Goal: Complete application form

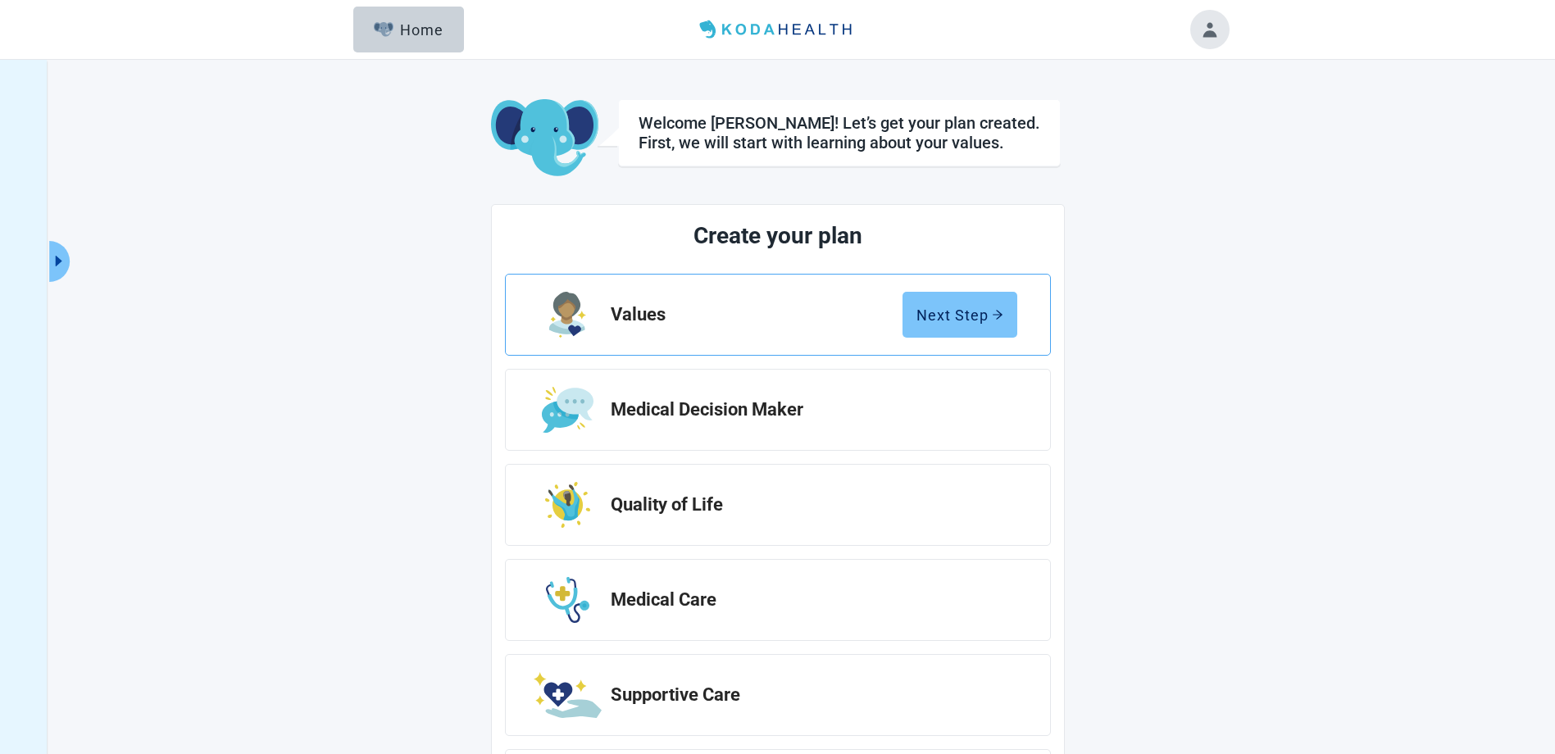
click at [972, 309] on div "Next Step" at bounding box center [960, 315] width 87 height 16
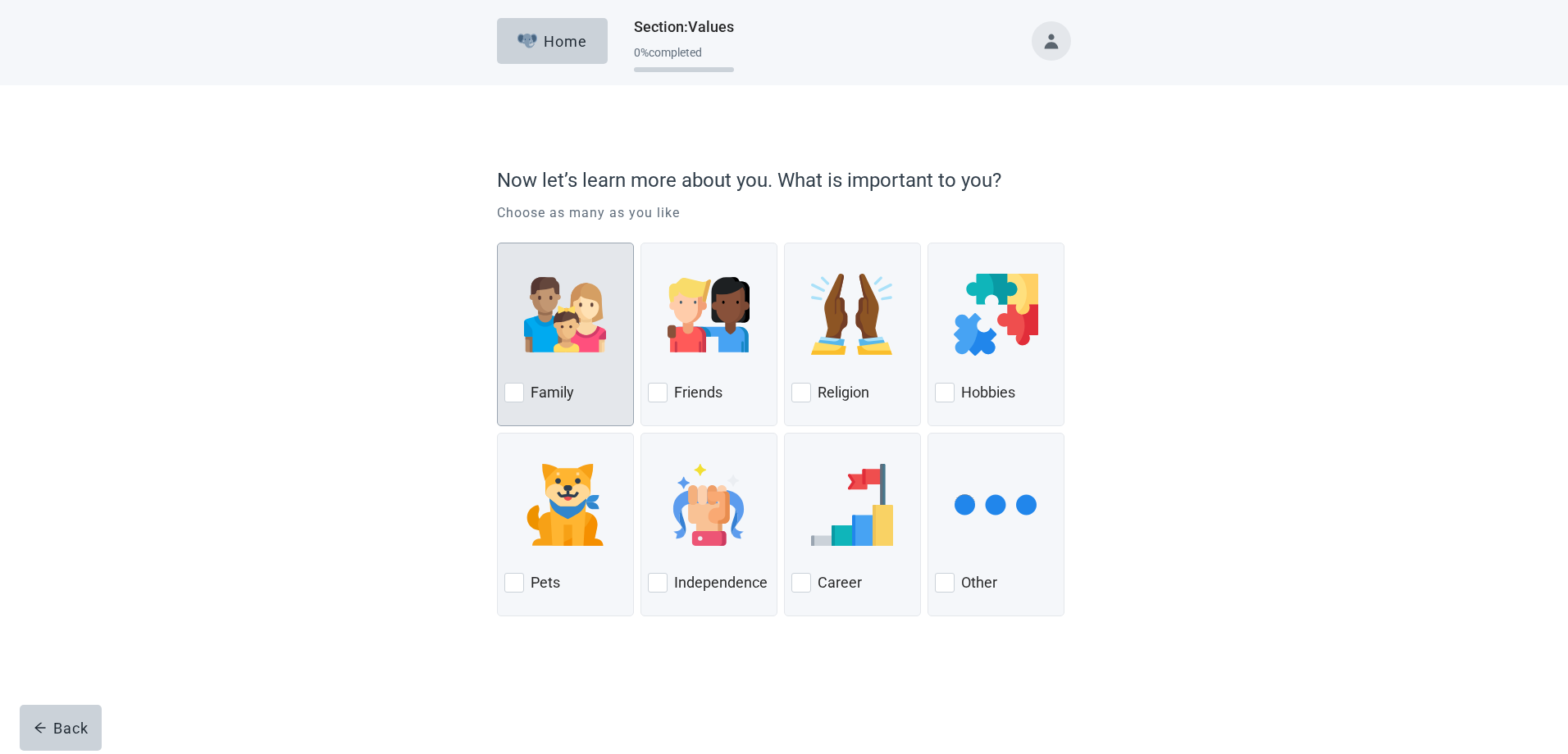
click at [516, 386] on div at bounding box center [514, 393] width 20 height 20
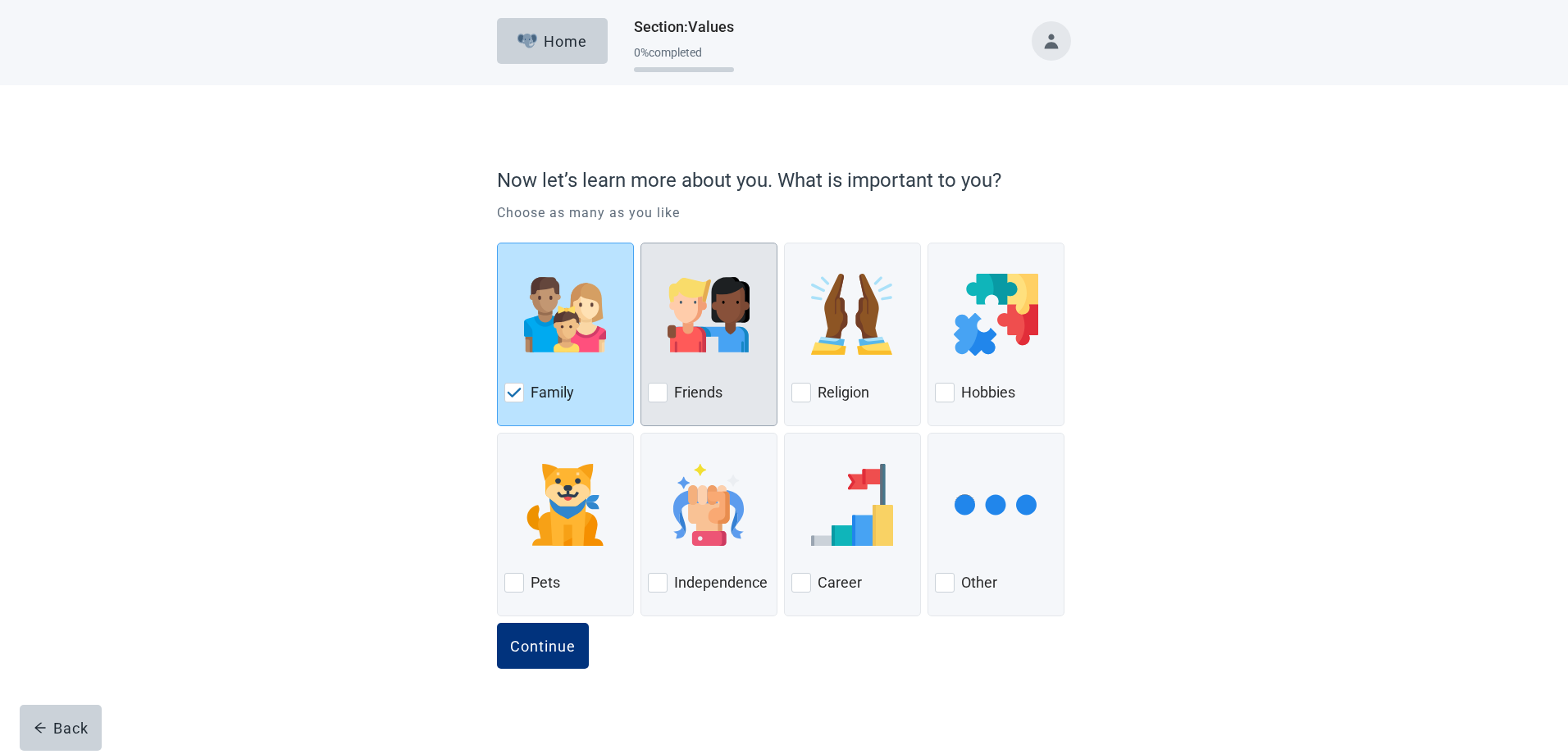
click at [661, 390] on div at bounding box center [658, 393] width 20 height 20
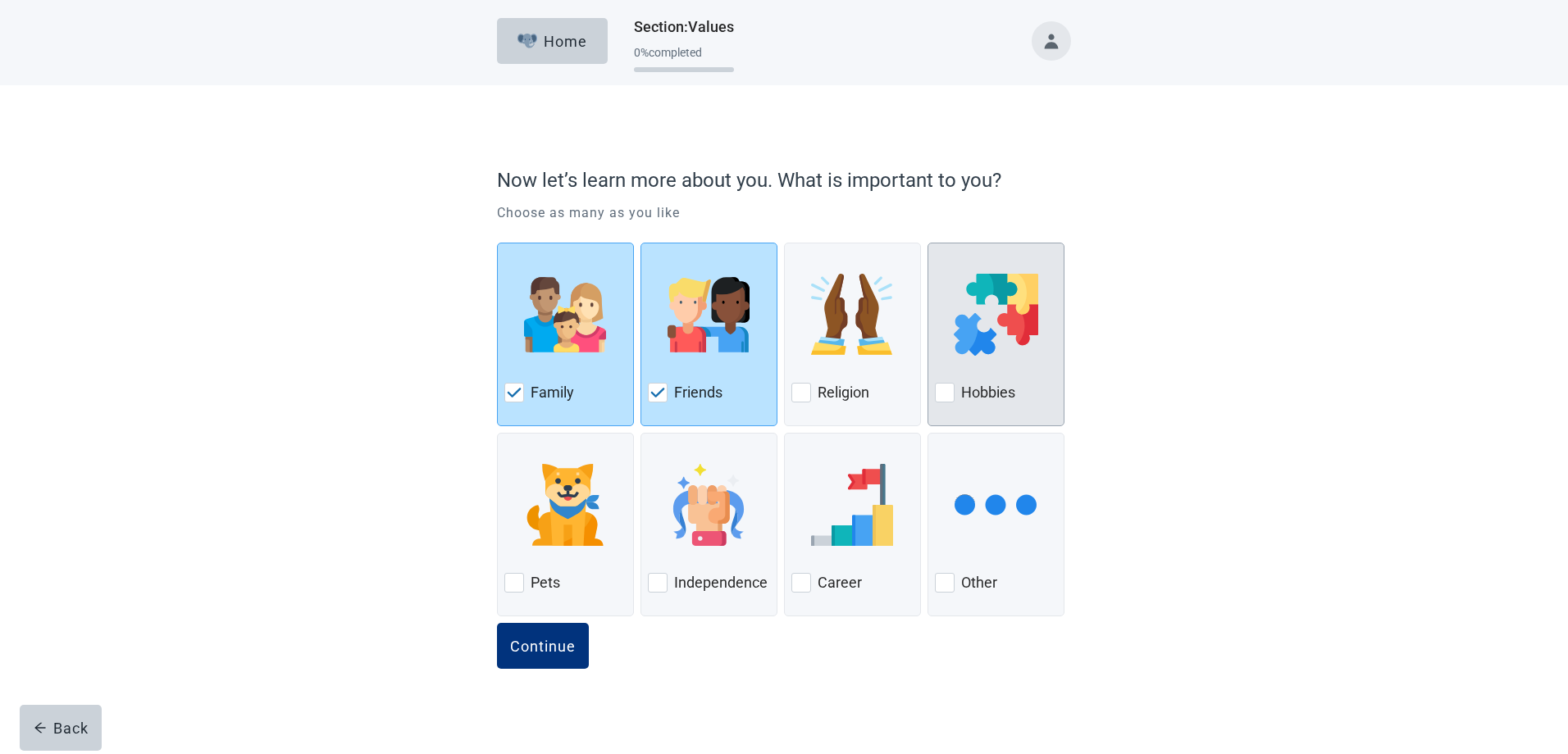
click at [950, 389] on div at bounding box center [945, 393] width 20 height 20
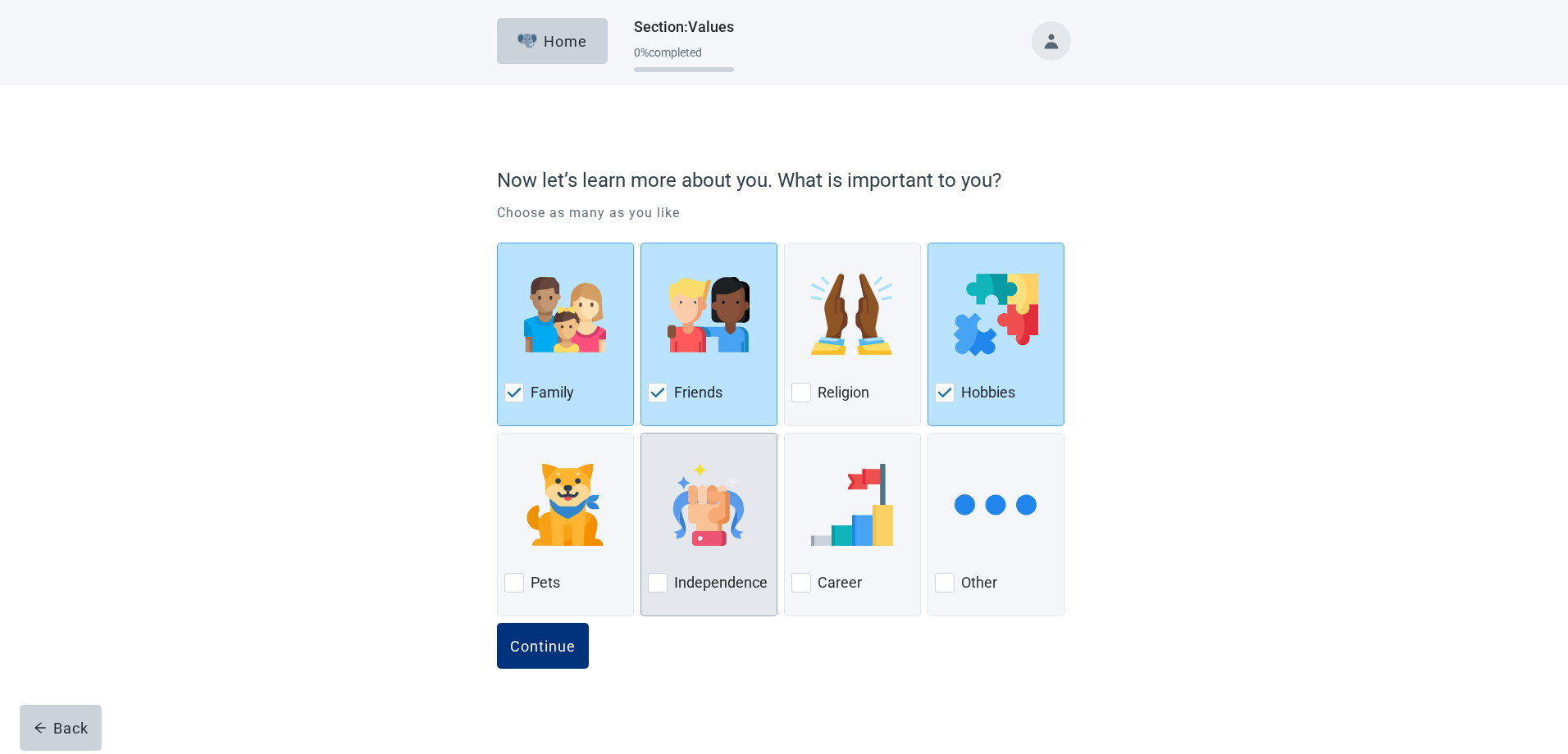
click at [653, 581] on div at bounding box center [658, 583] width 20 height 20
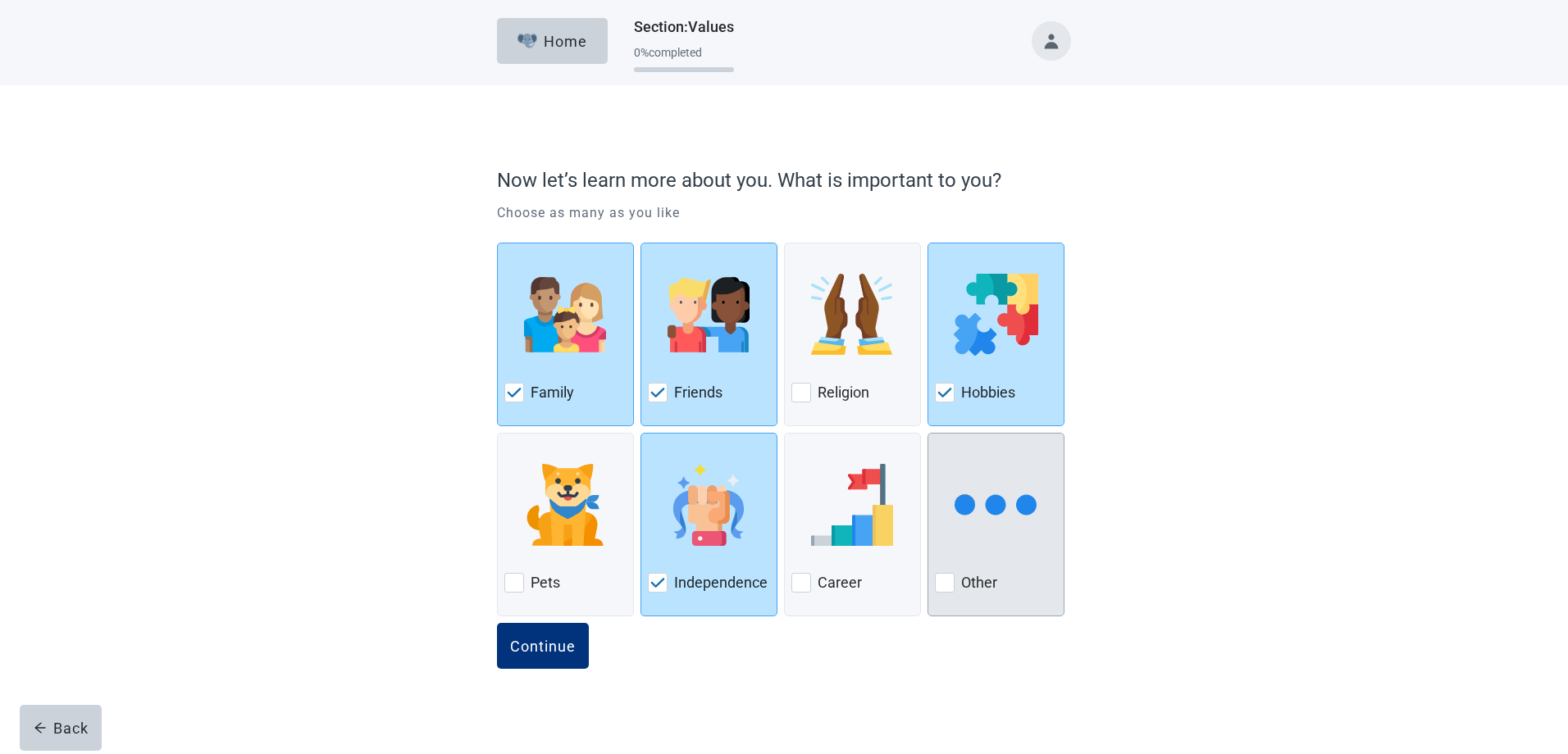
click at [944, 591] on div at bounding box center [945, 583] width 20 height 20
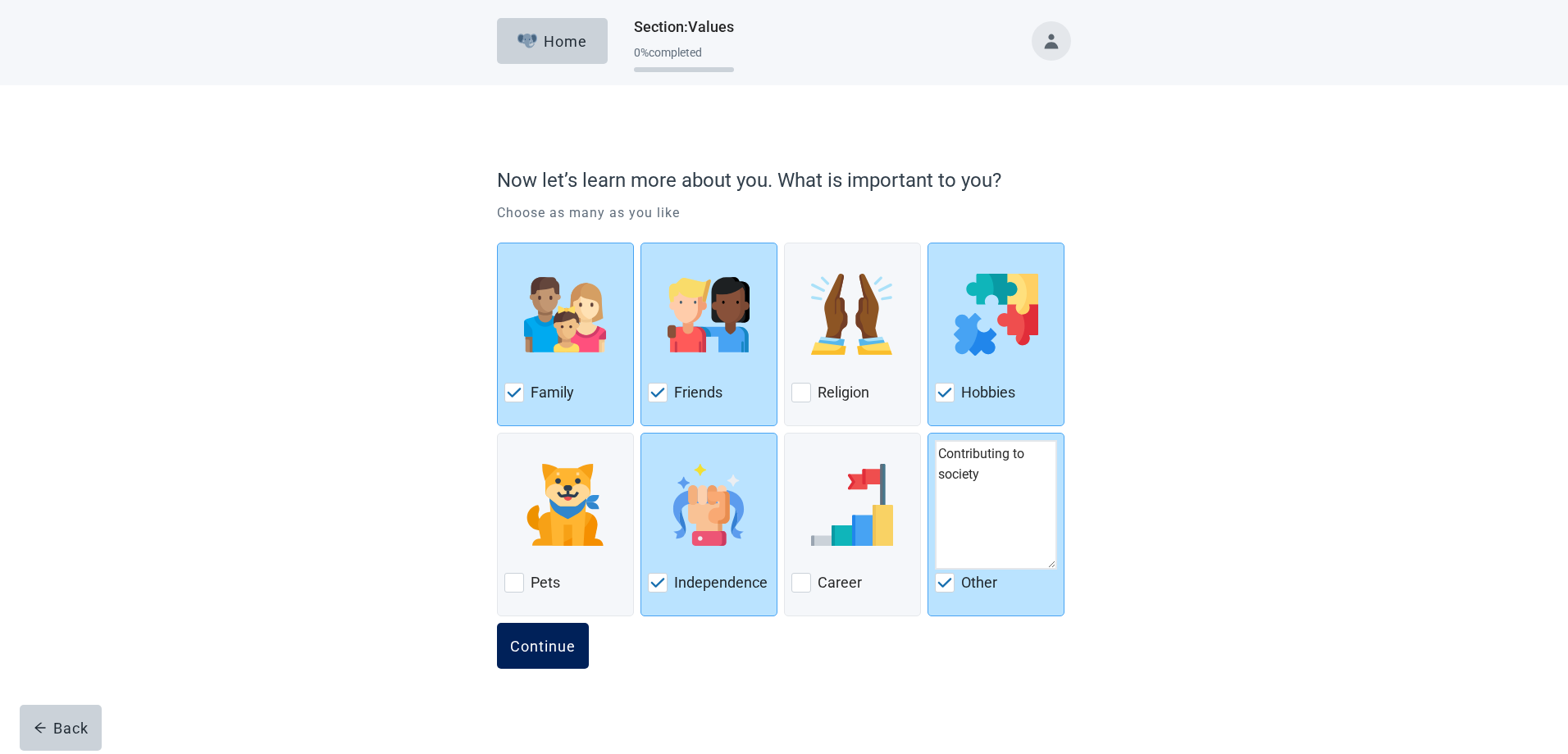
type textarea "Contributing to society"
click at [539, 647] on div "Continue" at bounding box center [543, 646] width 66 height 16
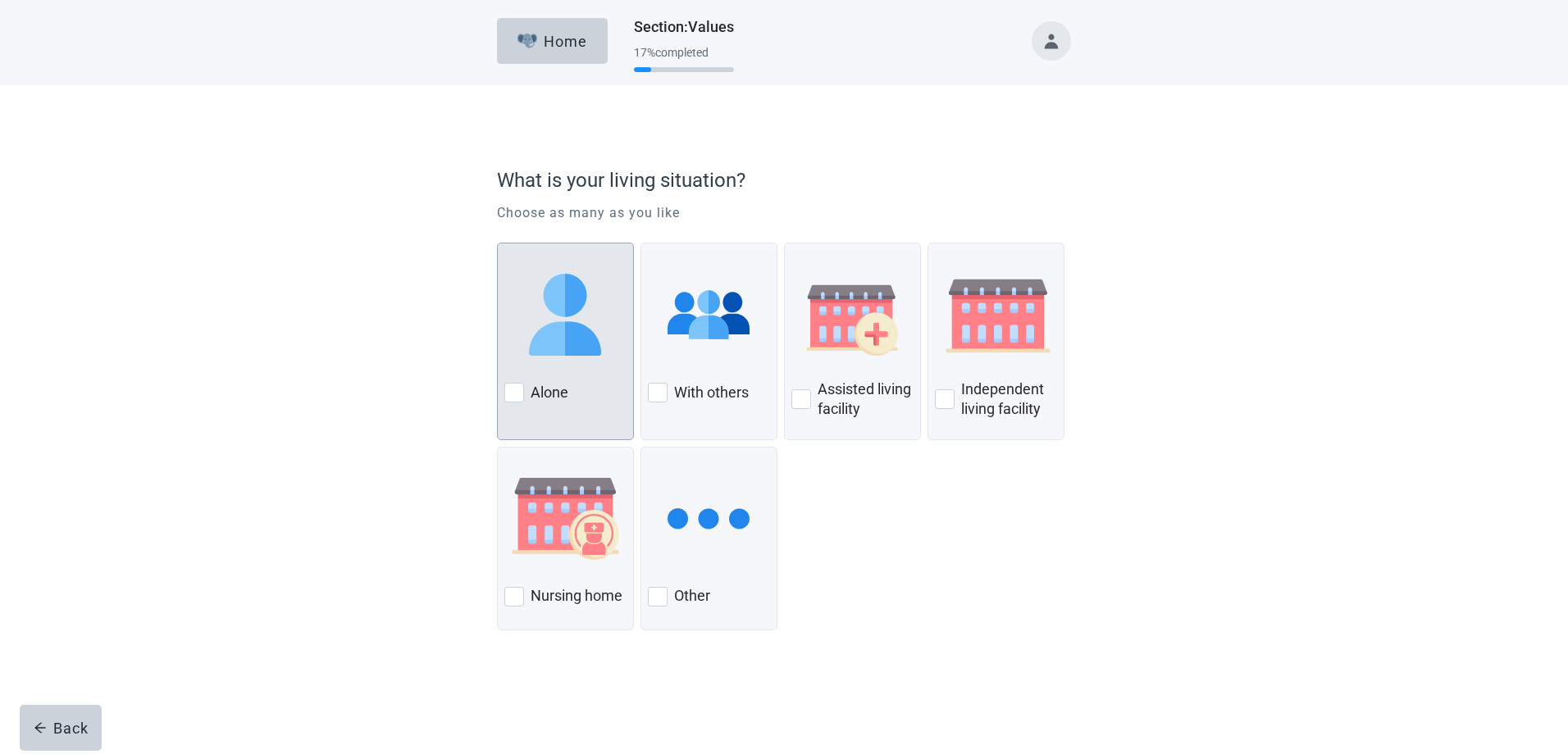
click at [516, 394] on div at bounding box center [514, 393] width 20 height 20
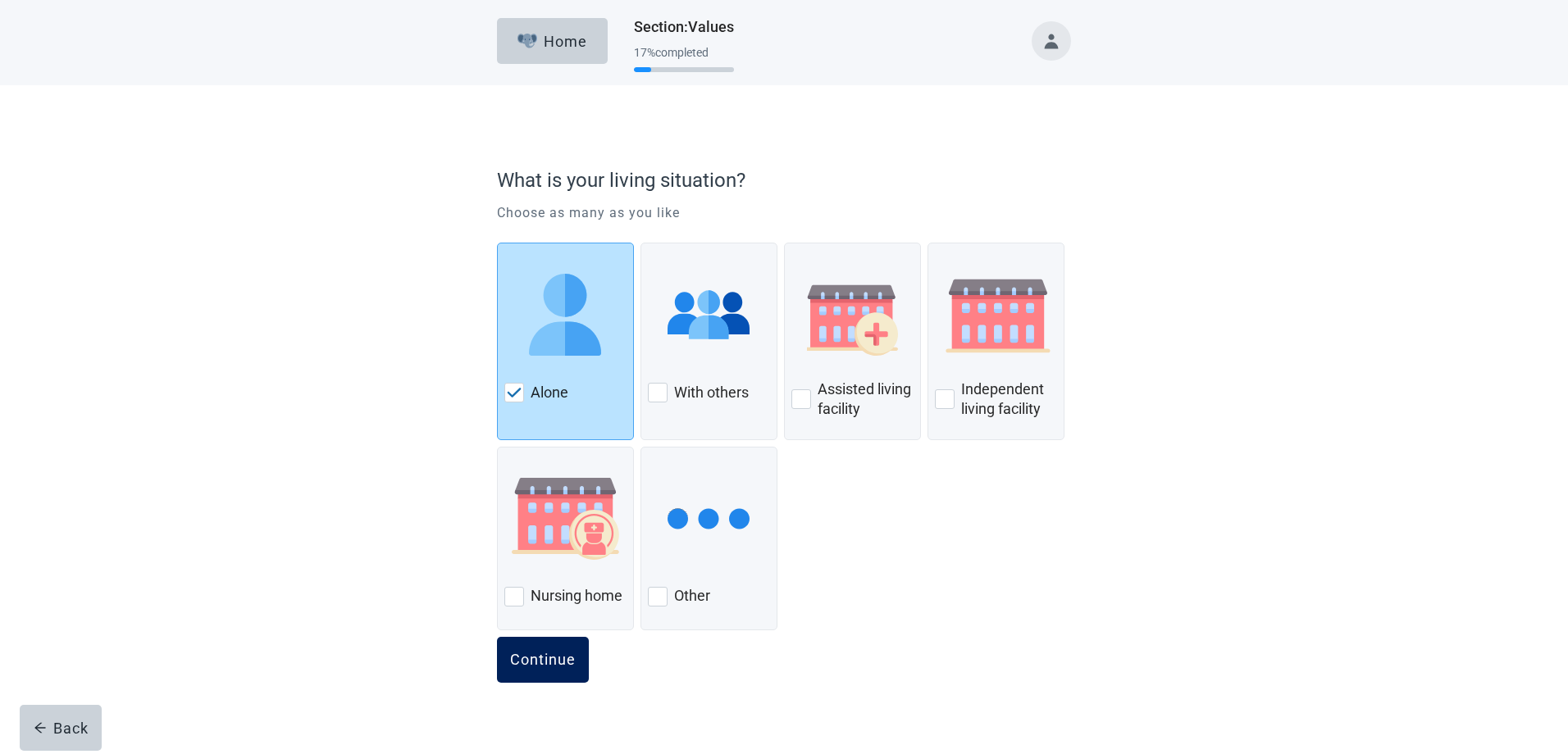
click at [533, 658] on div "Continue" at bounding box center [543, 660] width 66 height 16
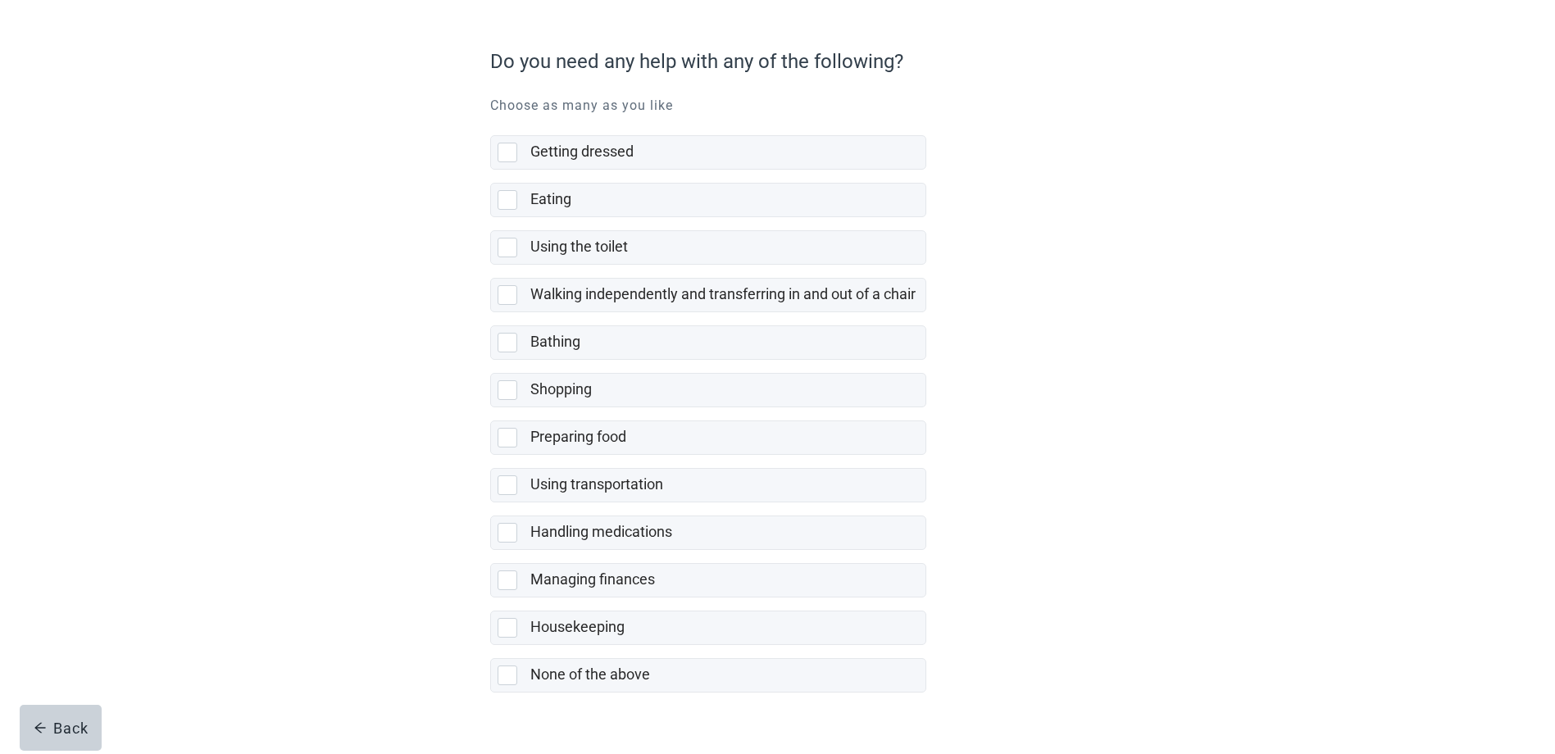
scroll to position [152, 0]
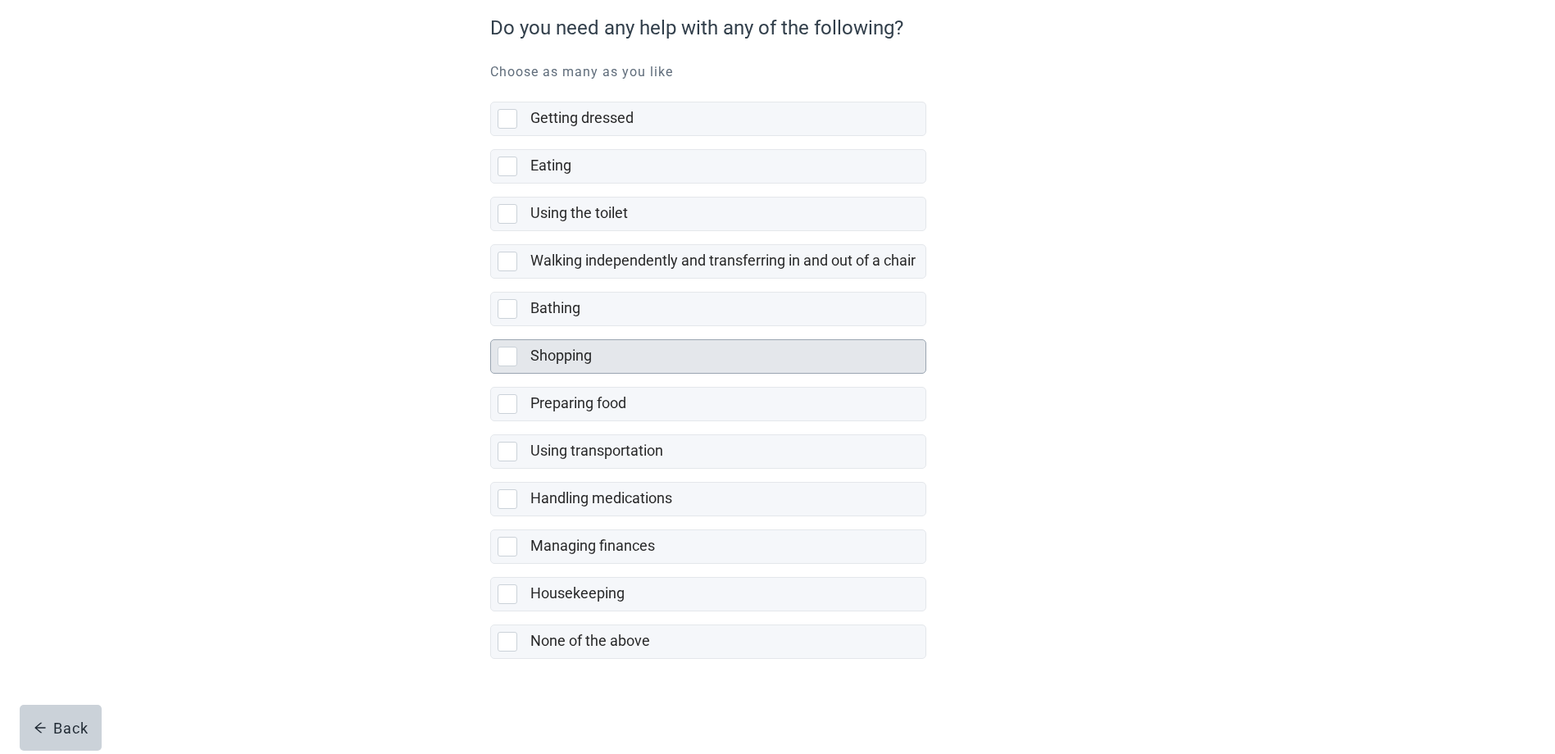
click at [509, 364] on div at bounding box center [508, 357] width 20 height 20
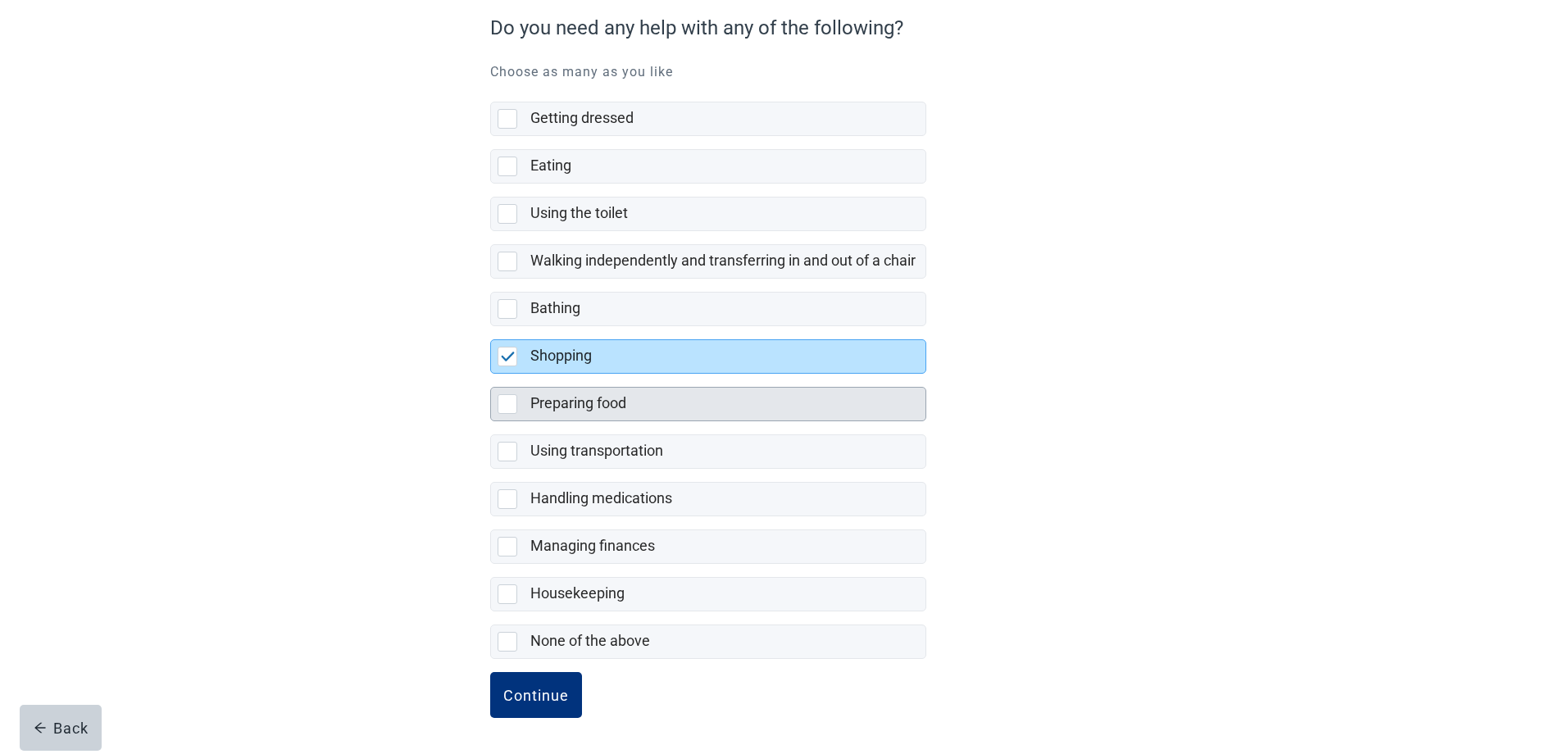
click at [510, 405] on div at bounding box center [508, 404] width 20 height 20
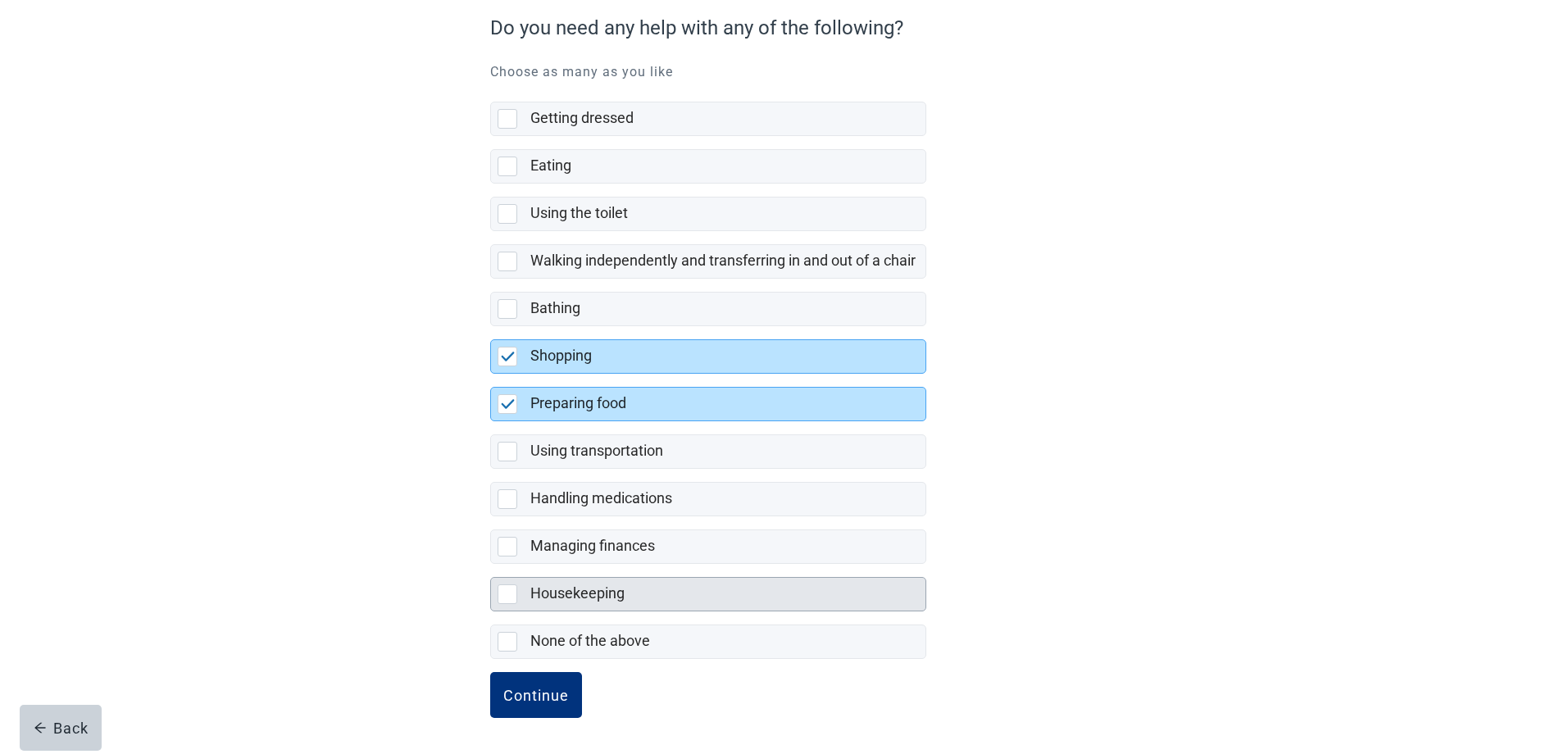
click at [511, 598] on div at bounding box center [508, 595] width 20 height 20
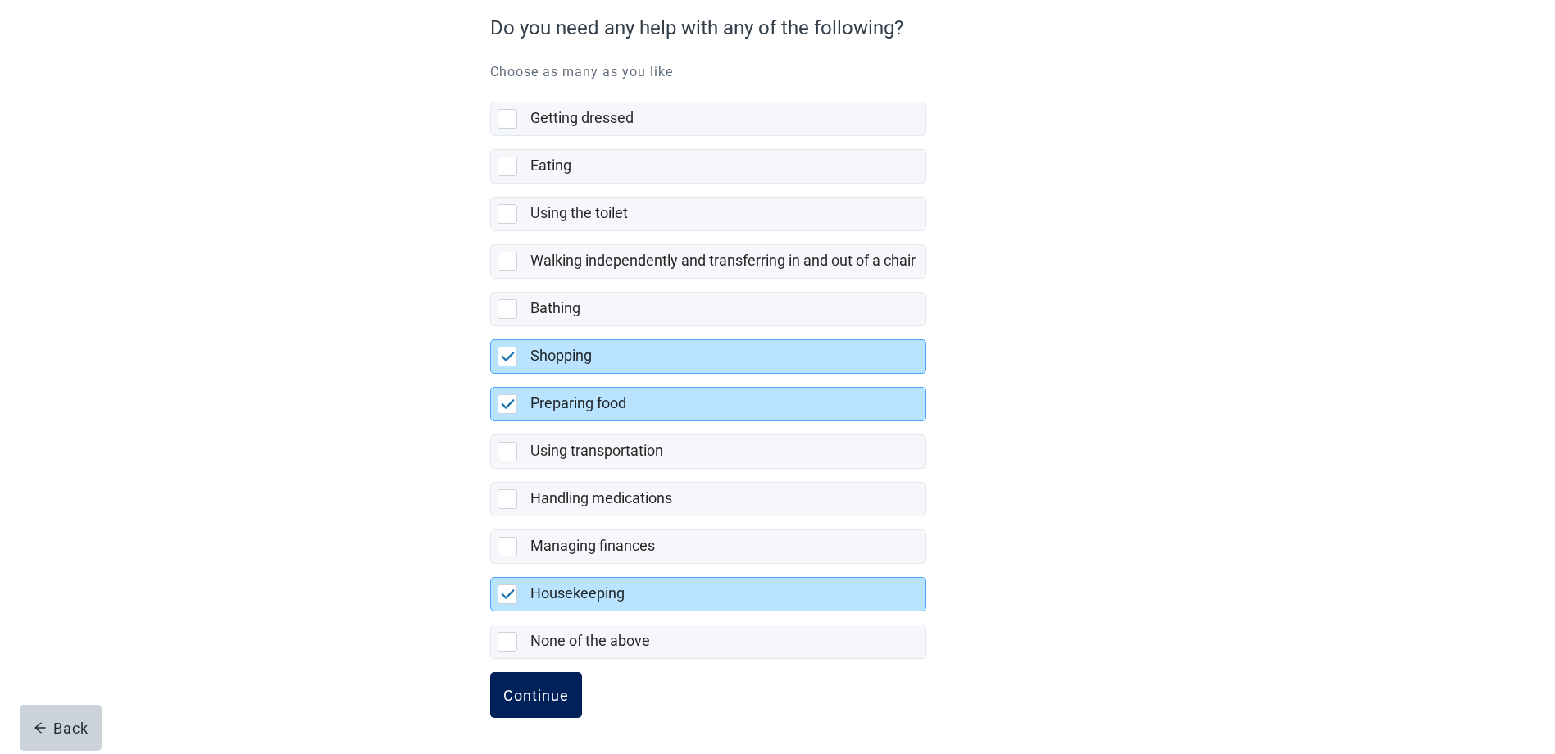
click at [537, 696] on div "Continue" at bounding box center [536, 695] width 66 height 16
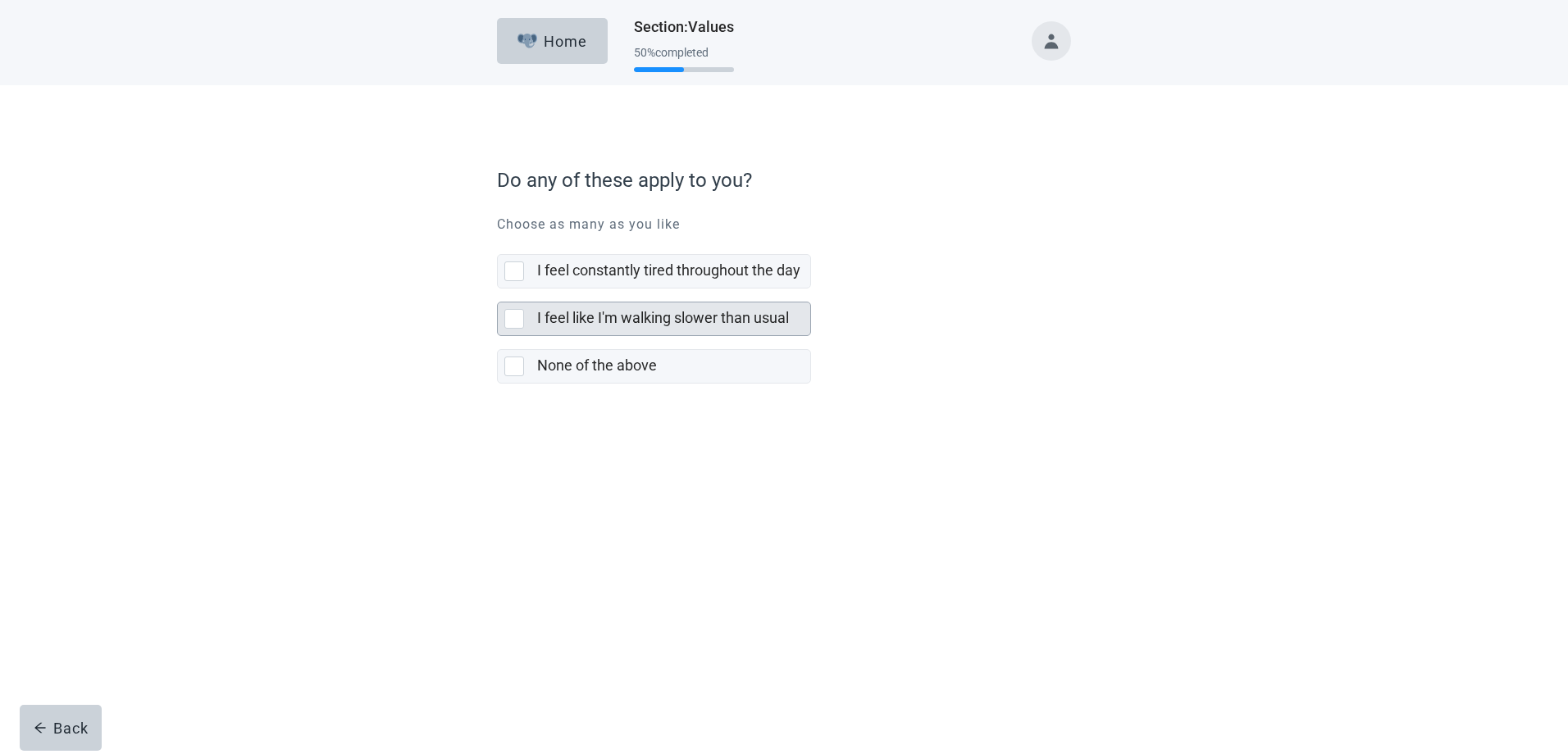
click at [509, 320] on div at bounding box center [514, 319] width 20 height 20
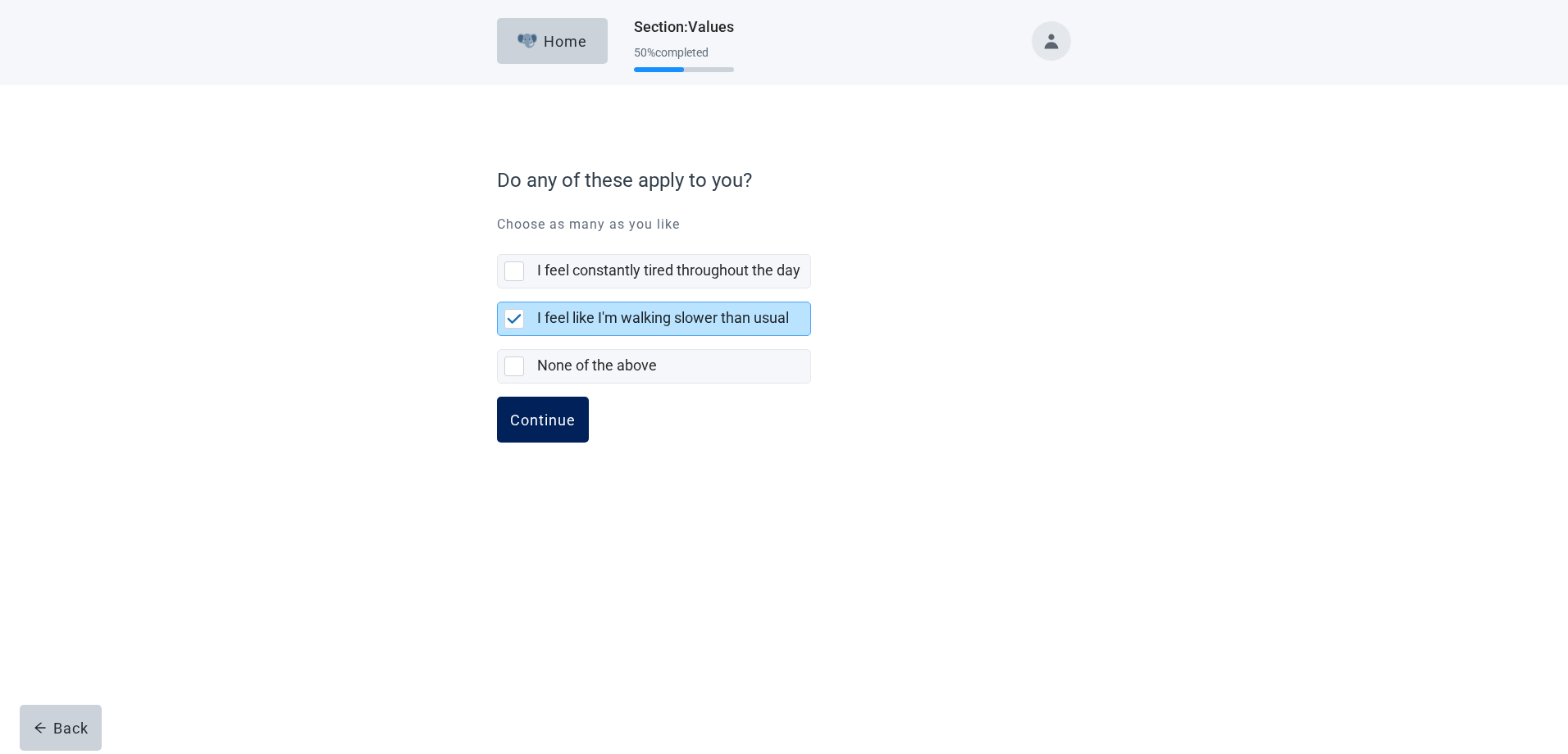
click at [530, 416] on div "Continue" at bounding box center [543, 420] width 66 height 16
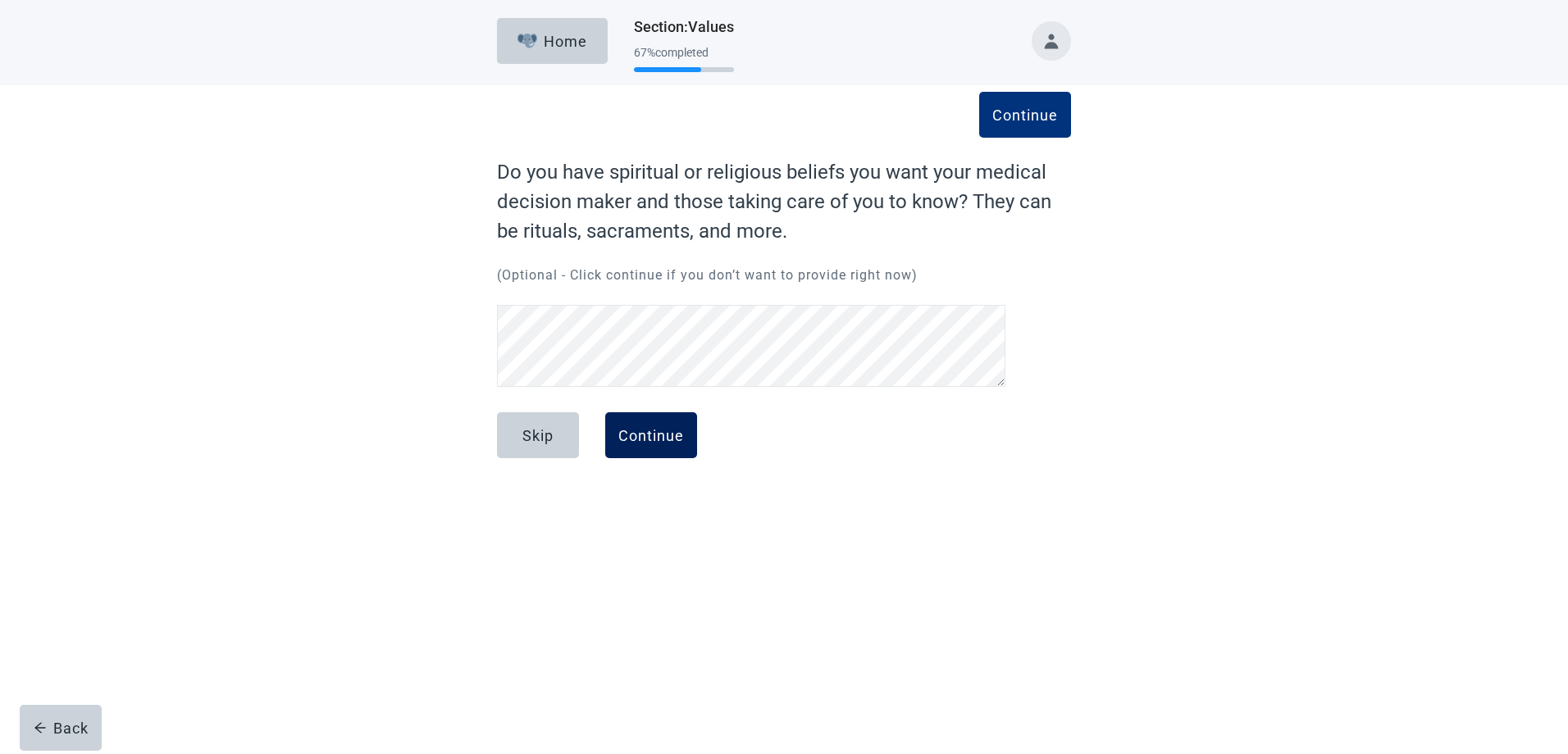
click at [656, 433] on div "Continue" at bounding box center [651, 435] width 66 height 16
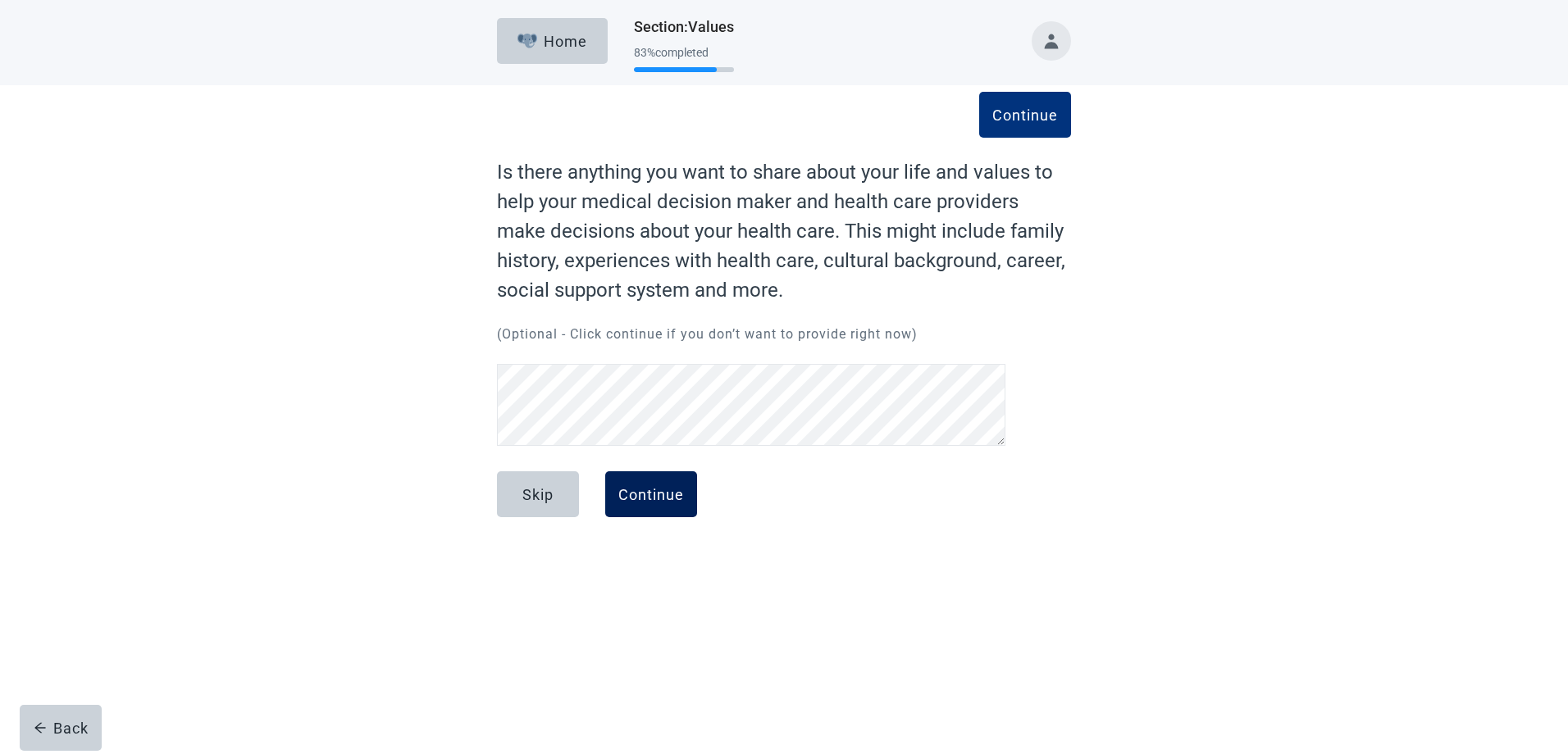
click at [653, 497] on div "Continue" at bounding box center [651, 494] width 66 height 16
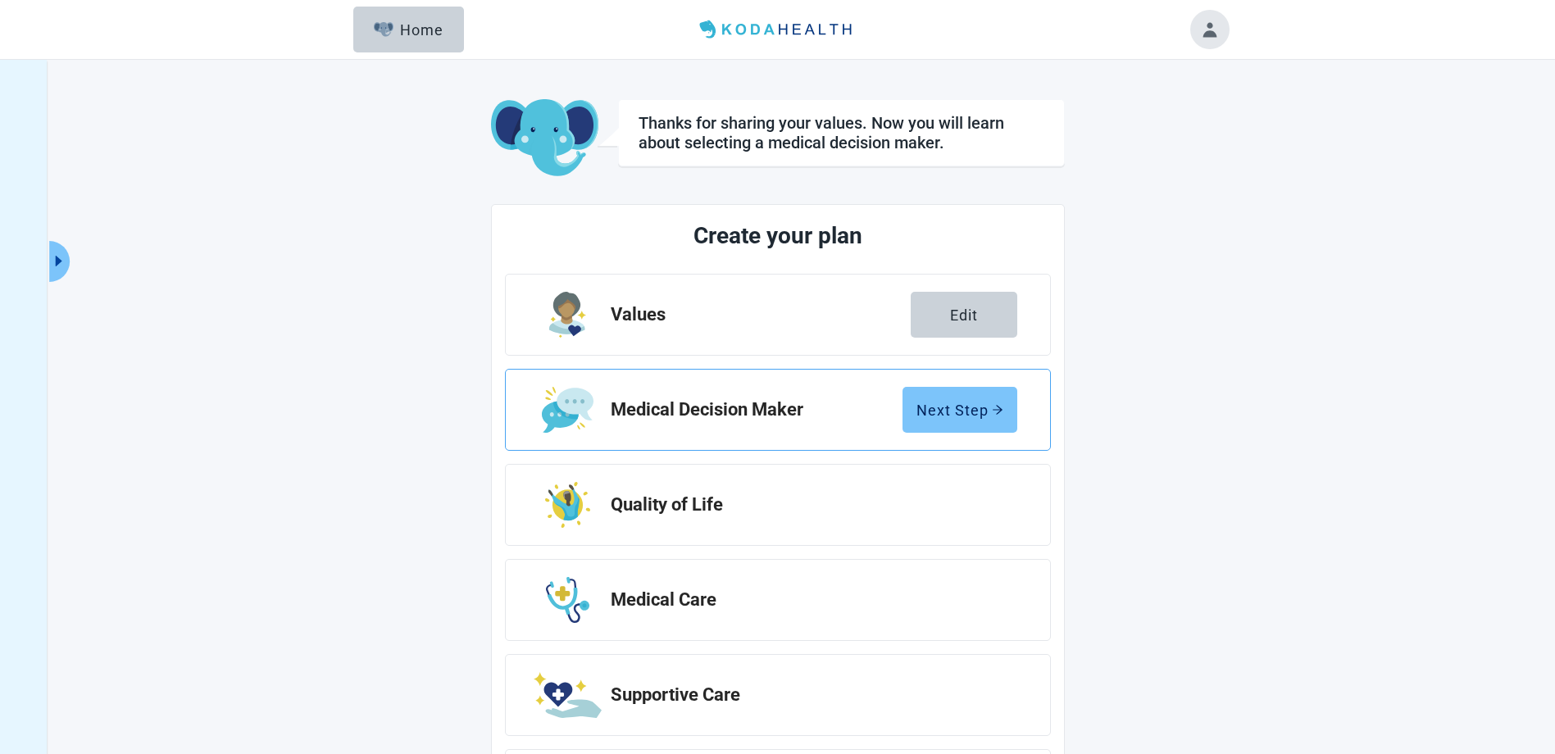
click at [946, 399] on button "Next Step" at bounding box center [960, 410] width 115 height 46
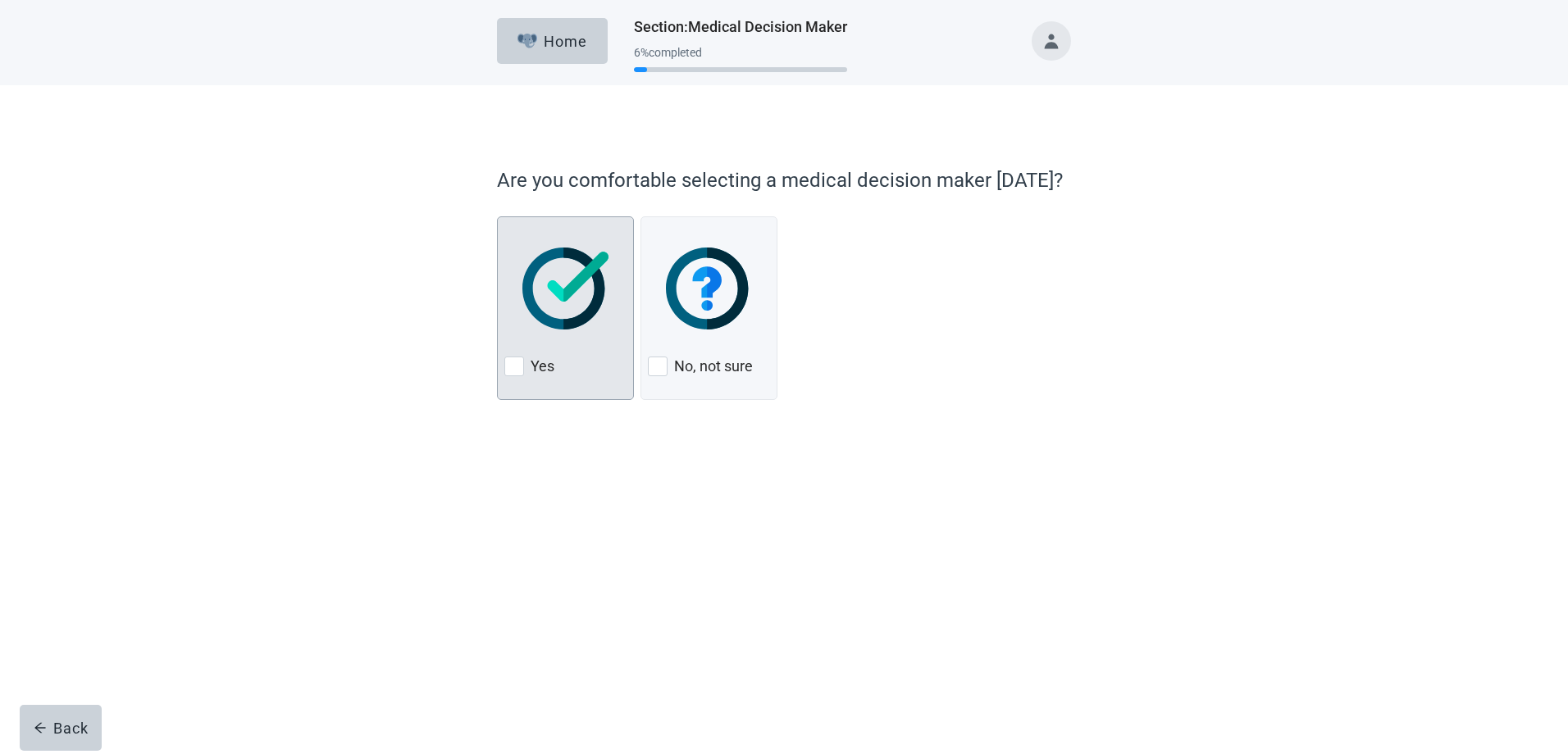
click at [509, 361] on div at bounding box center [514, 367] width 20 height 20
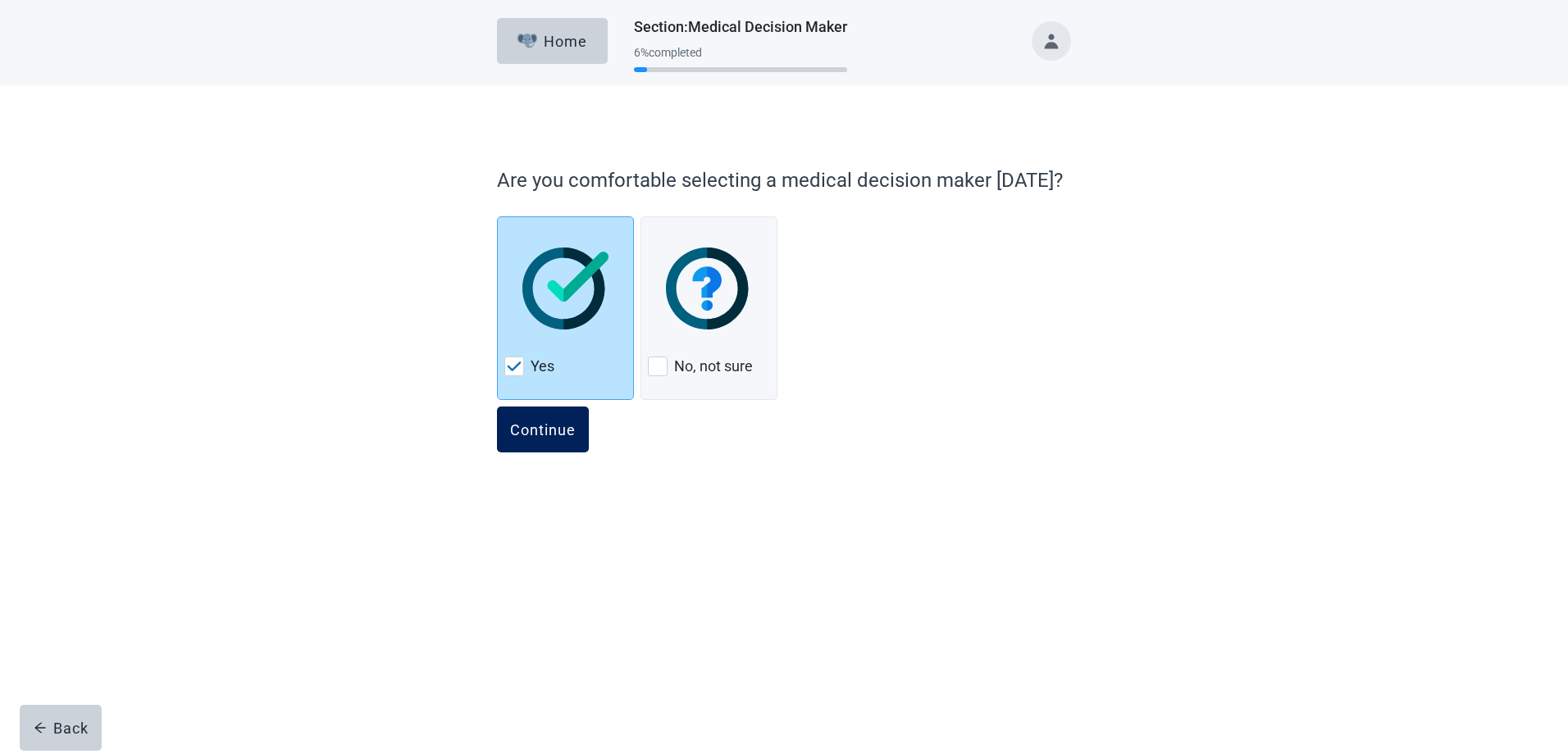
click at [539, 433] on div "Continue" at bounding box center [543, 429] width 66 height 16
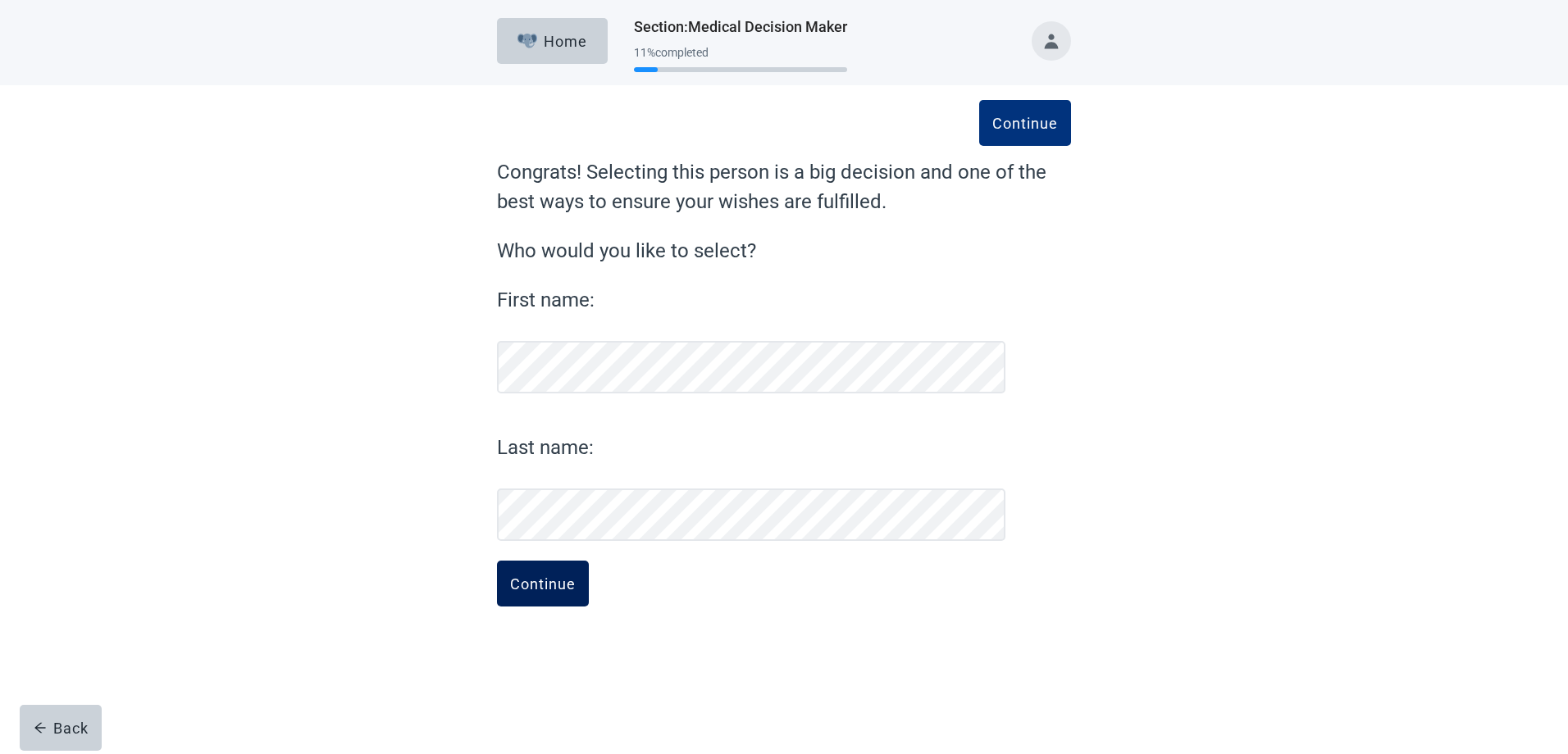
click at [558, 590] on div "Continue" at bounding box center [543, 584] width 66 height 16
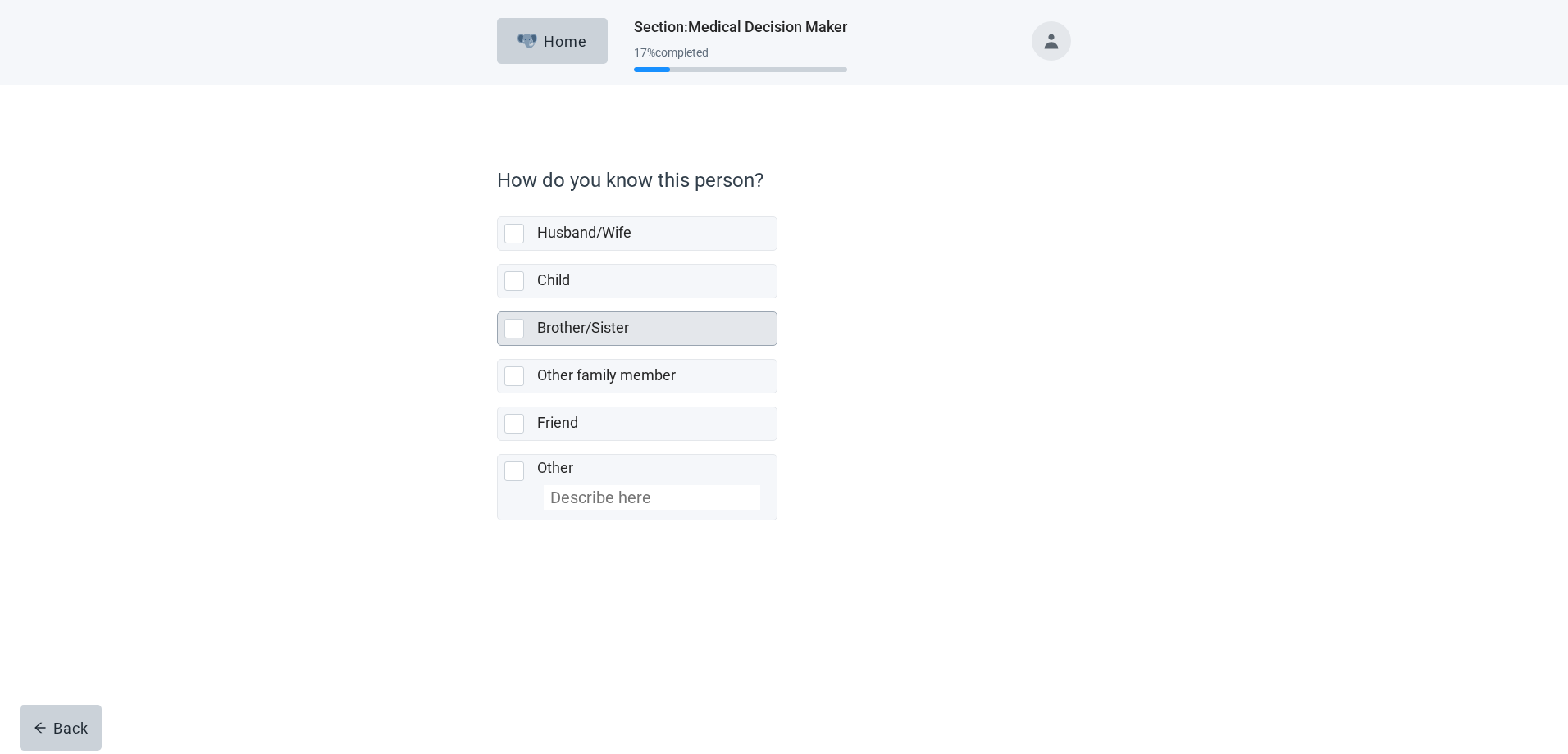
click at [512, 325] on div at bounding box center [514, 329] width 20 height 20
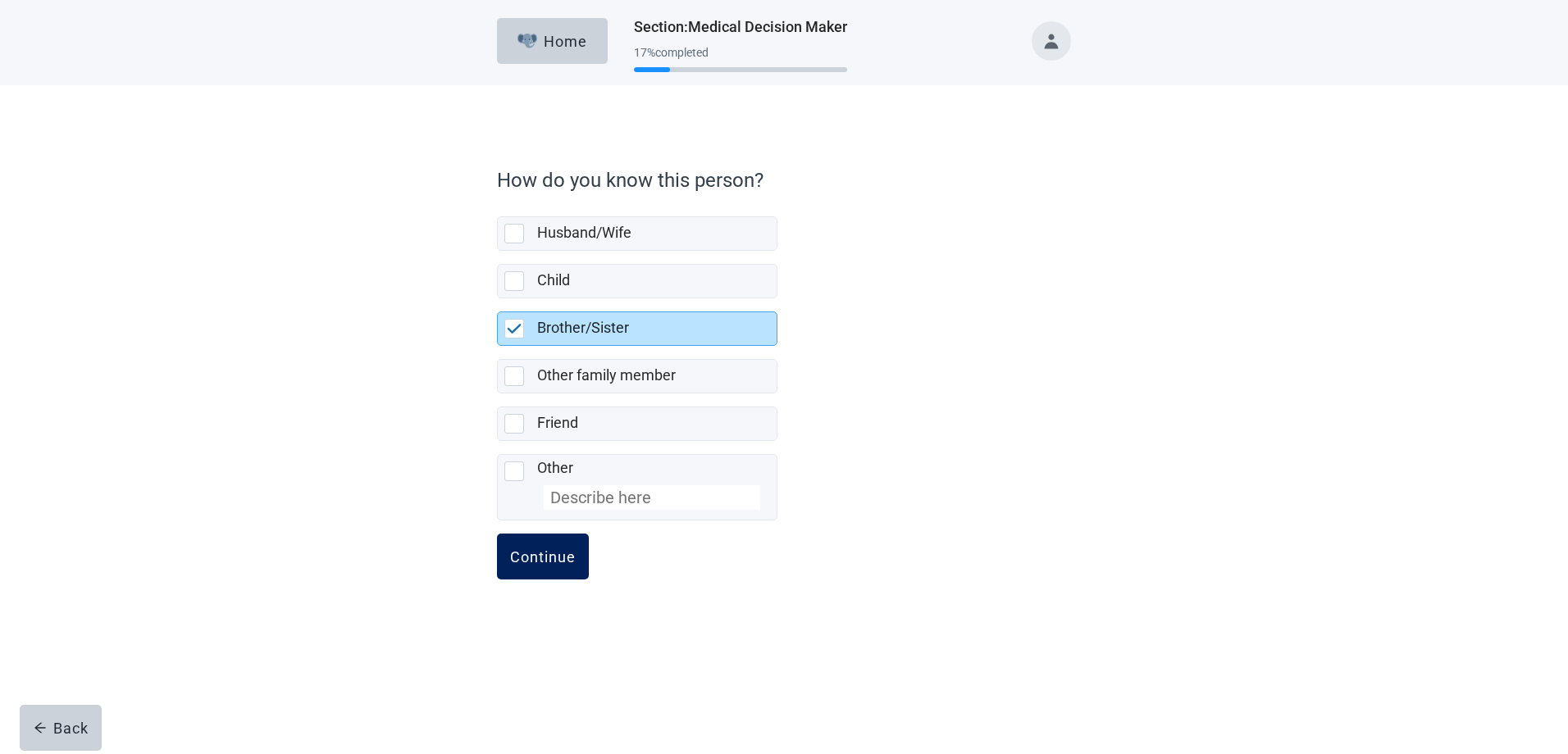
click at [562, 561] on div "Continue" at bounding box center [543, 556] width 66 height 16
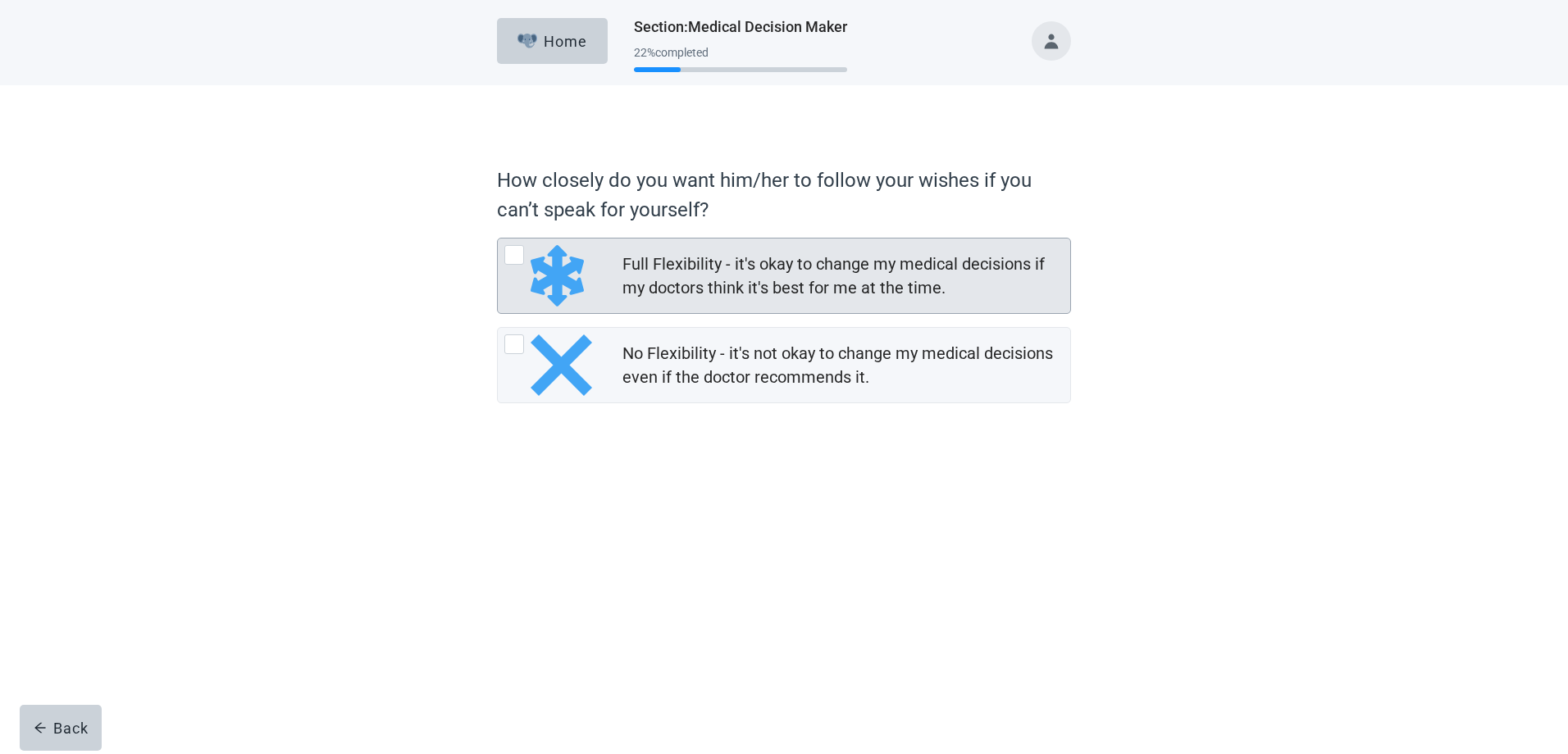
click at [508, 254] on div at bounding box center [514, 255] width 20 height 20
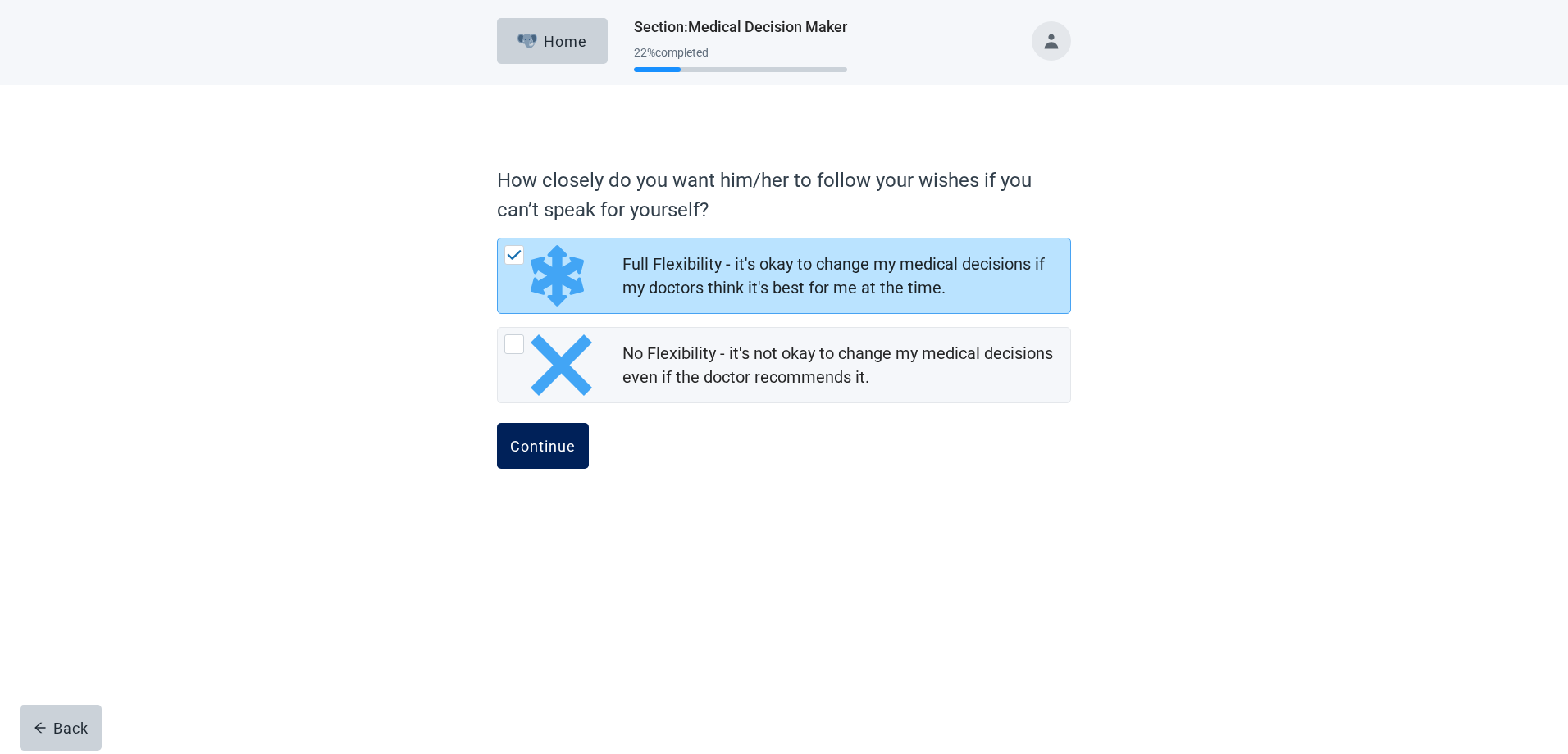
click at [551, 445] on div "Continue" at bounding box center [543, 446] width 66 height 16
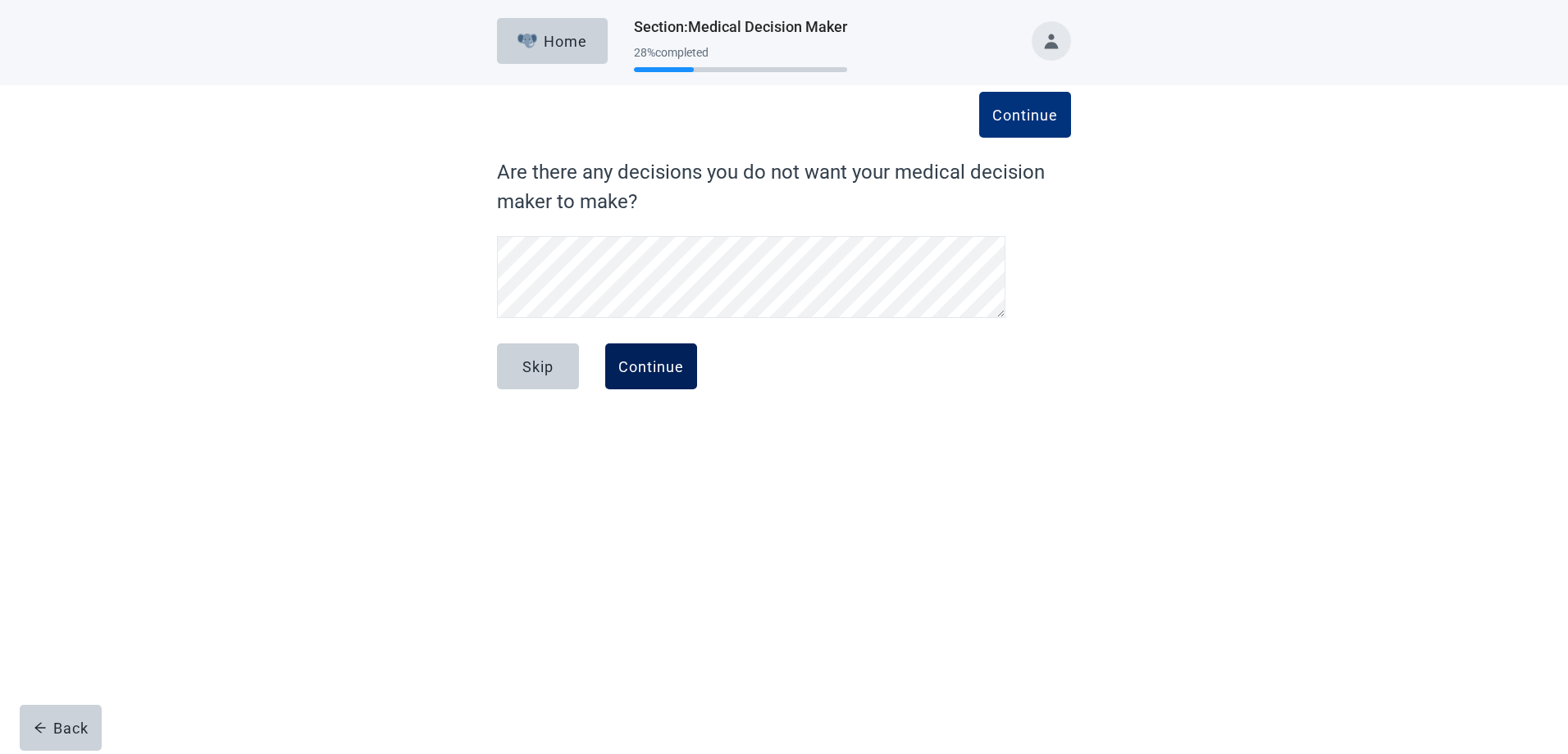
click at [653, 367] on div "Continue" at bounding box center [651, 366] width 66 height 16
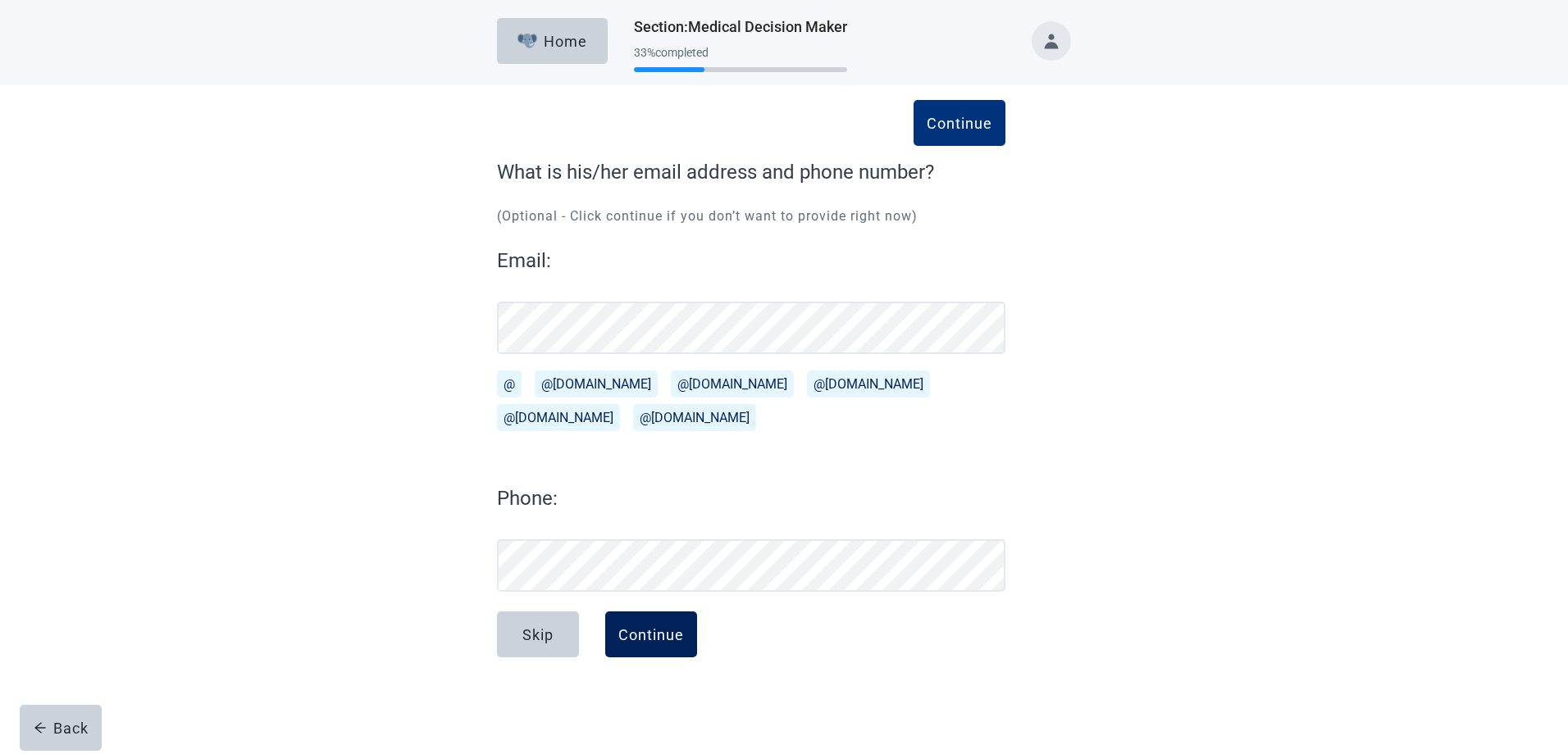
click at [659, 639] on div "Continue" at bounding box center [651, 634] width 66 height 16
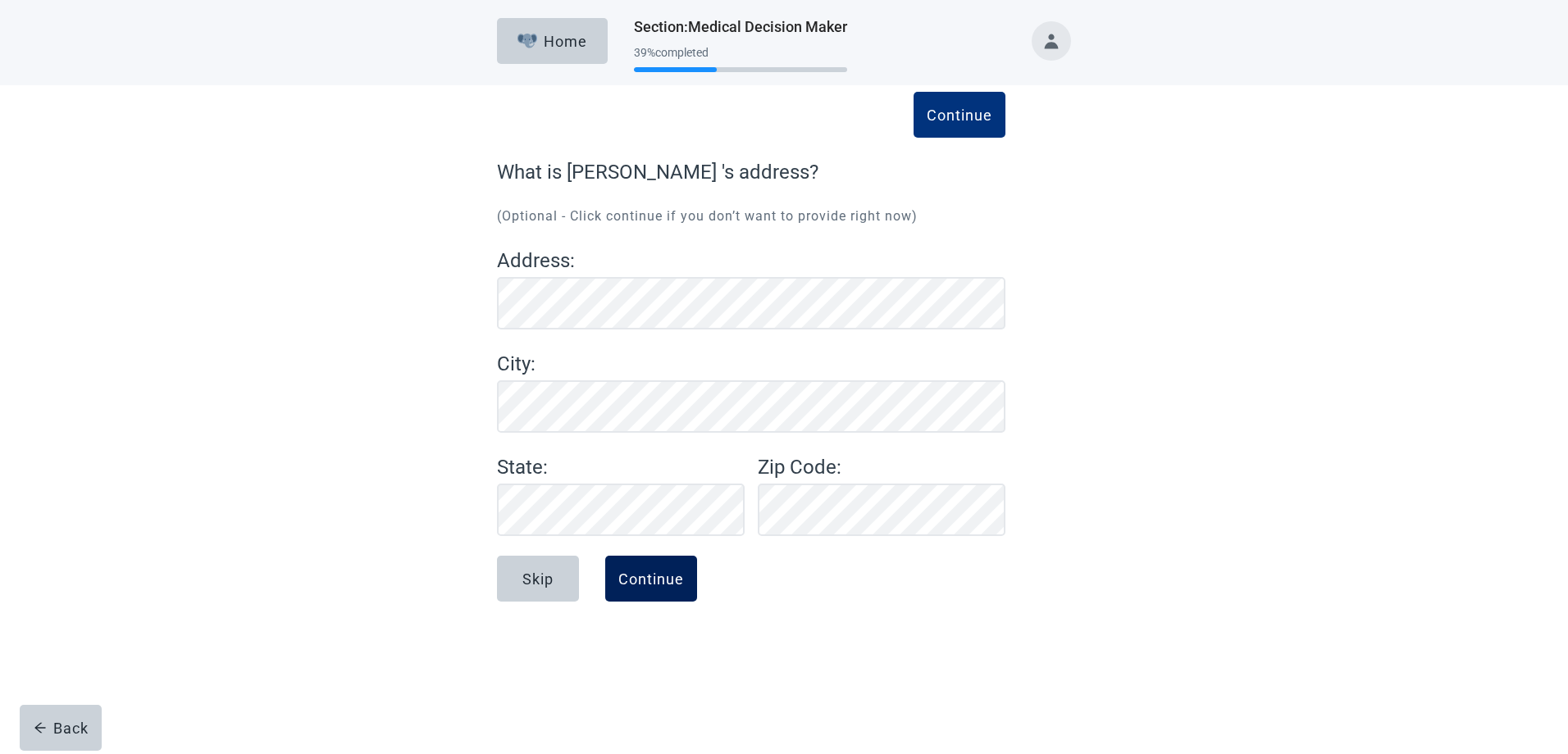
click at [679, 589] on button "Continue" at bounding box center [651, 579] width 92 height 46
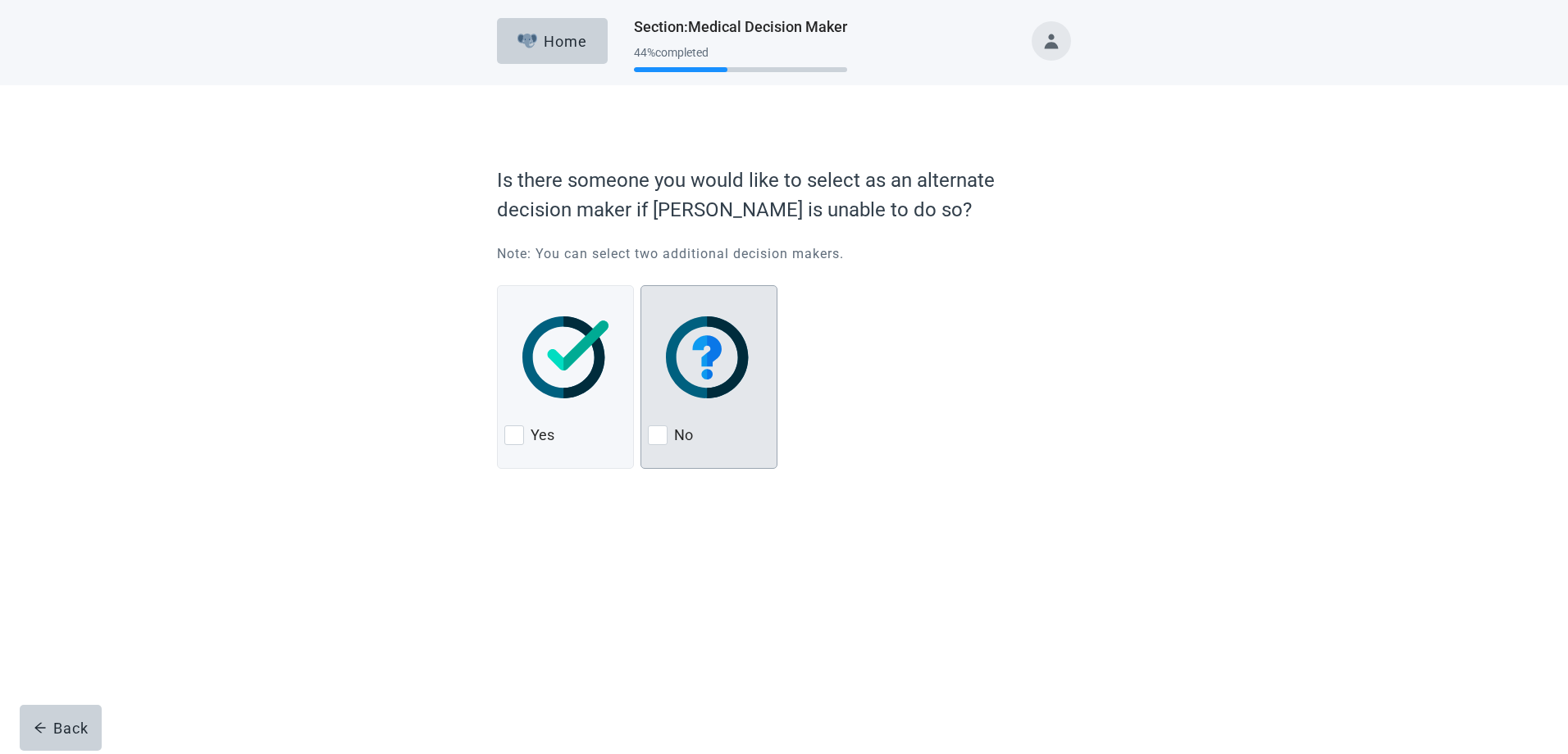
click at [653, 432] on div at bounding box center [658, 435] width 20 height 20
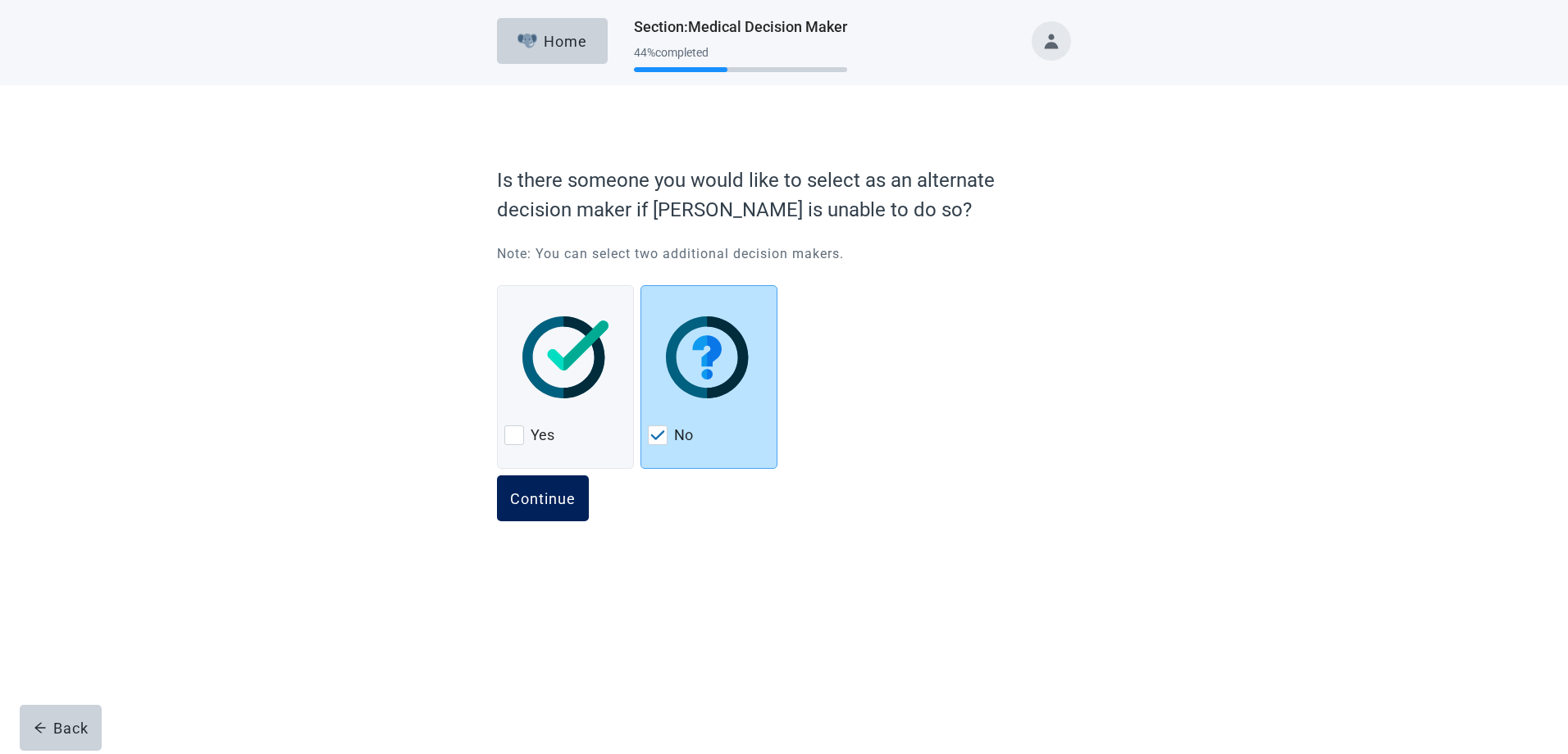
click at [548, 492] on div "Continue" at bounding box center [543, 498] width 66 height 16
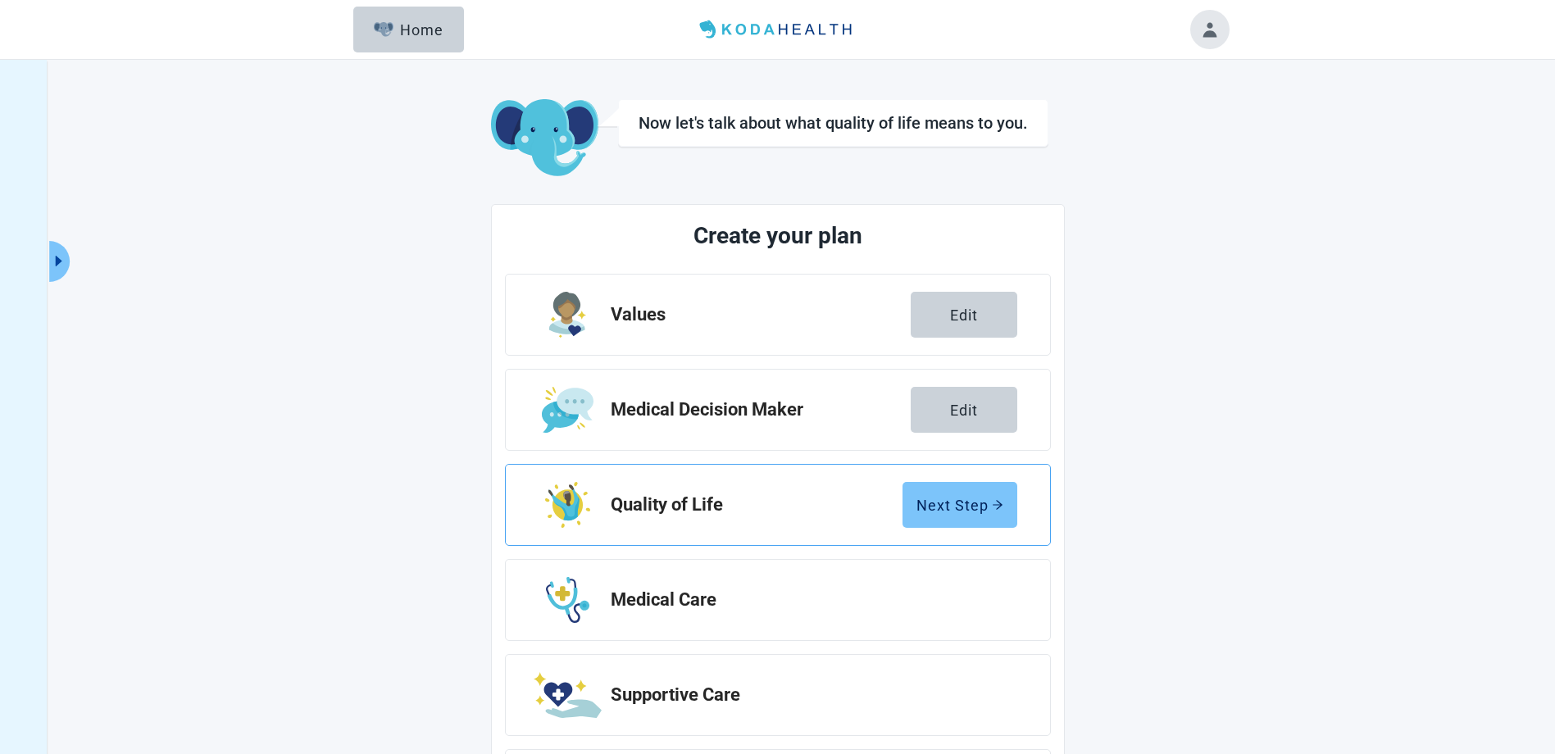
click at [965, 510] on div "Next Step" at bounding box center [960, 505] width 87 height 16
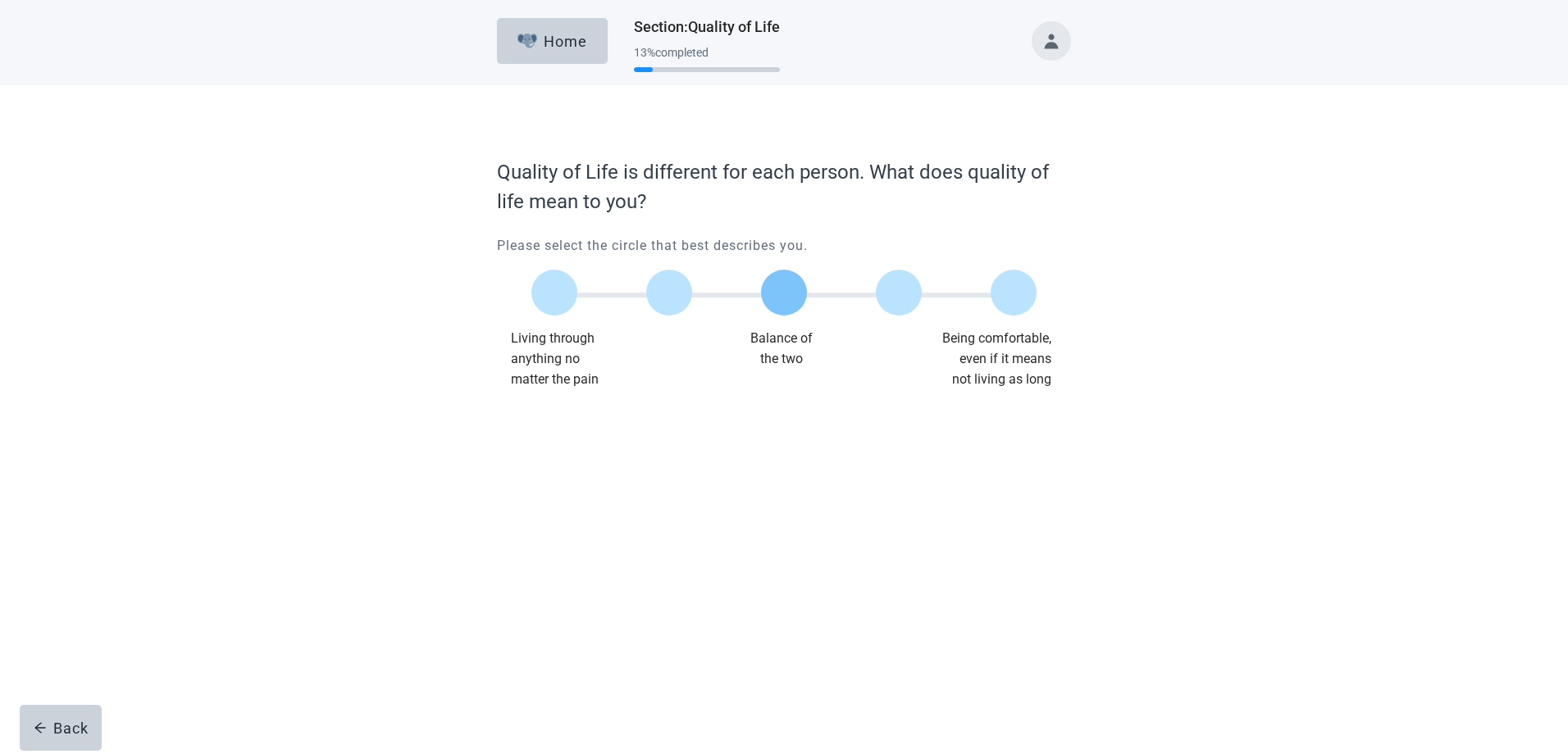
click at [789, 294] on div at bounding box center [784, 293] width 46 height 46
click at [557, 425] on div "Continue" at bounding box center [543, 423] width 66 height 16
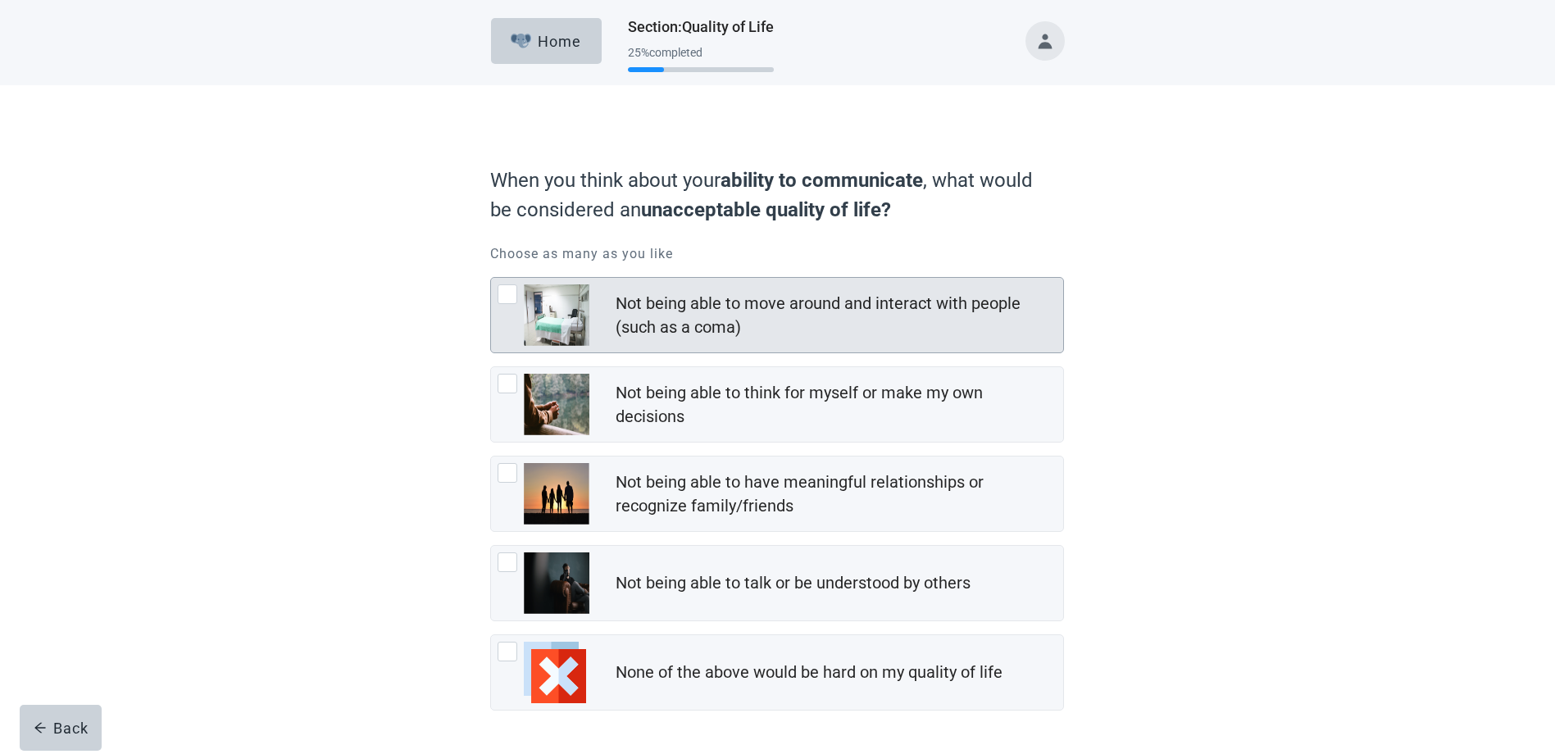
click at [503, 293] on div at bounding box center [508, 294] width 20 height 20
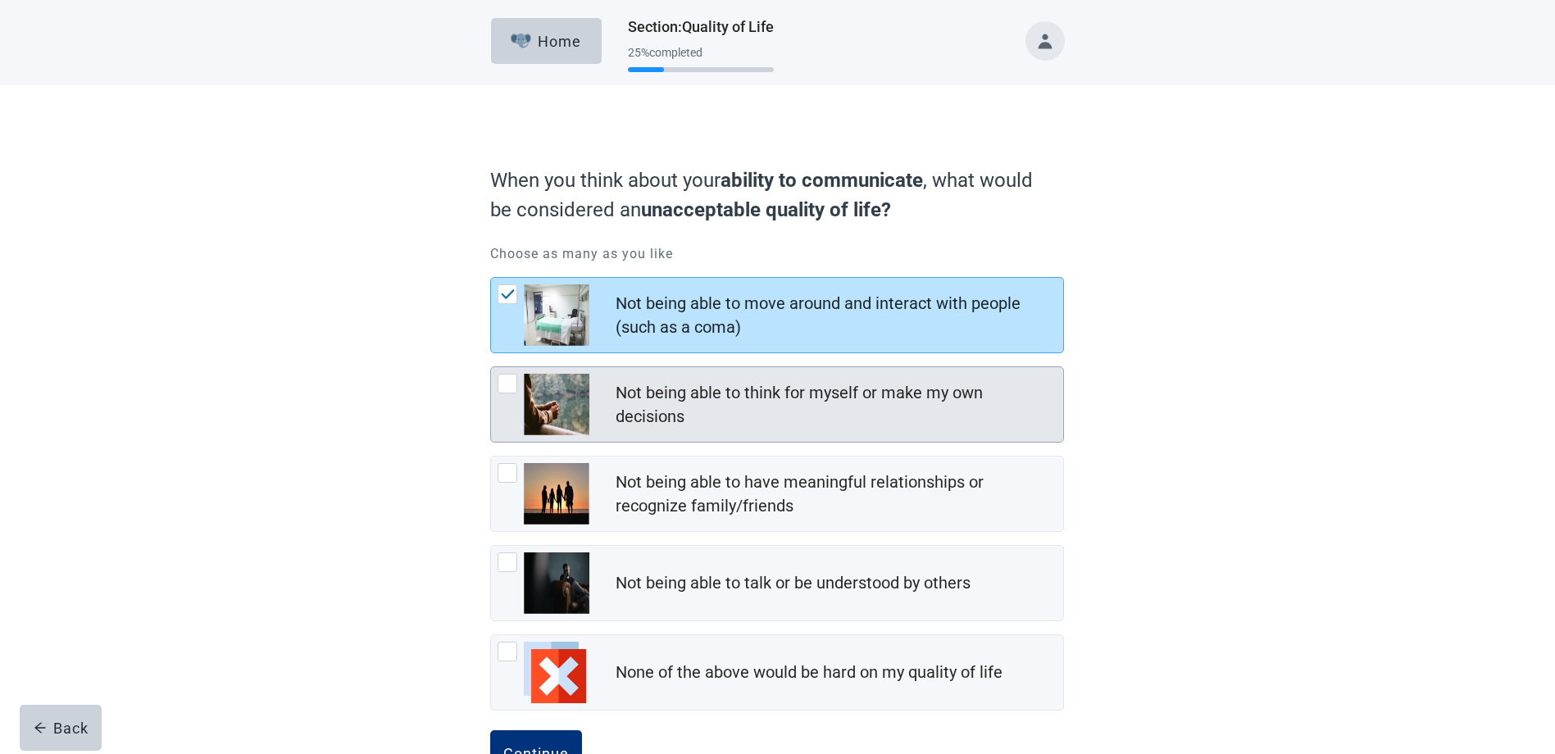
click at [508, 380] on div at bounding box center [508, 384] width 20 height 20
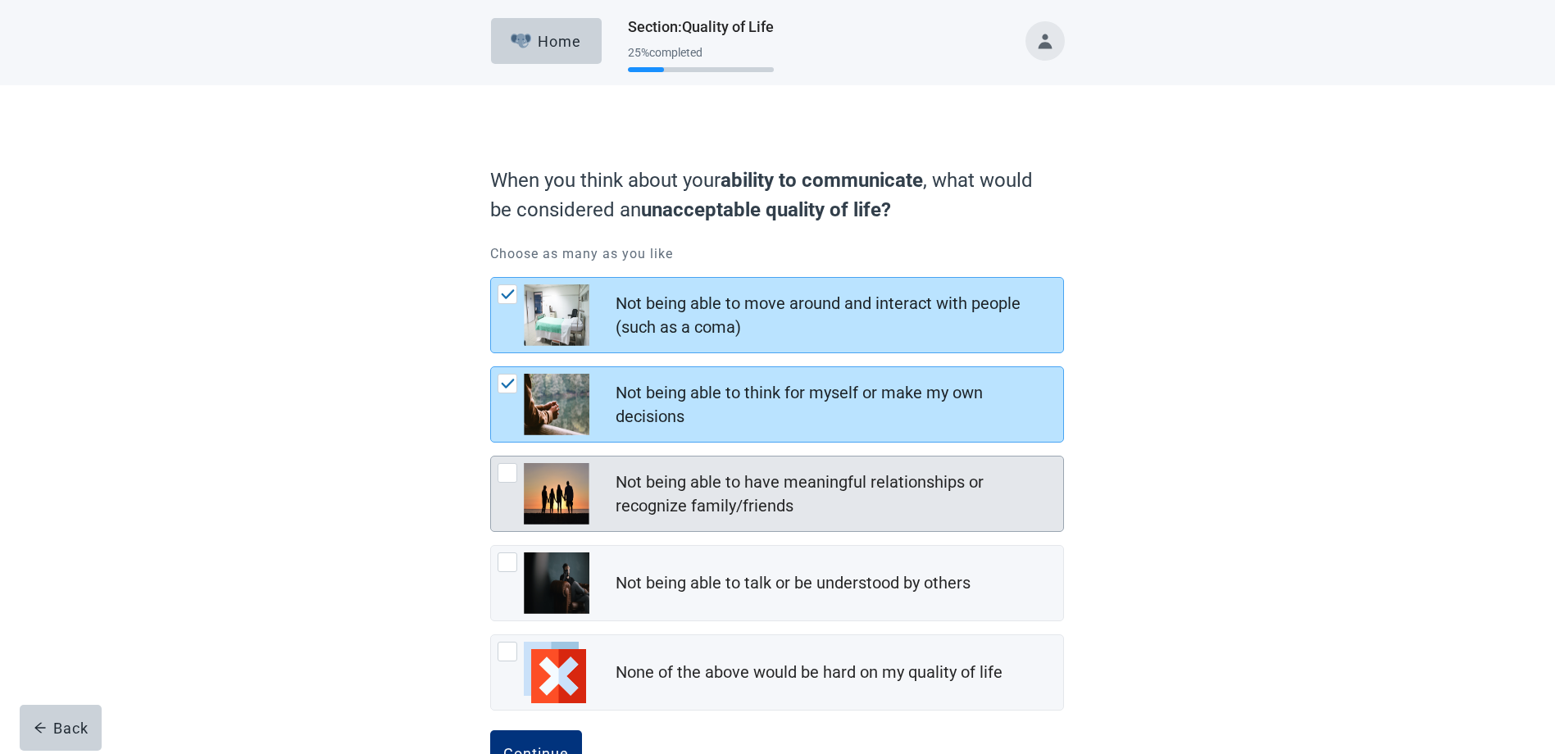
click at [507, 476] on div at bounding box center [508, 473] width 20 height 20
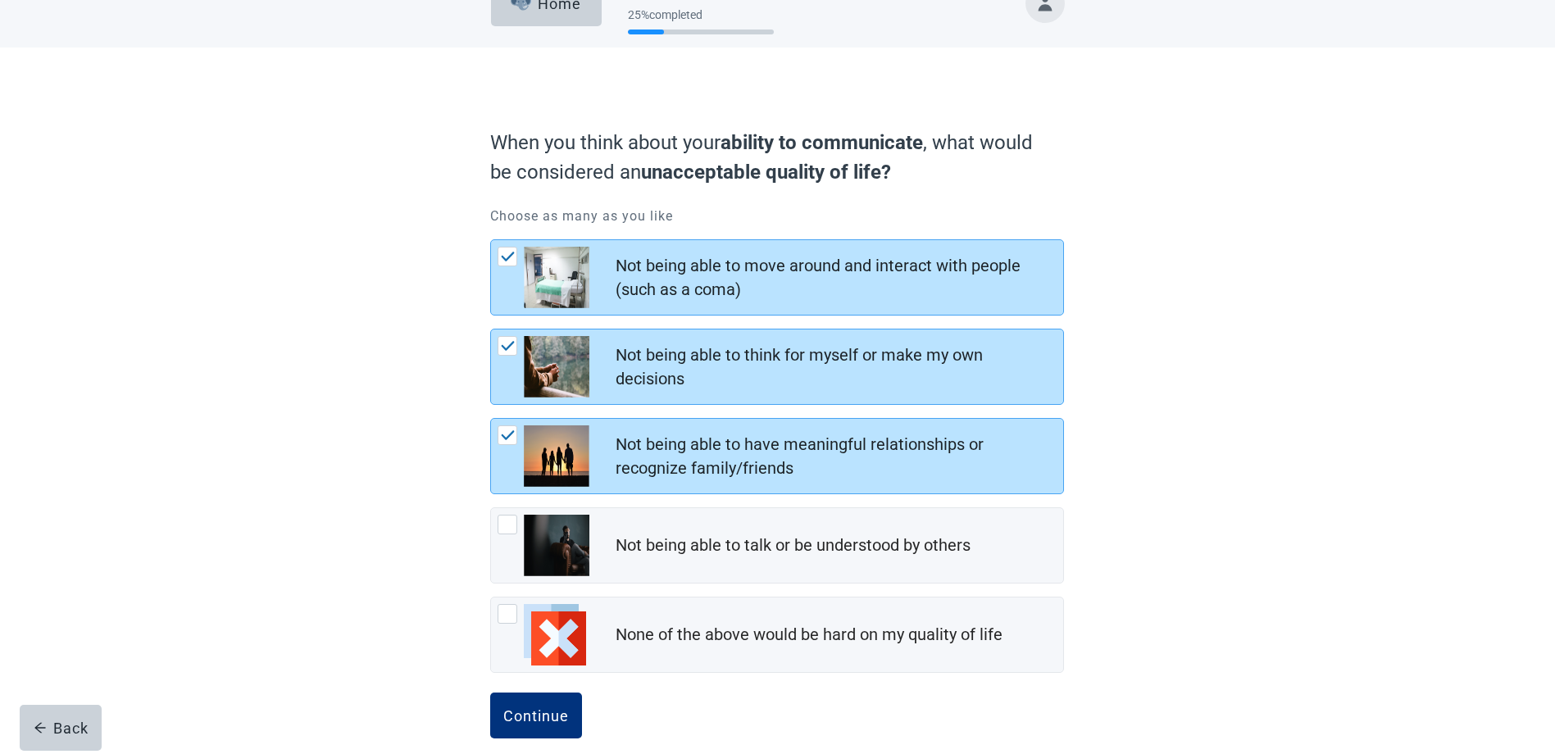
scroll to position [58, 0]
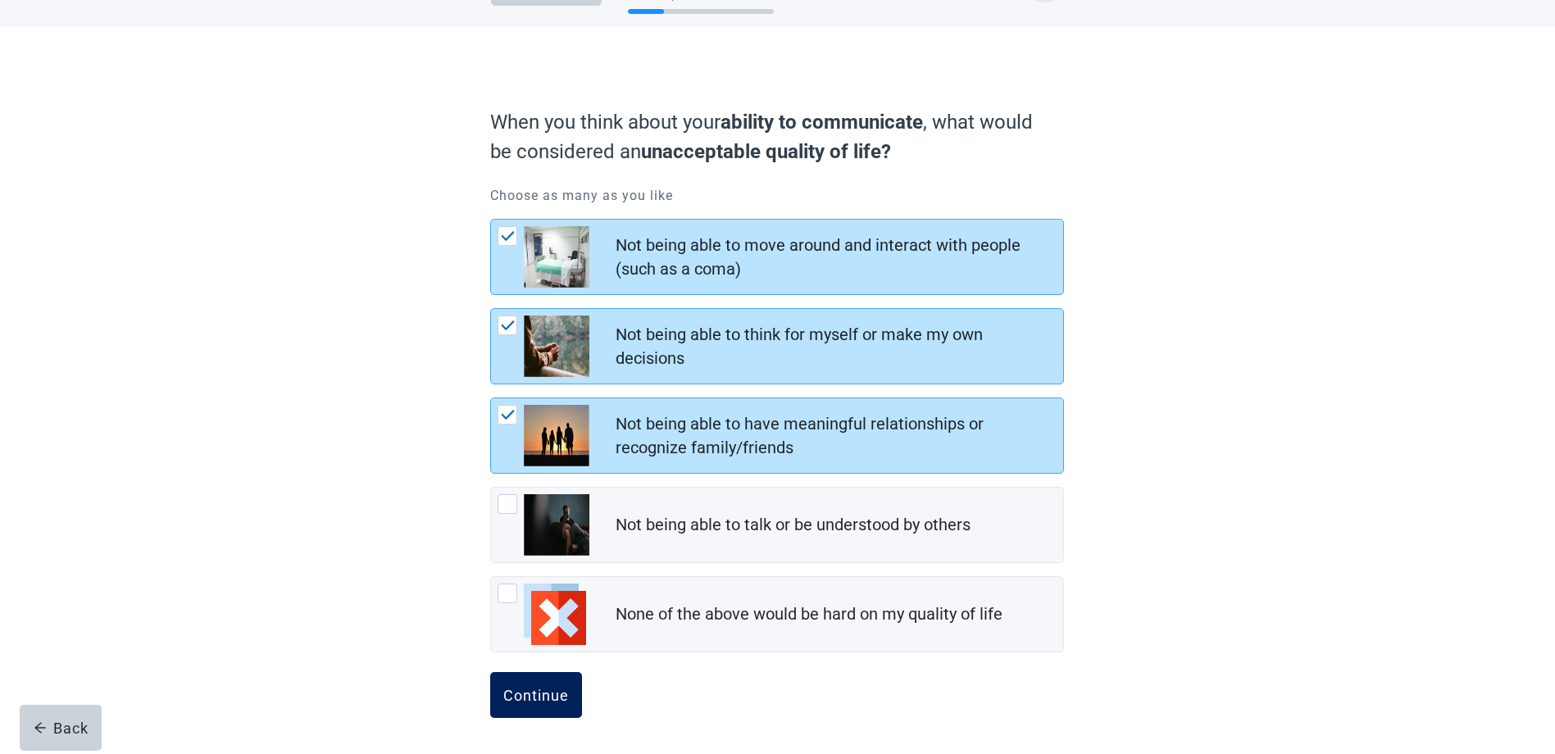
click at [526, 694] on div "Continue" at bounding box center [536, 695] width 66 height 16
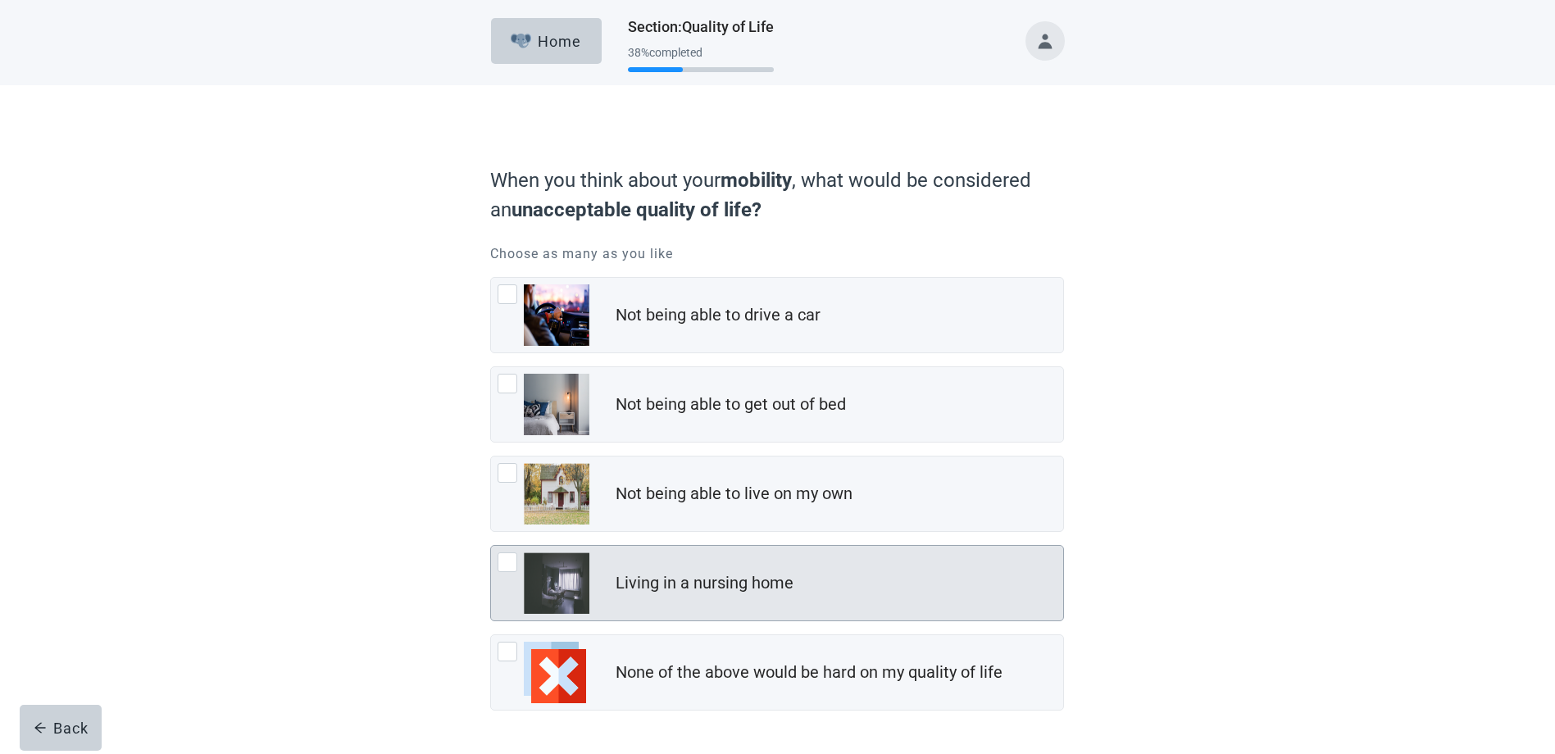
click at [507, 562] on div at bounding box center [508, 563] width 20 height 20
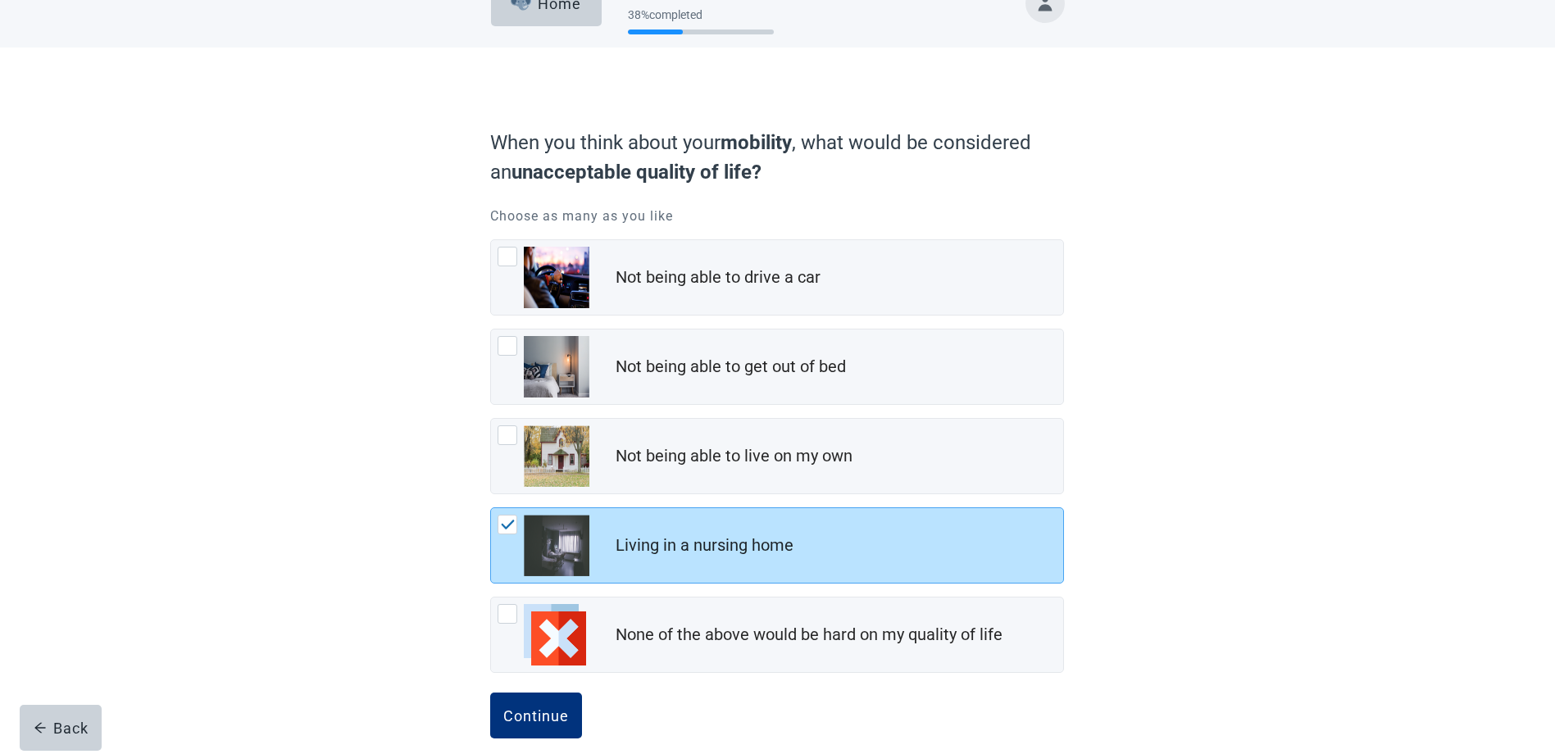
scroll to position [58, 0]
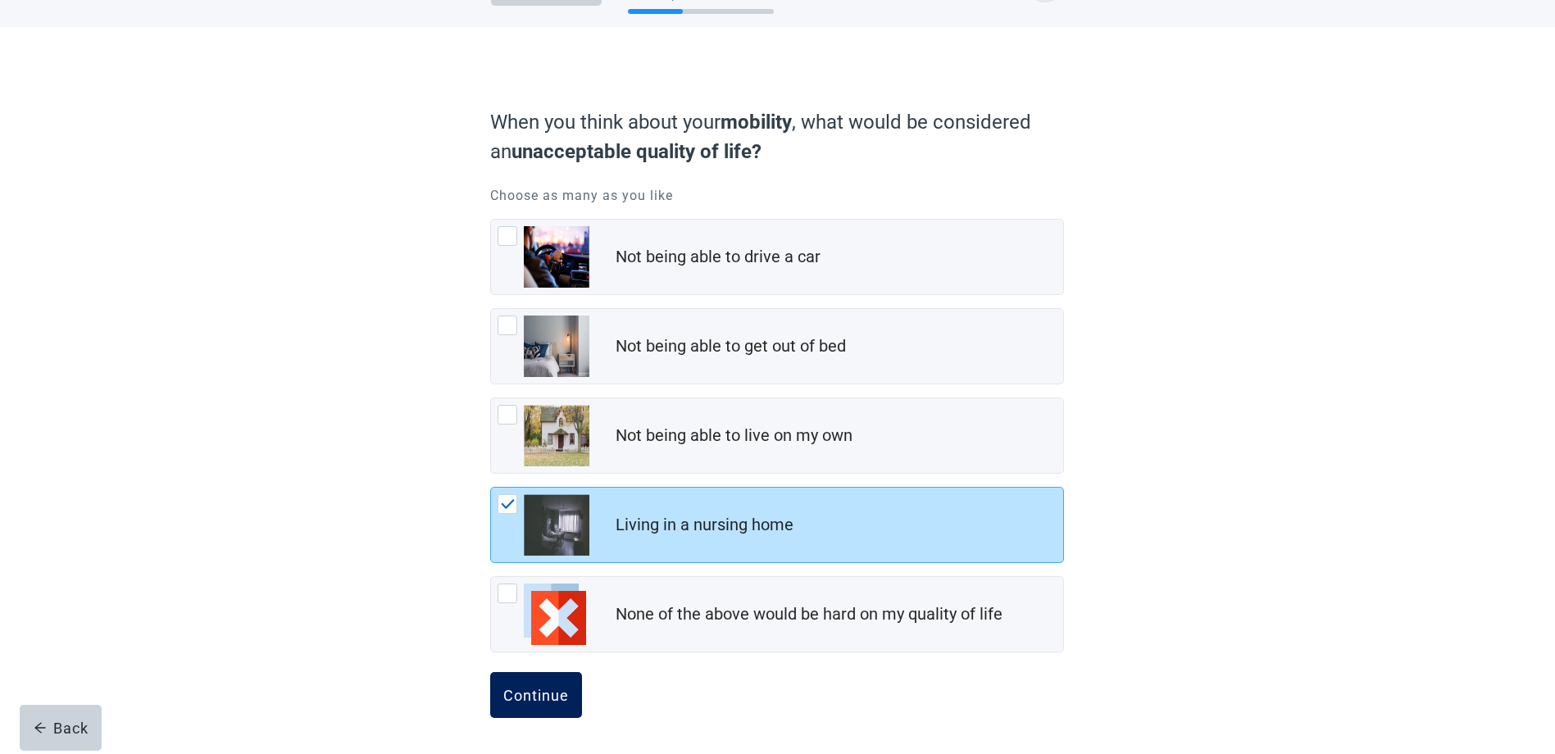
click at [548, 698] on div "Continue" at bounding box center [536, 695] width 66 height 16
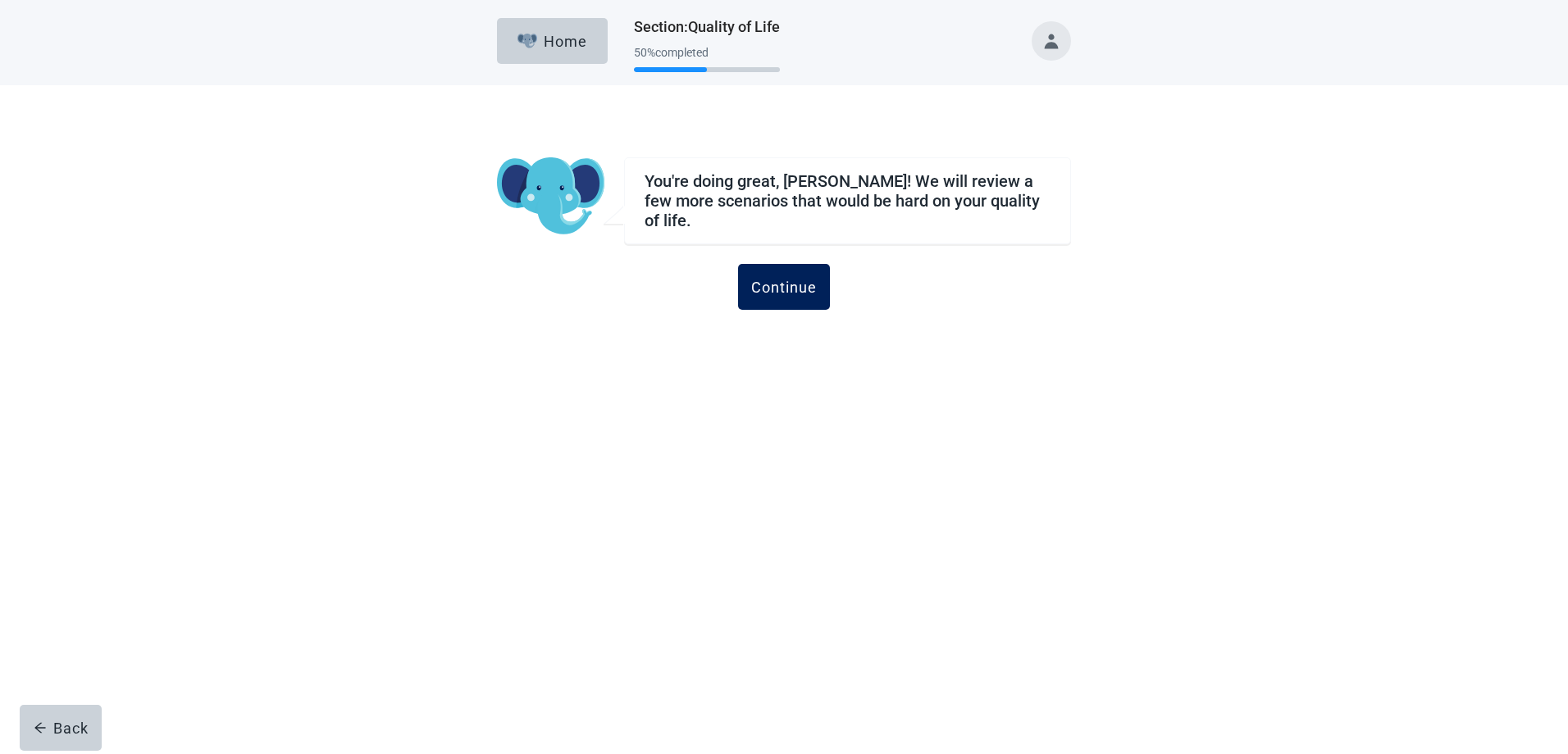
click at [780, 279] on div "Continue" at bounding box center [784, 287] width 66 height 16
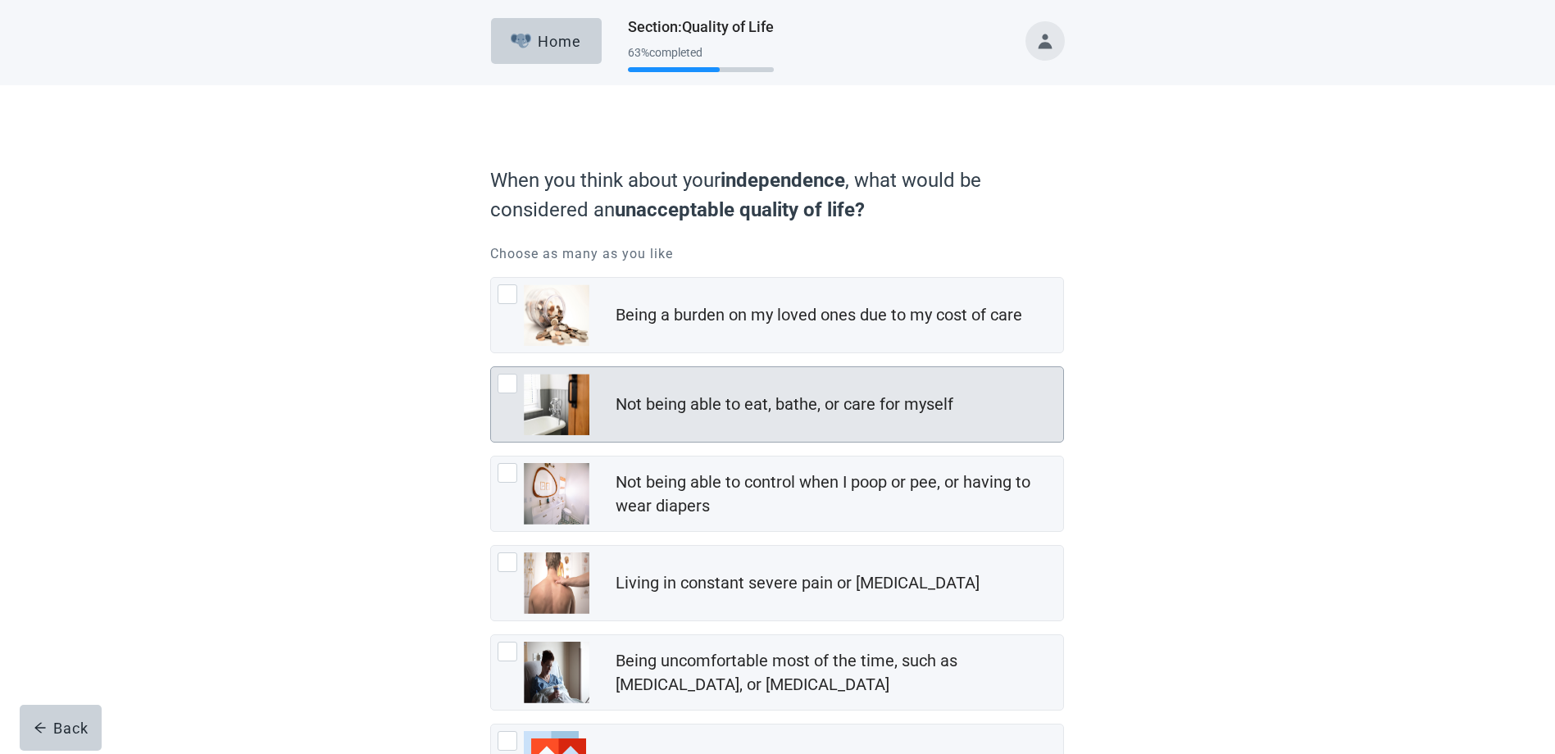
click at [506, 389] on div at bounding box center [508, 384] width 20 height 20
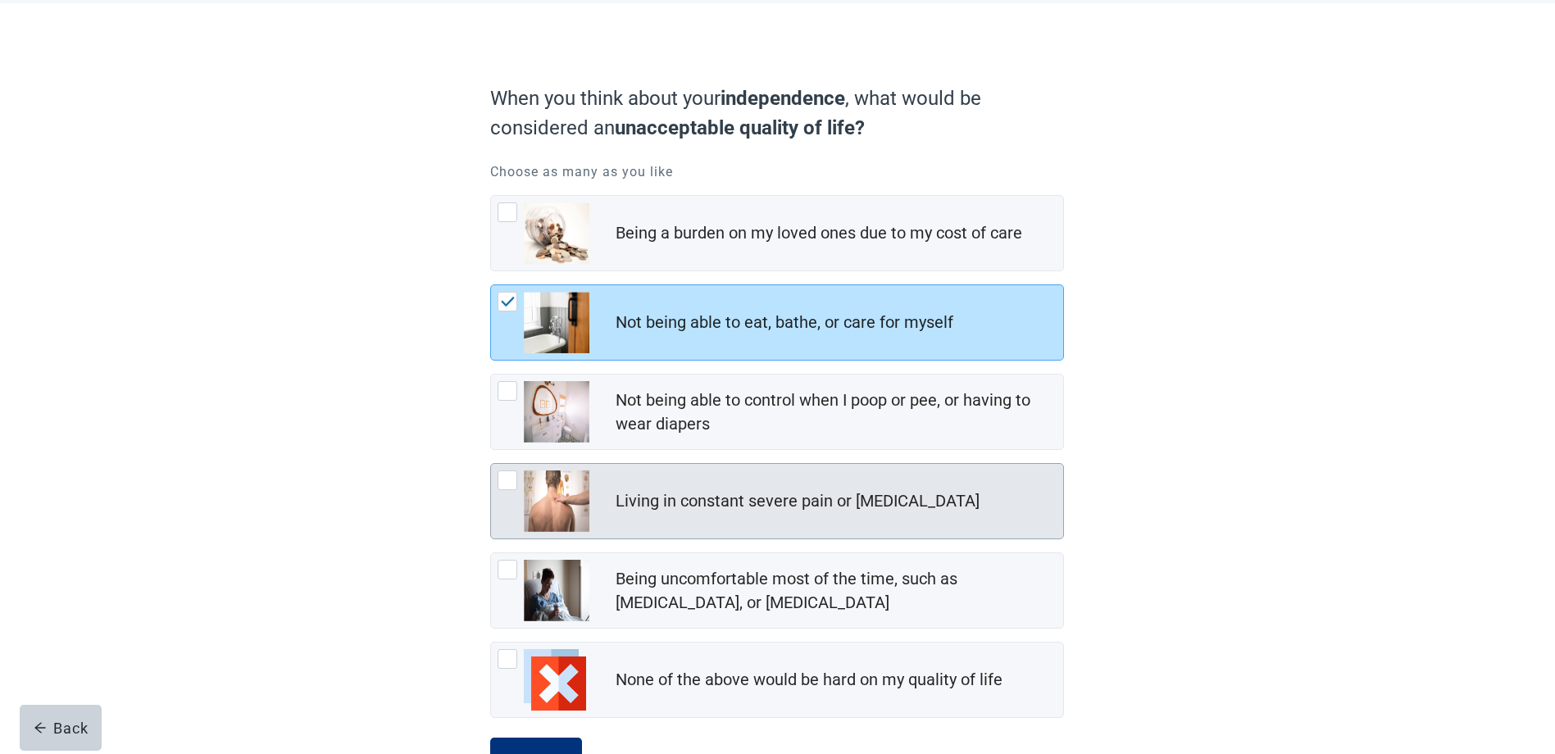
scroll to position [148, 0]
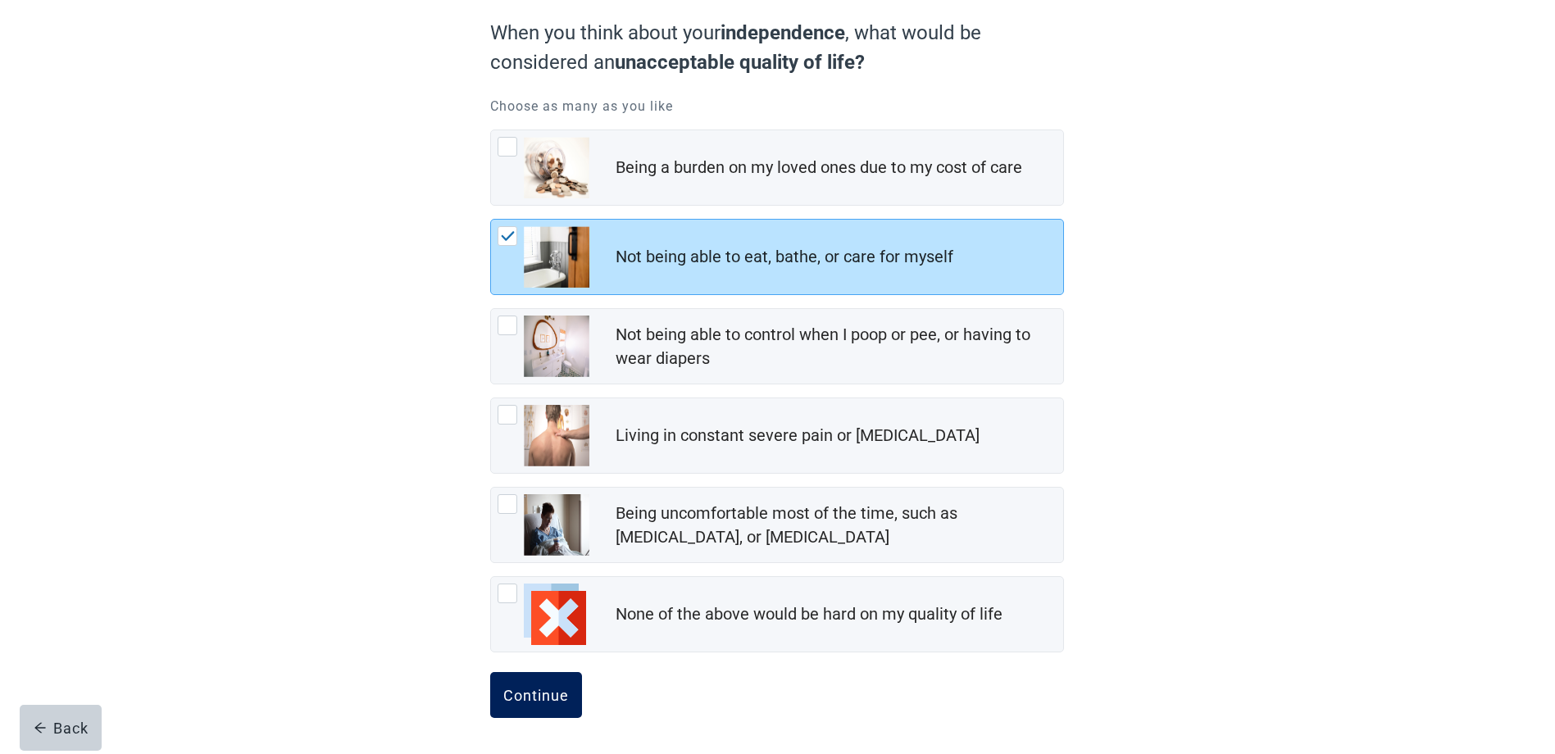
click at [526, 694] on div "Continue" at bounding box center [536, 695] width 66 height 16
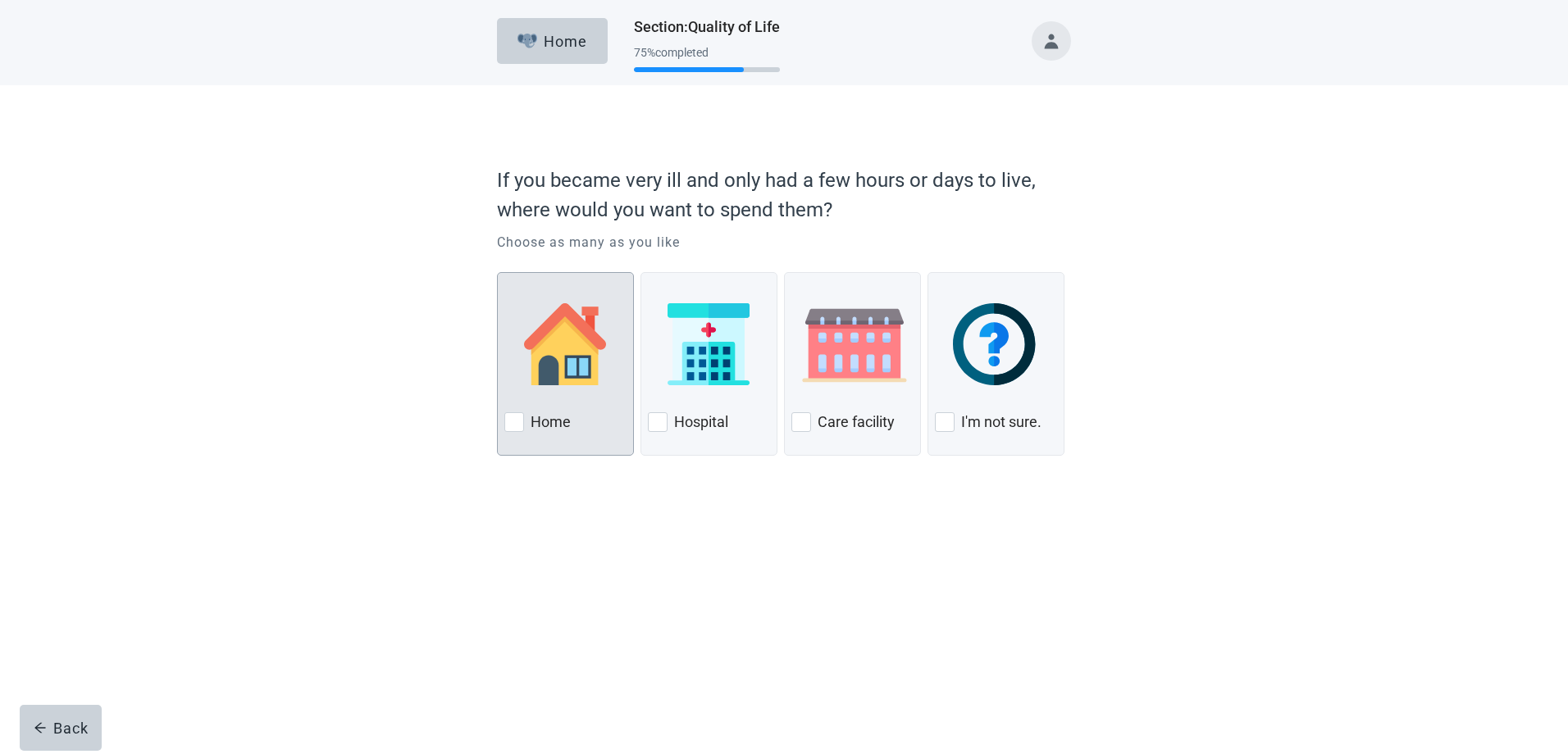
click at [507, 419] on div at bounding box center [514, 422] width 20 height 20
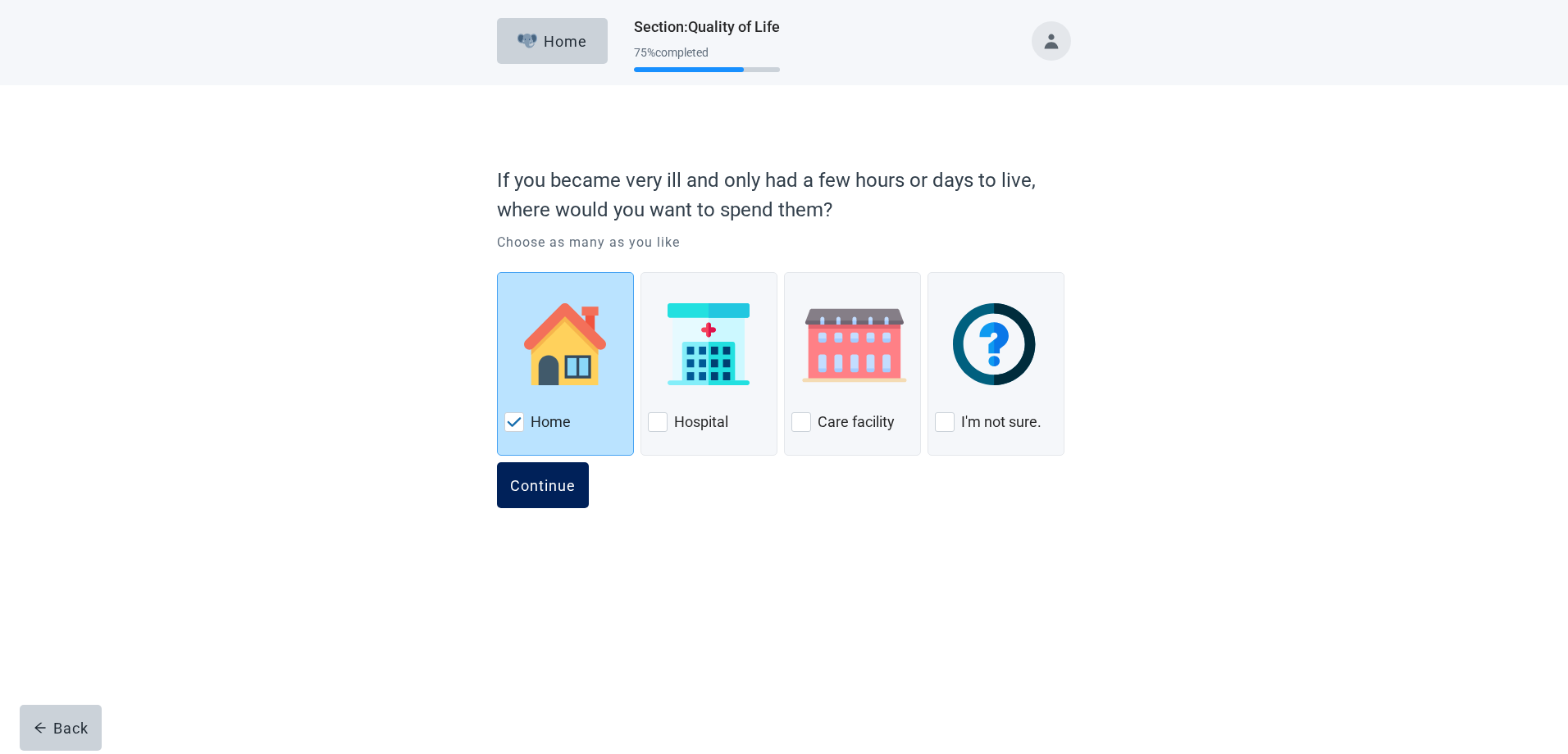
click at [540, 485] on div "Continue" at bounding box center [543, 485] width 66 height 16
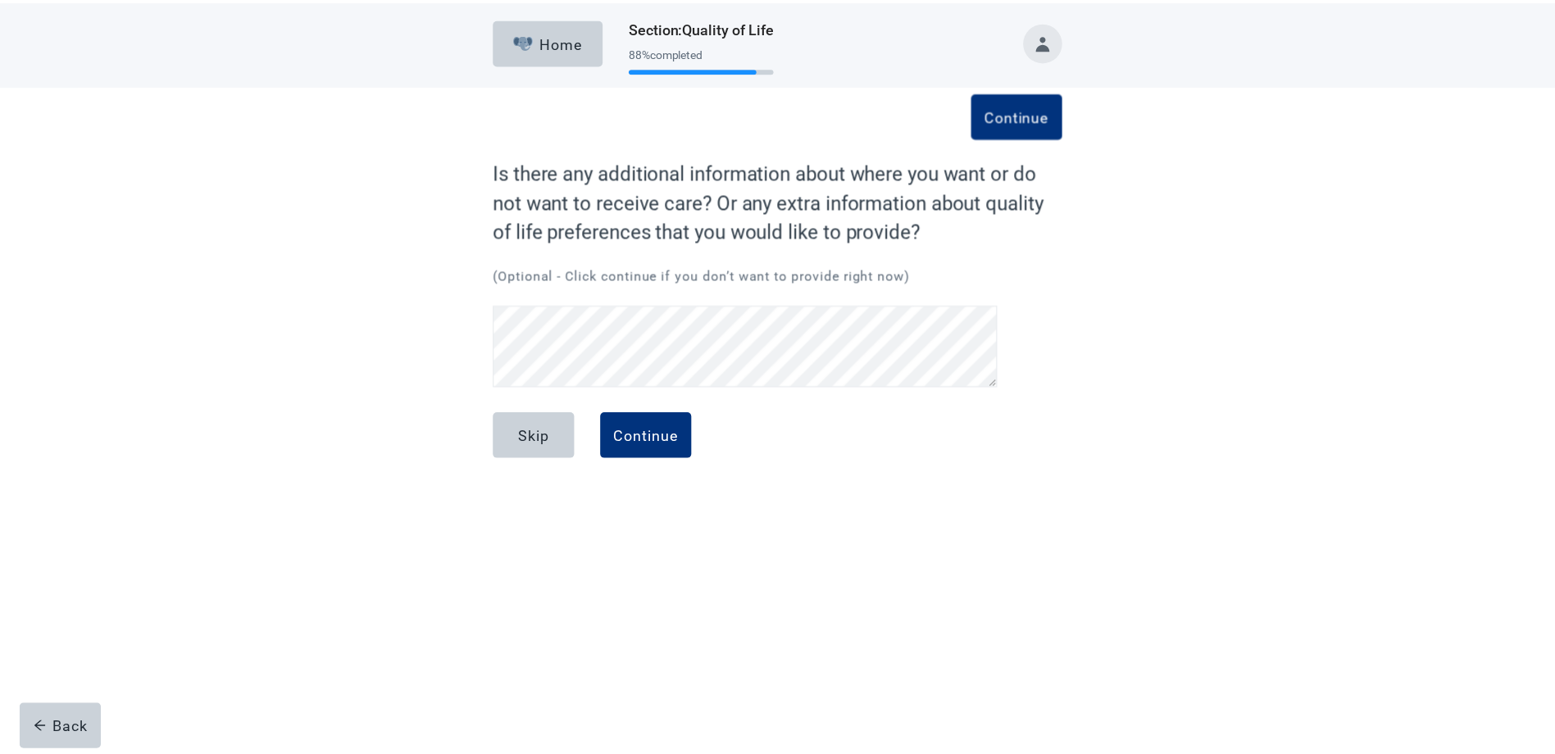
scroll to position [72, 0]
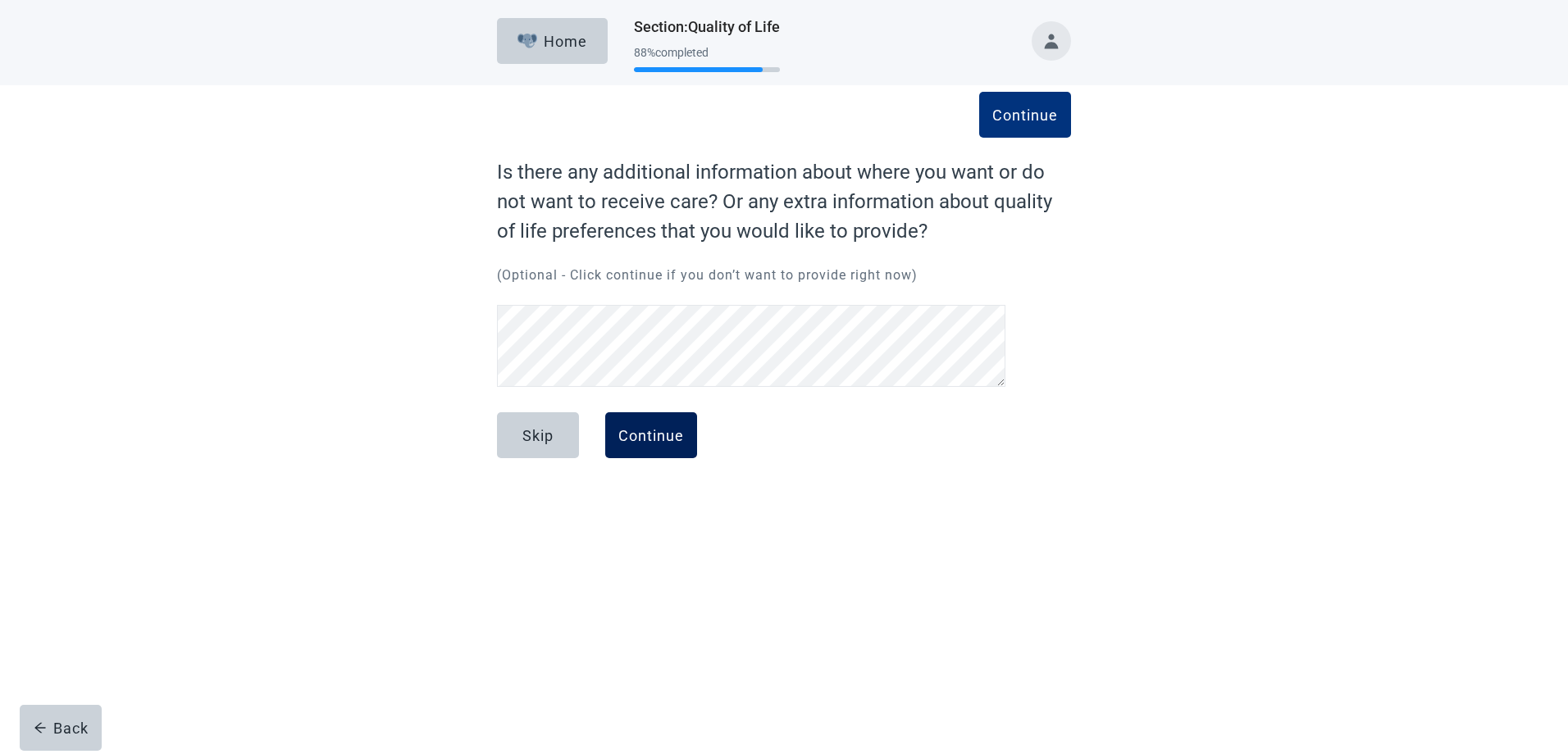
click at [650, 434] on div "Continue" at bounding box center [651, 435] width 66 height 16
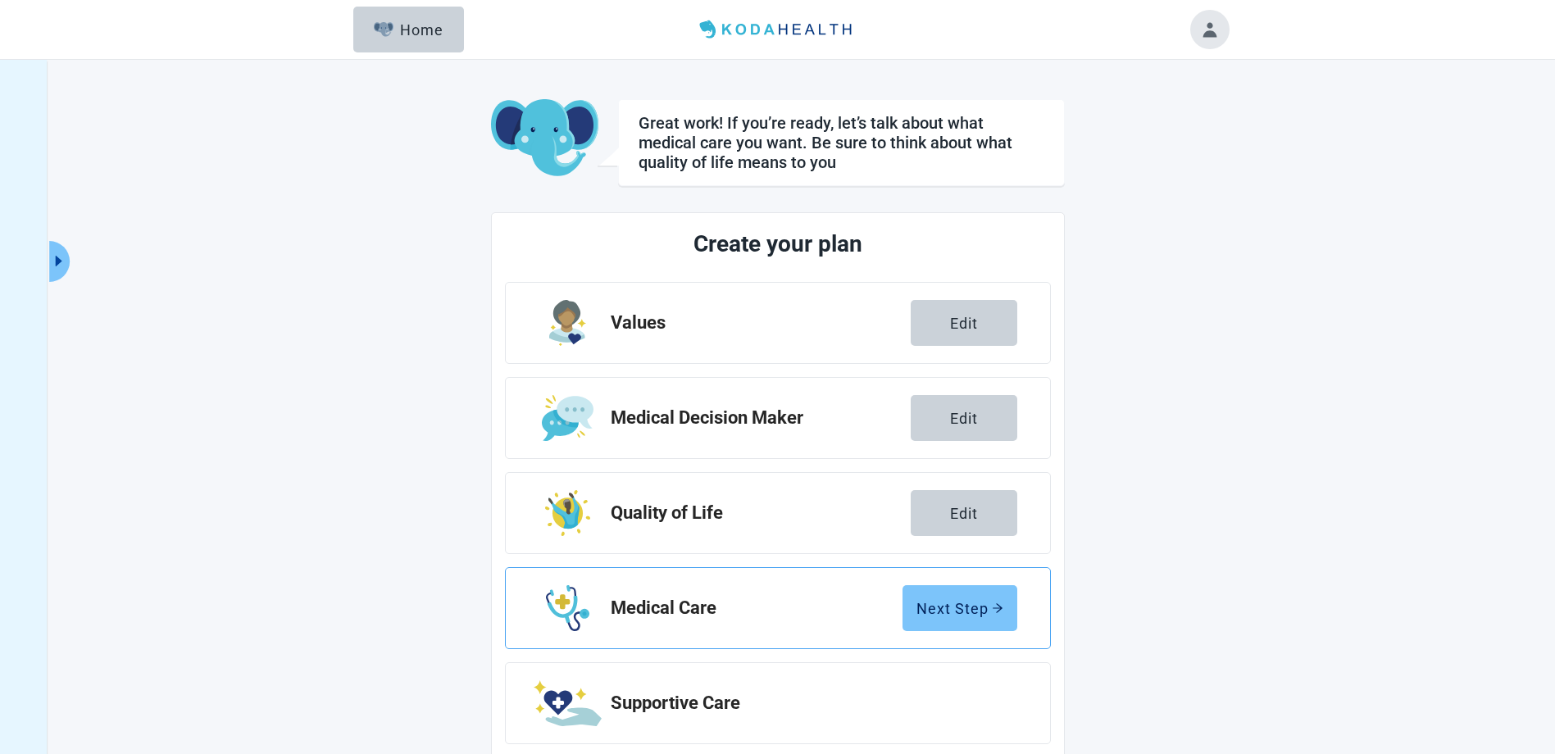
click at [980, 607] on div "Next Step" at bounding box center [960, 608] width 87 height 16
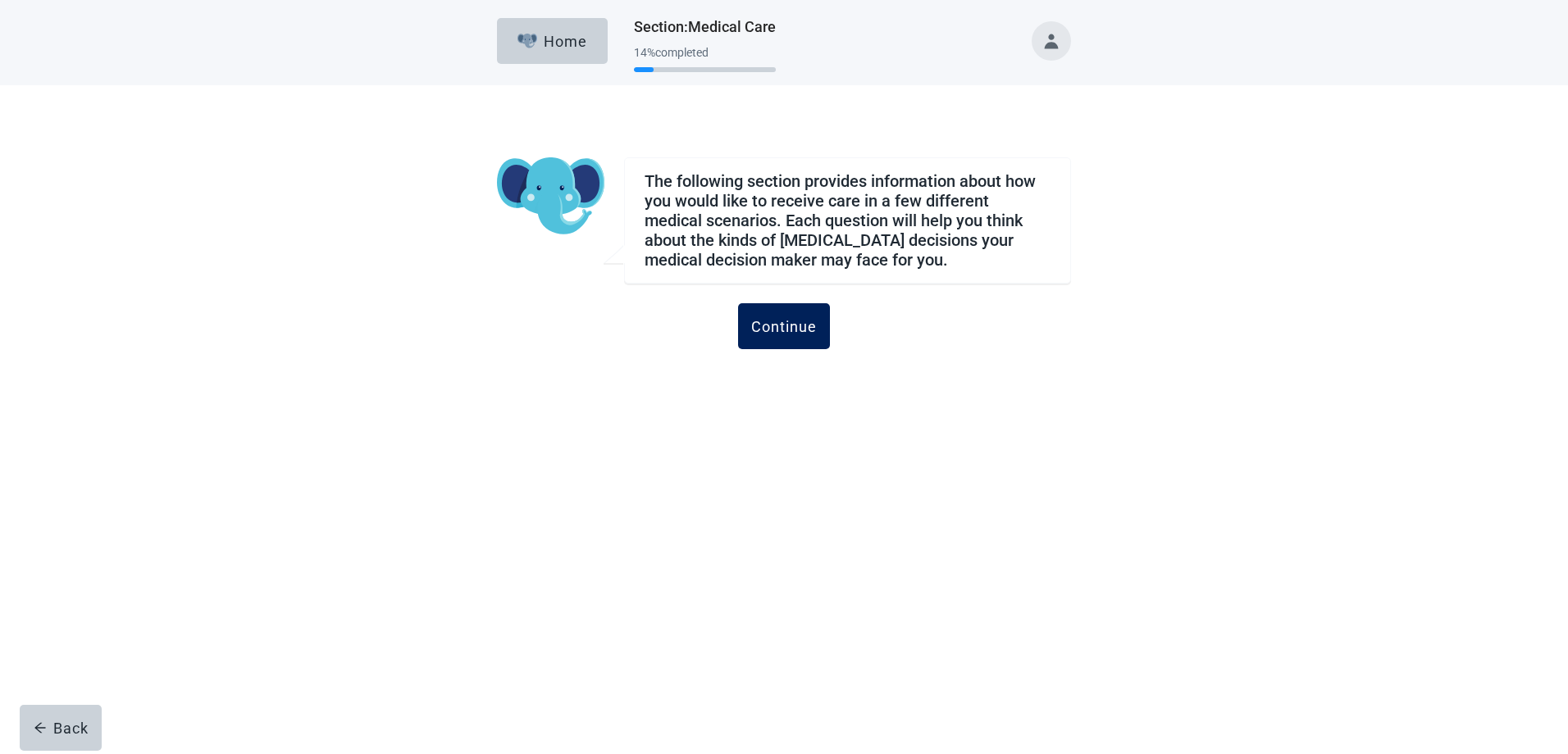
click at [776, 321] on div "Continue" at bounding box center [784, 326] width 66 height 16
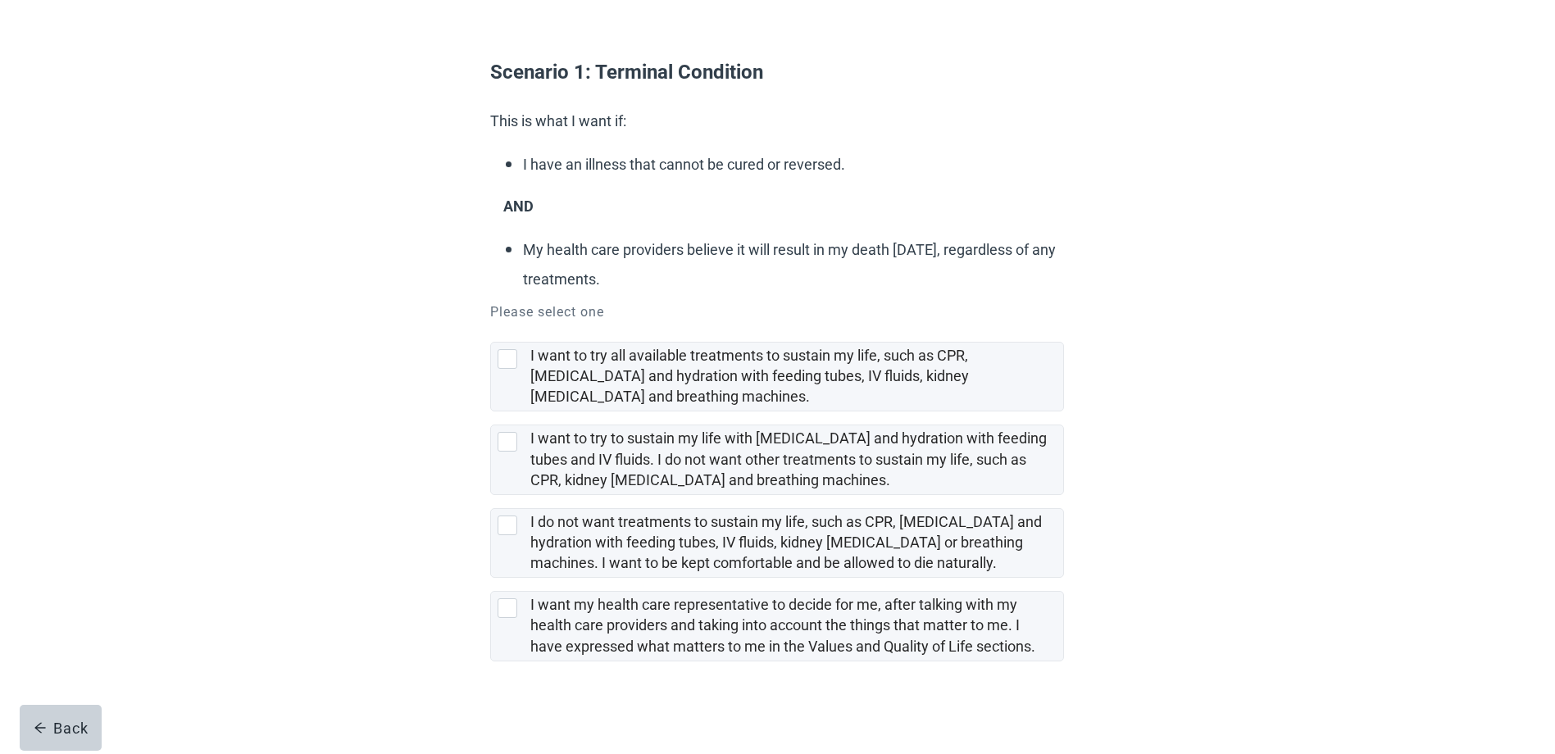
scroll to position [111, 0]
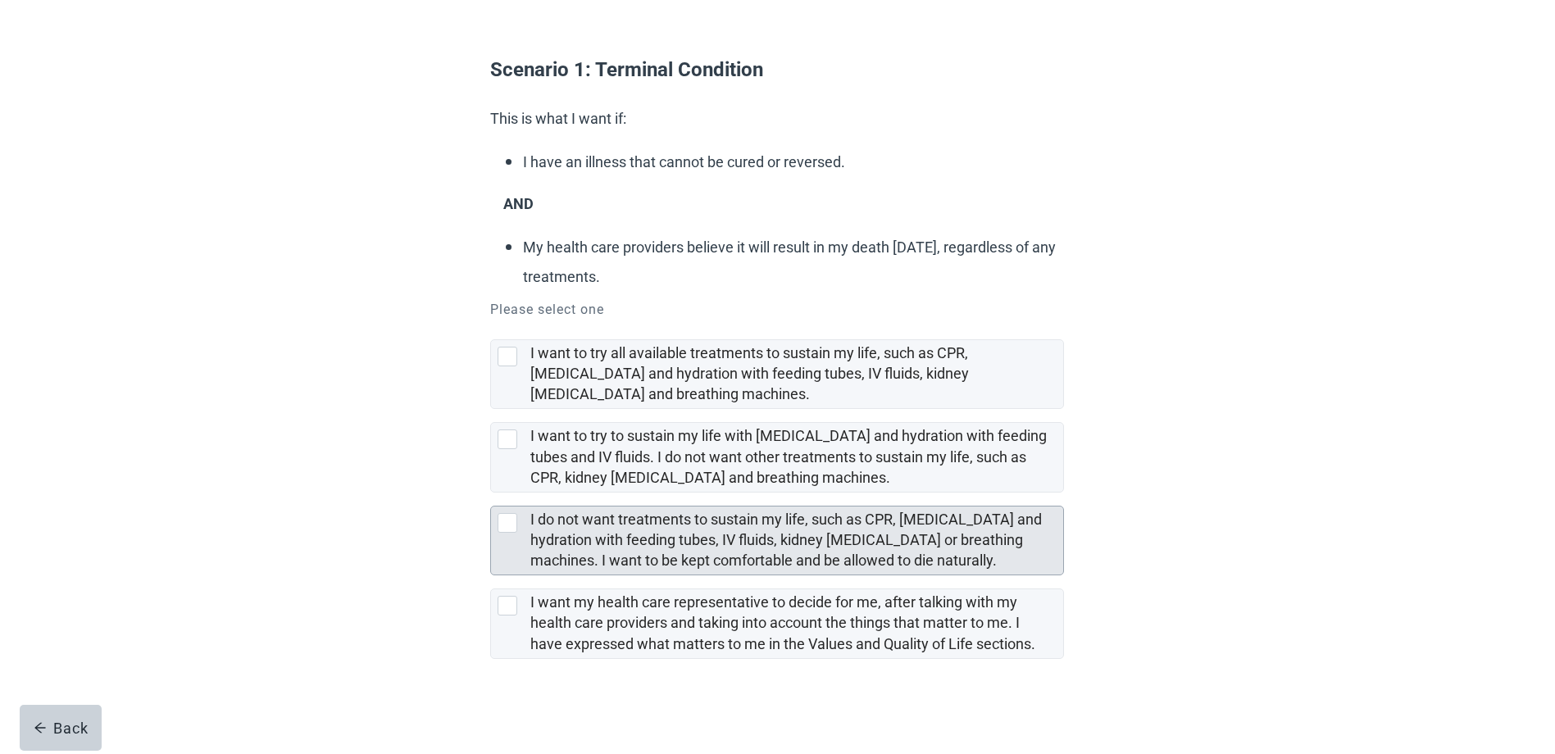
click at [503, 521] on div at bounding box center [508, 523] width 20 height 20
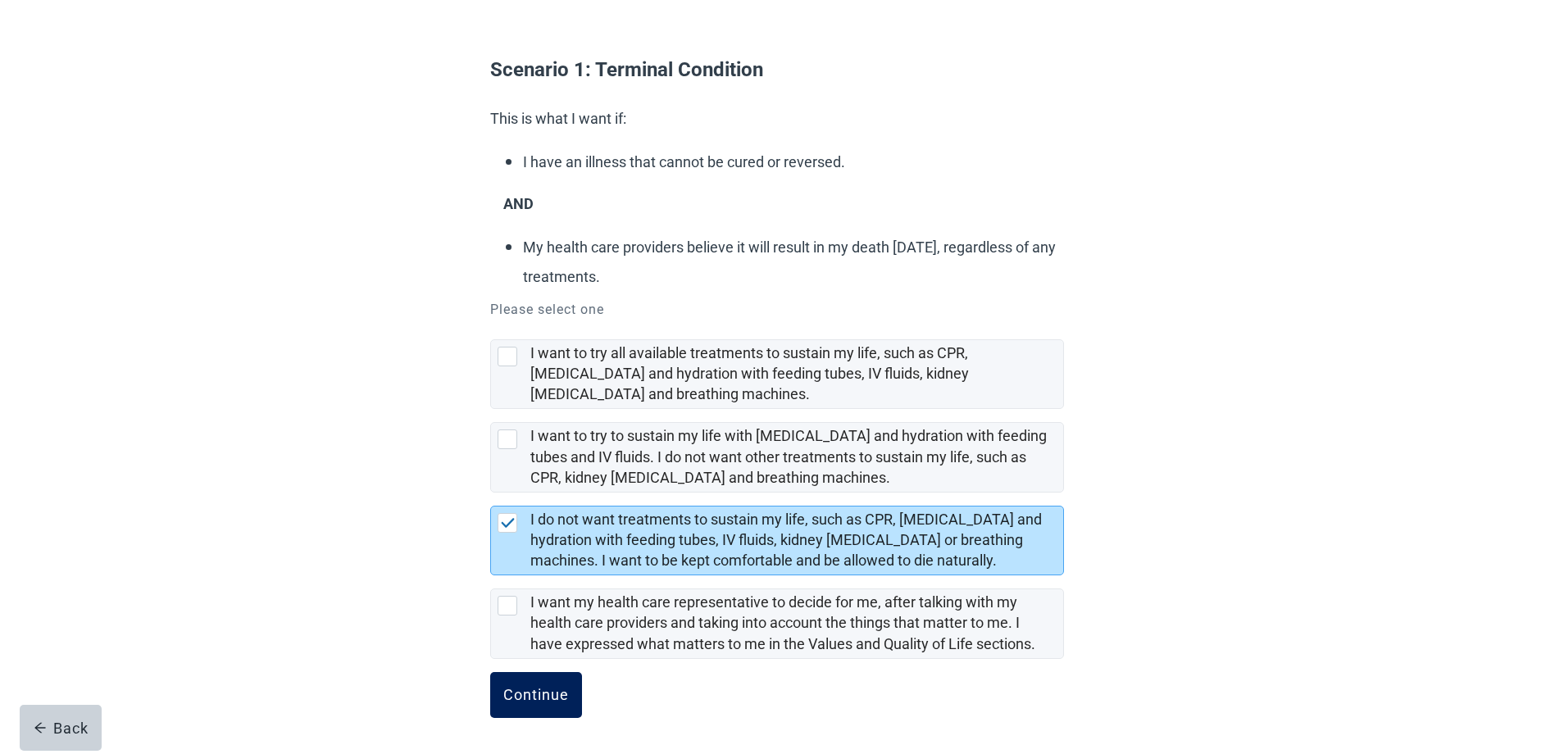
click at [549, 687] on div "Continue" at bounding box center [536, 695] width 66 height 16
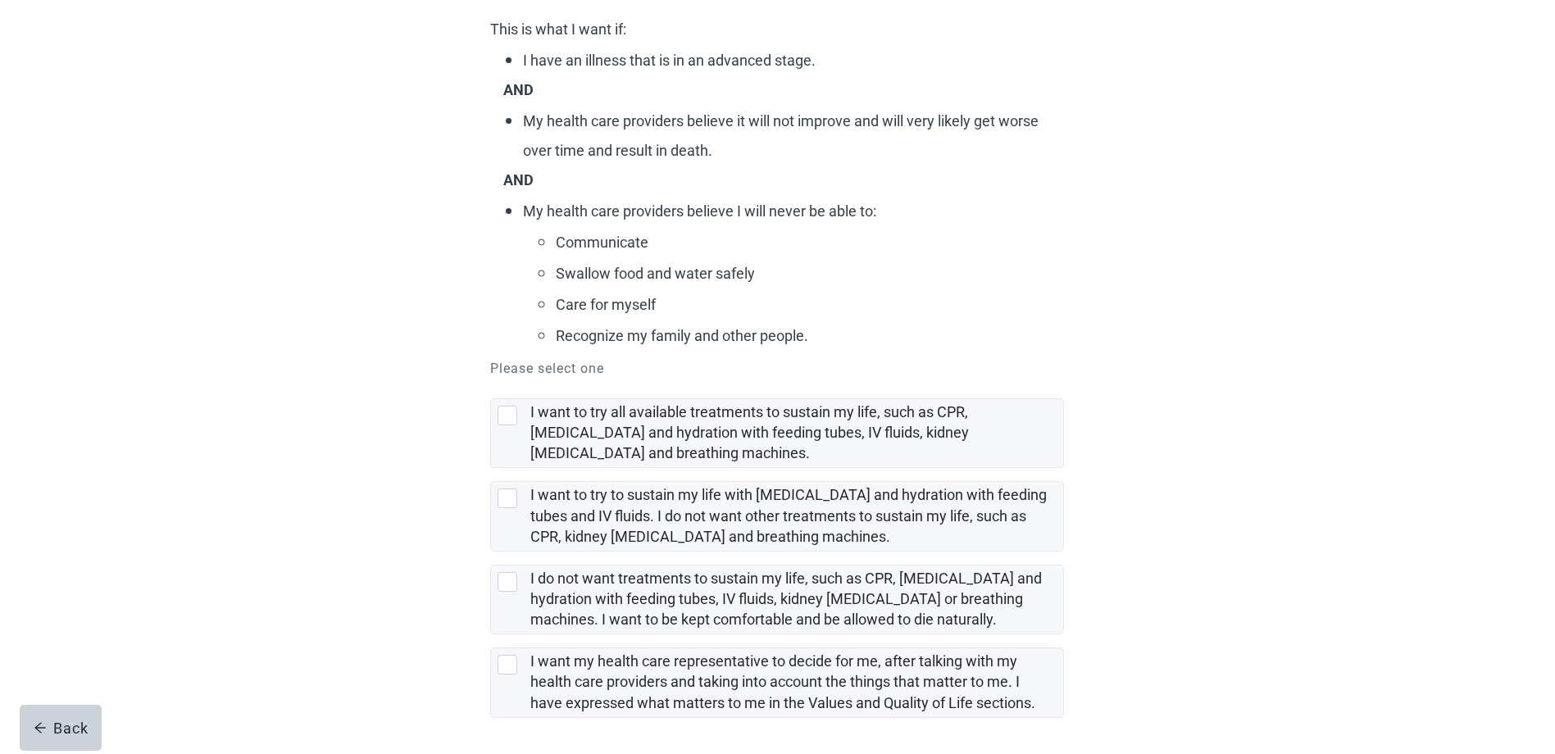
scroll to position [246, 0]
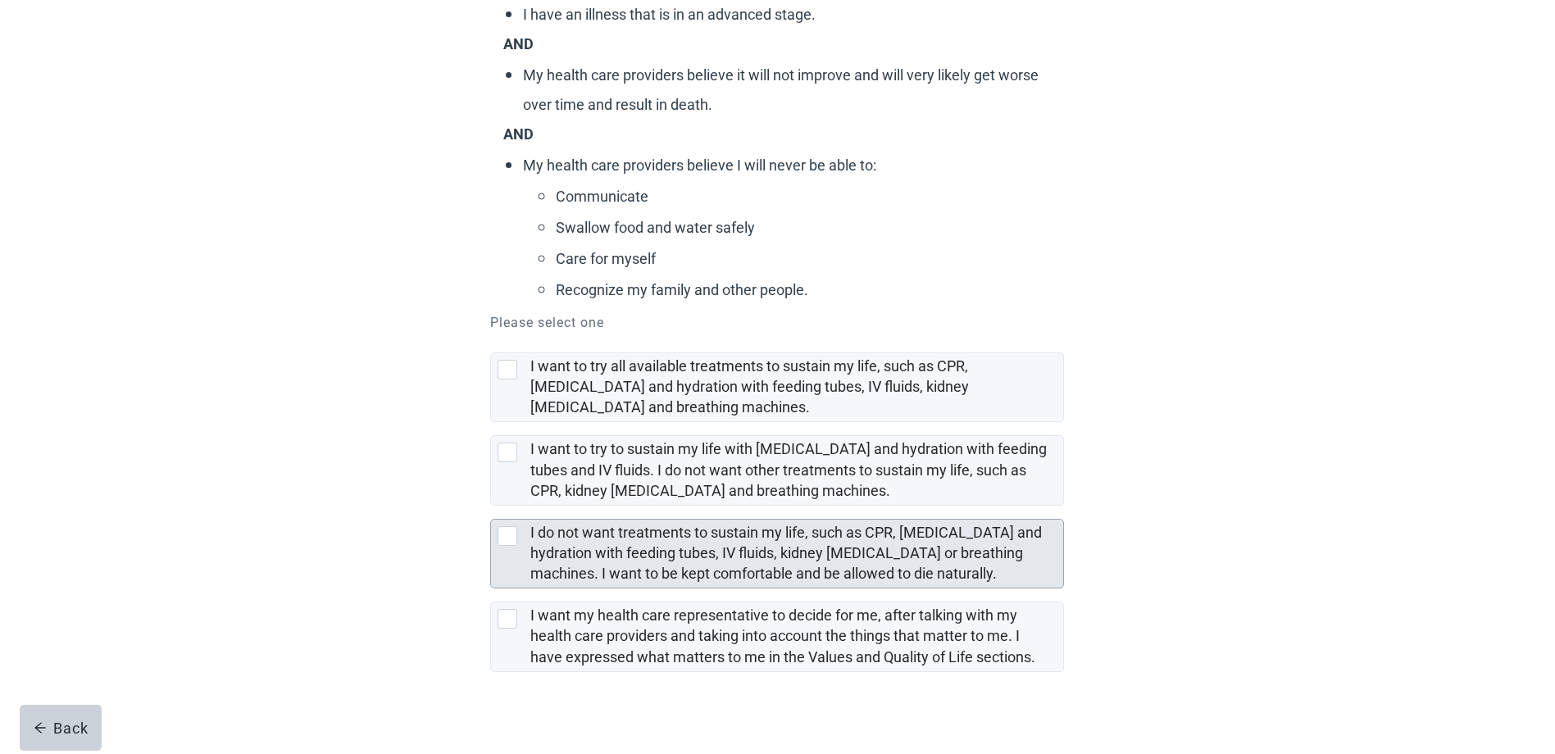
click at [504, 540] on div at bounding box center [508, 536] width 20 height 20
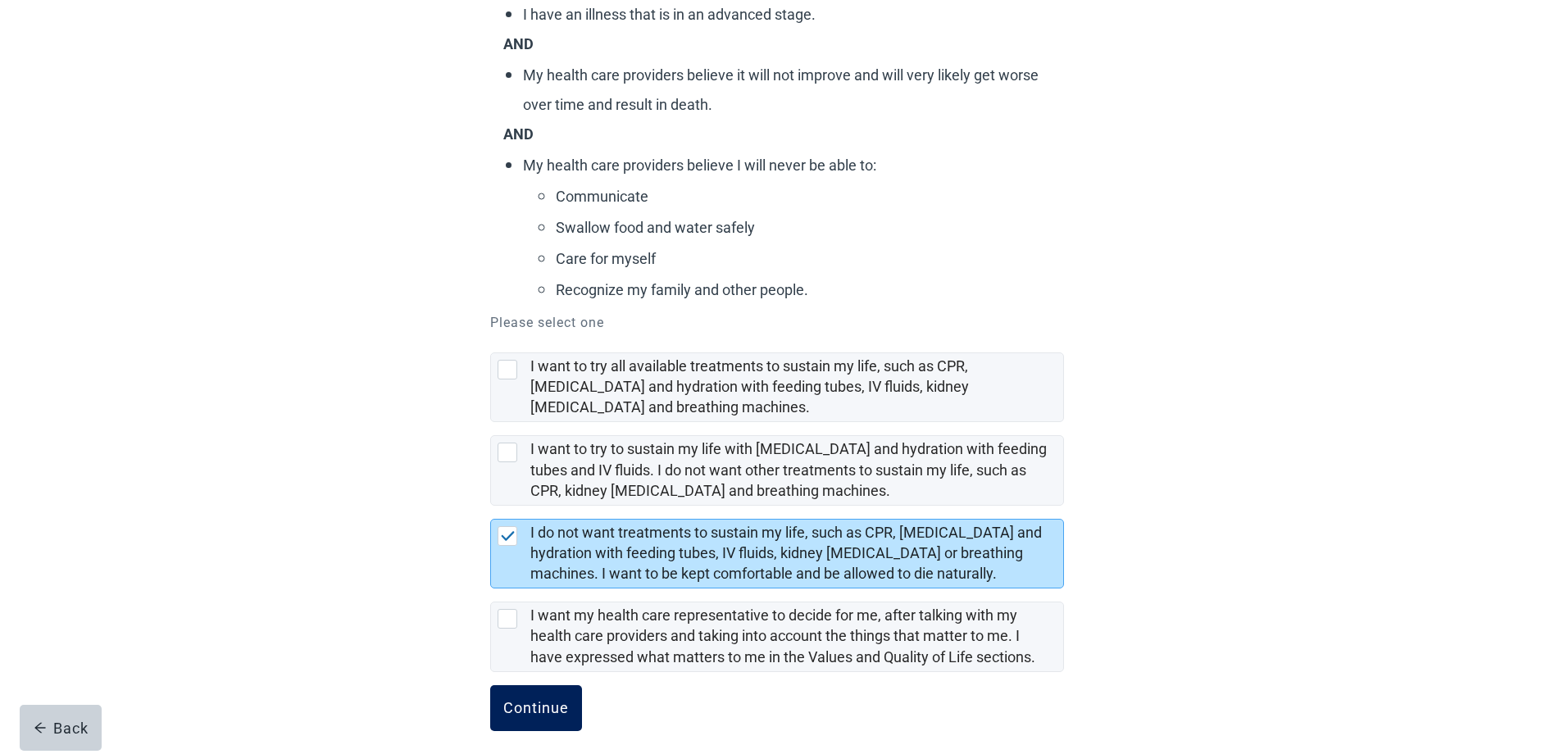
click at [526, 705] on div "Continue" at bounding box center [536, 708] width 66 height 16
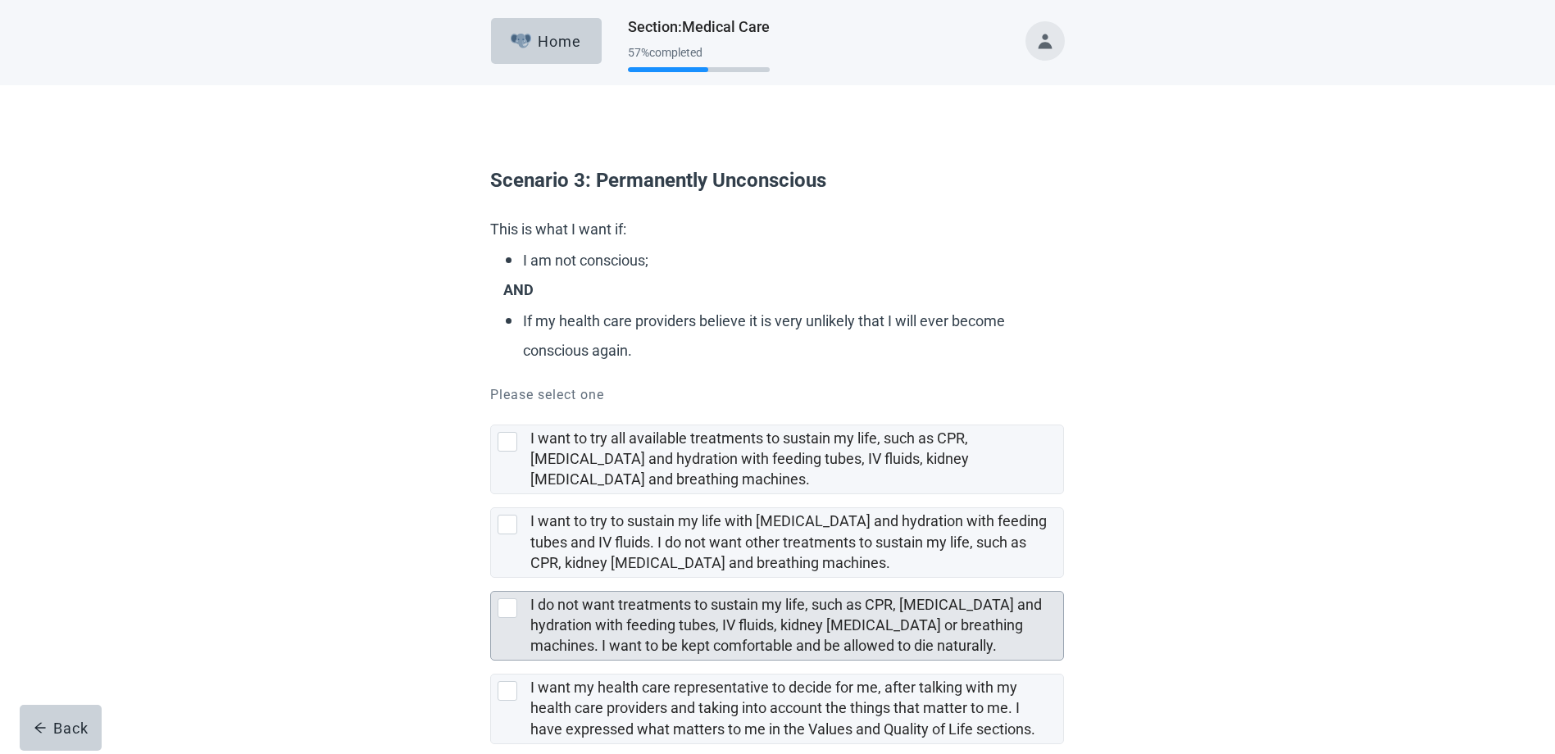
click at [506, 614] on div at bounding box center [508, 608] width 20 height 20
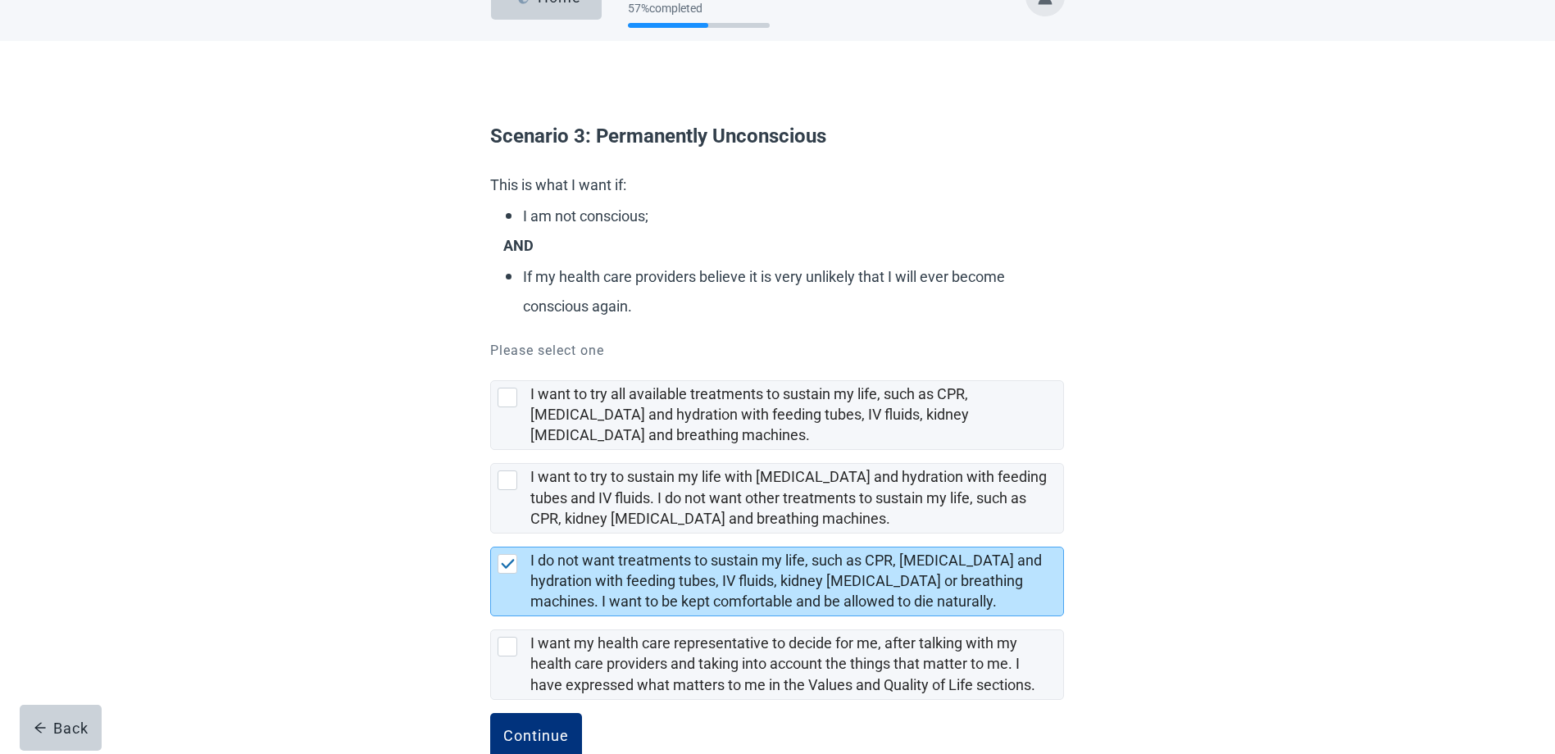
scroll to position [85, 0]
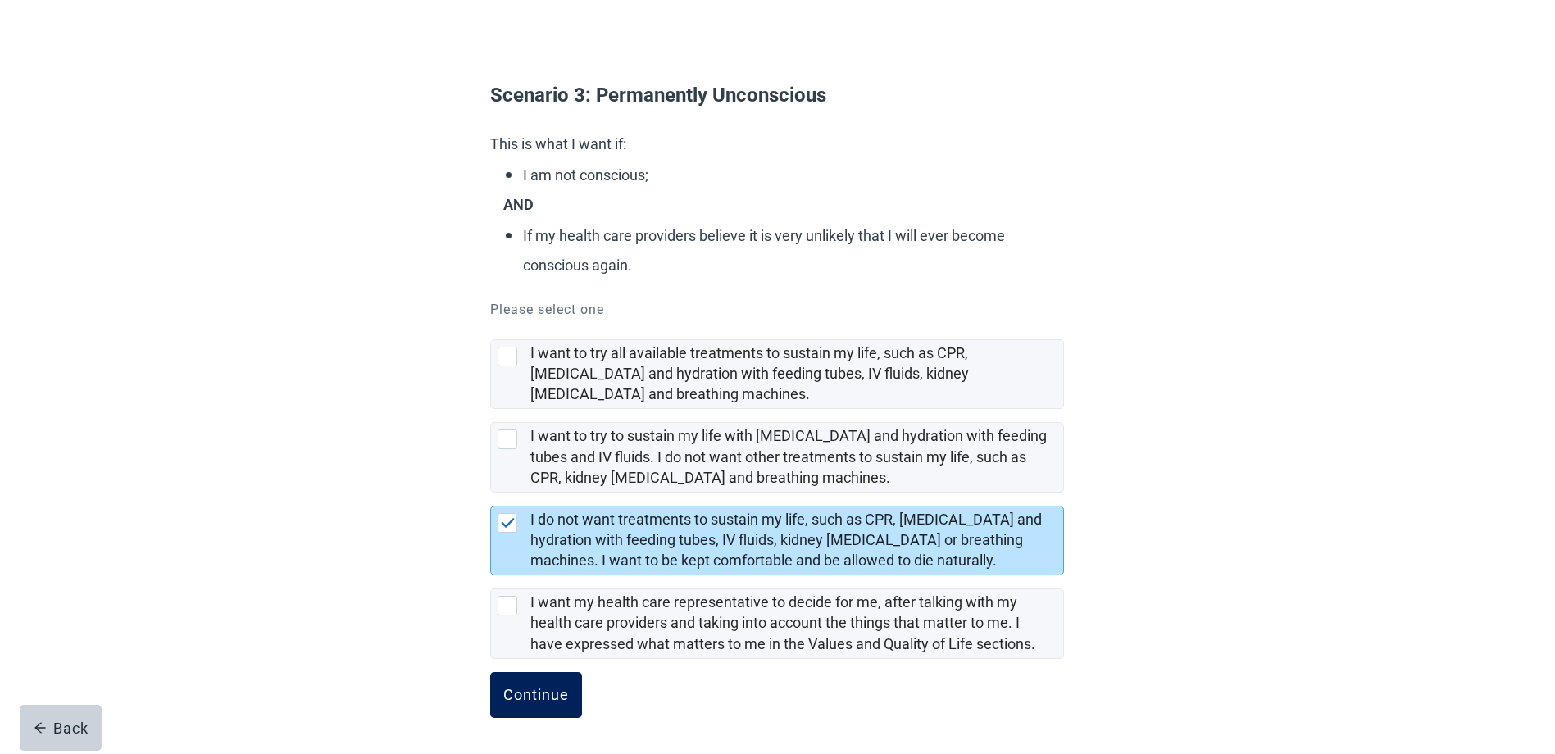
drag, startPoint x: 497, startPoint y: 694, endPoint x: 510, endPoint y: 689, distance: 14.0
click at [498, 694] on button "Continue" at bounding box center [536, 695] width 92 height 46
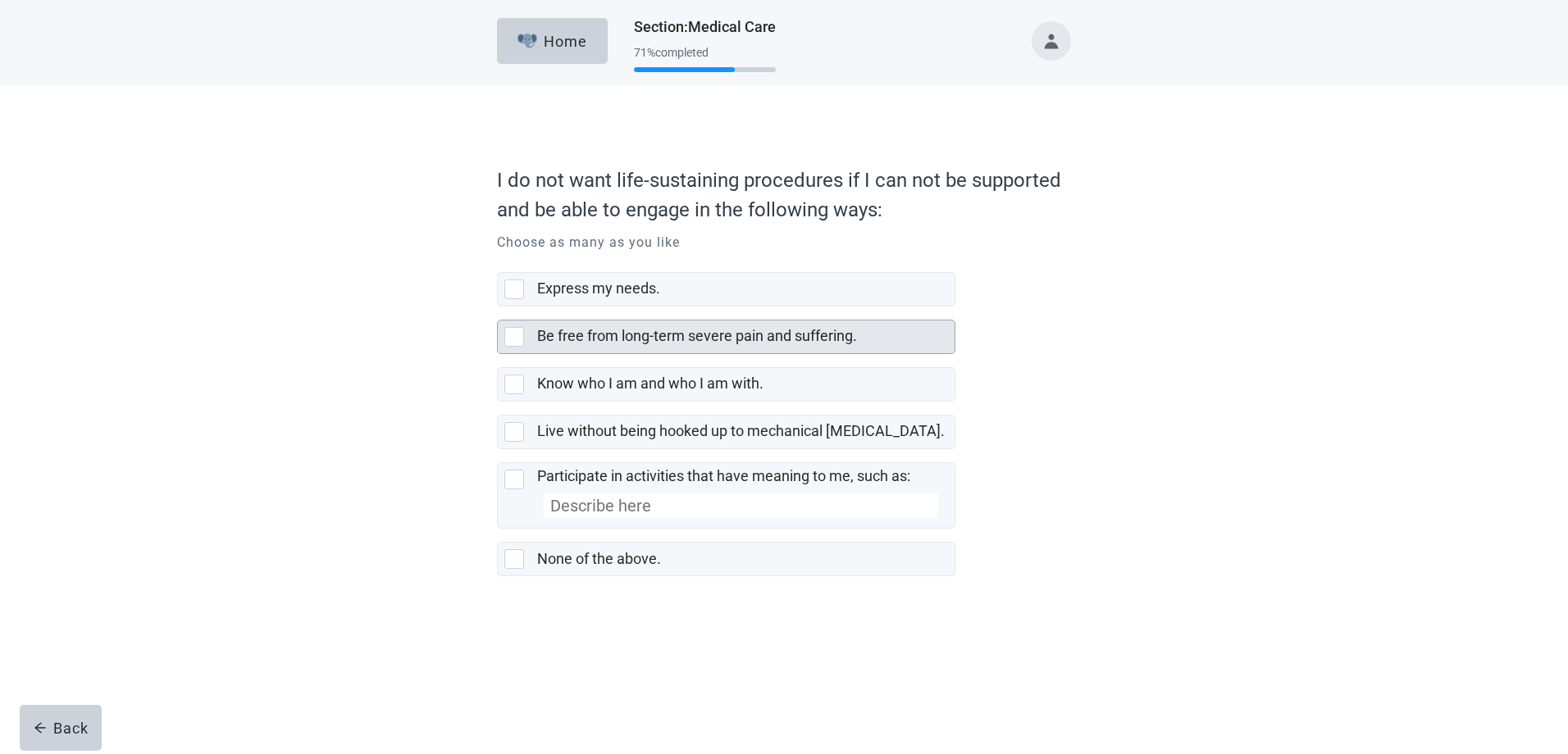
click at [512, 337] on div at bounding box center [514, 337] width 20 height 20
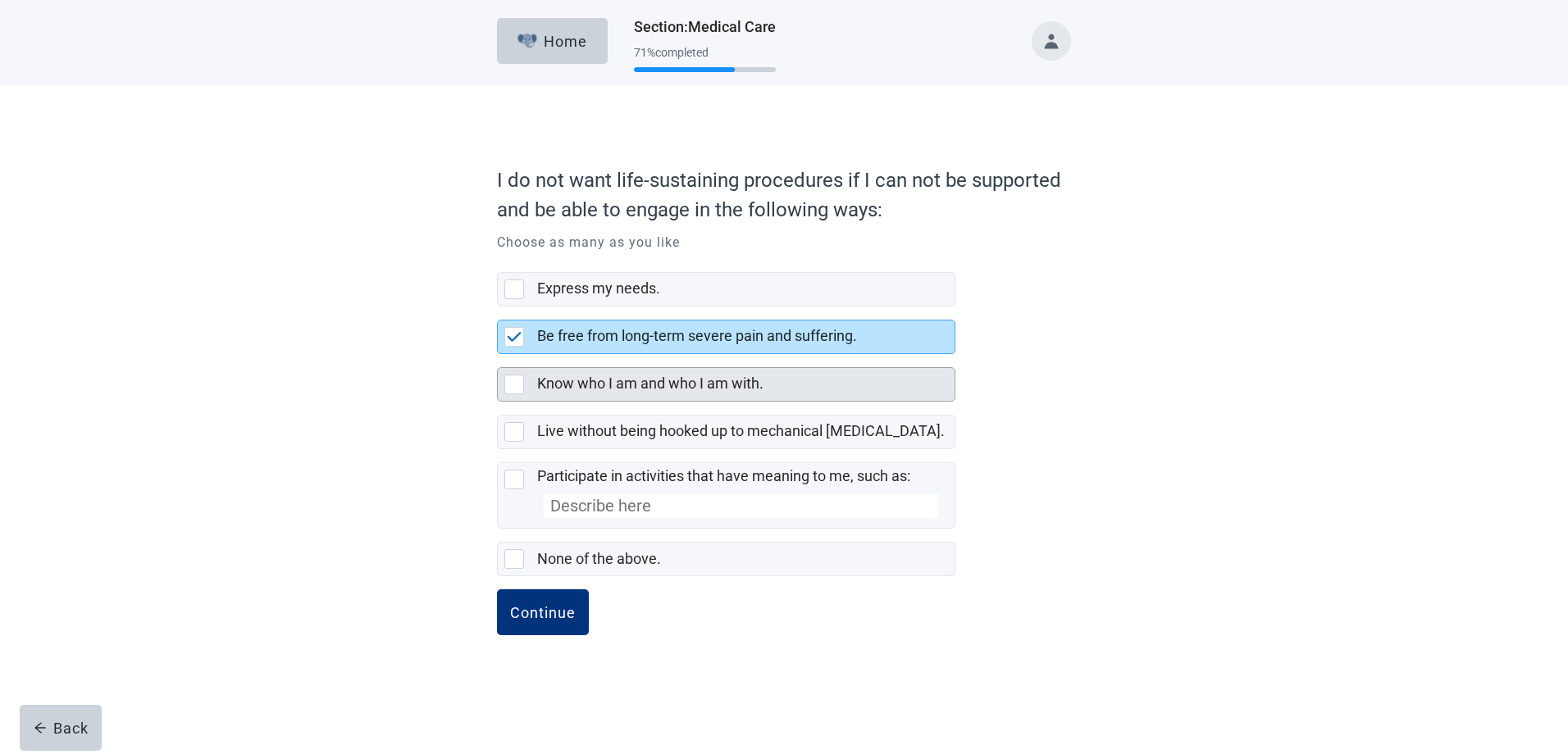
click at [507, 380] on div at bounding box center [514, 385] width 20 height 20
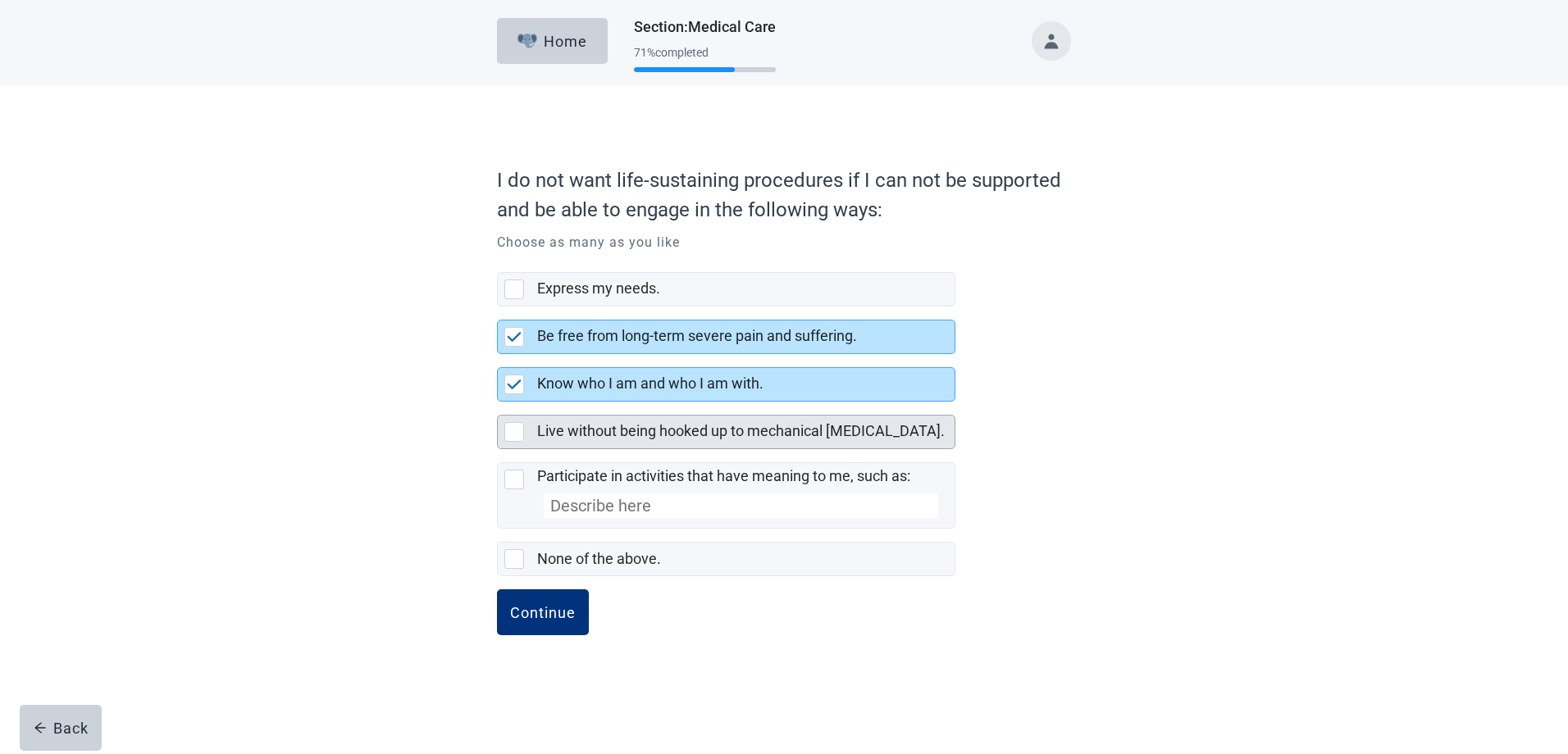
click at [512, 432] on div at bounding box center [514, 432] width 20 height 20
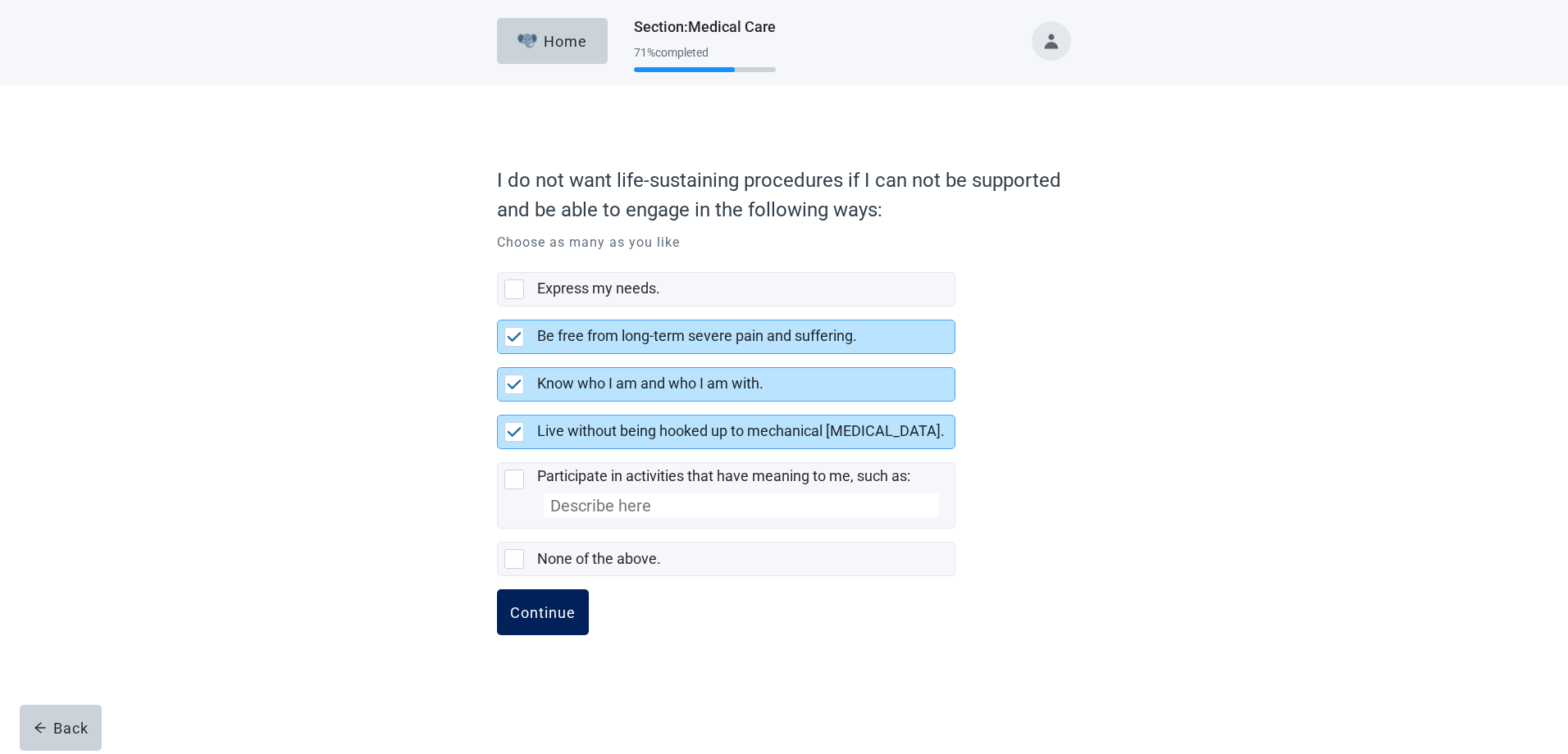
click at [533, 610] on div "Continue" at bounding box center [543, 612] width 66 height 16
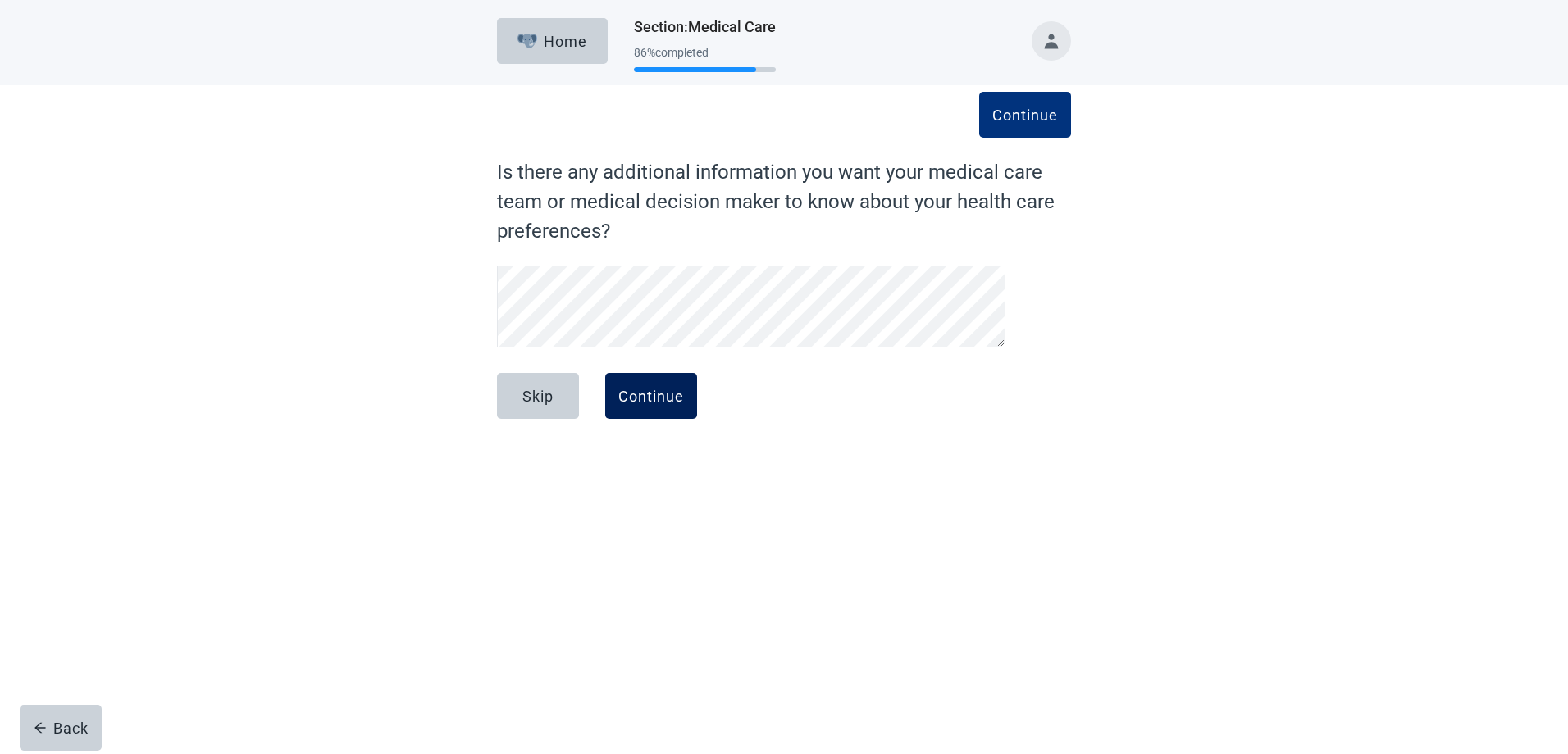
click at [641, 406] on button "Continue" at bounding box center [651, 396] width 92 height 46
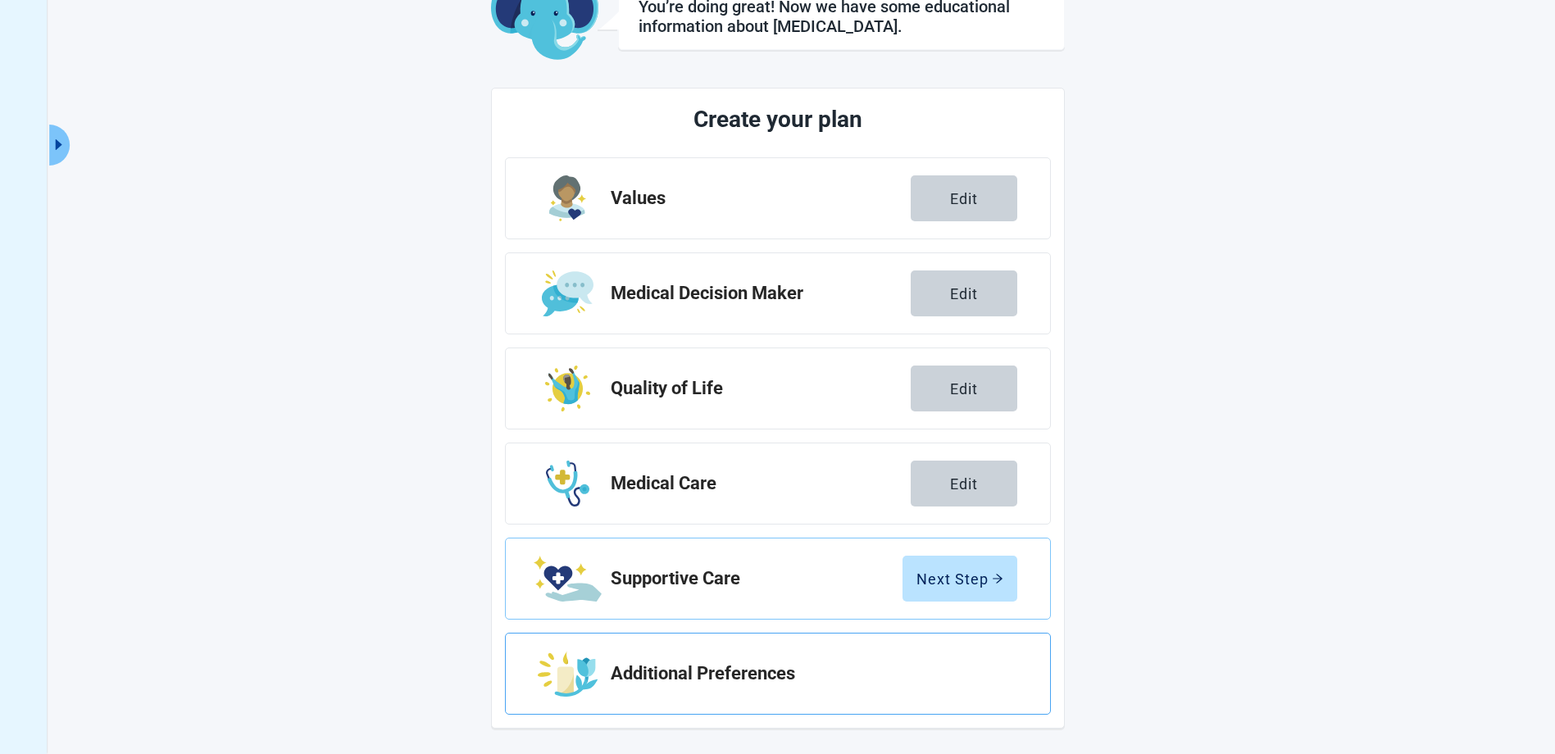
scroll to position [117, 0]
click at [983, 576] on div "Next Step" at bounding box center [960, 578] width 87 height 16
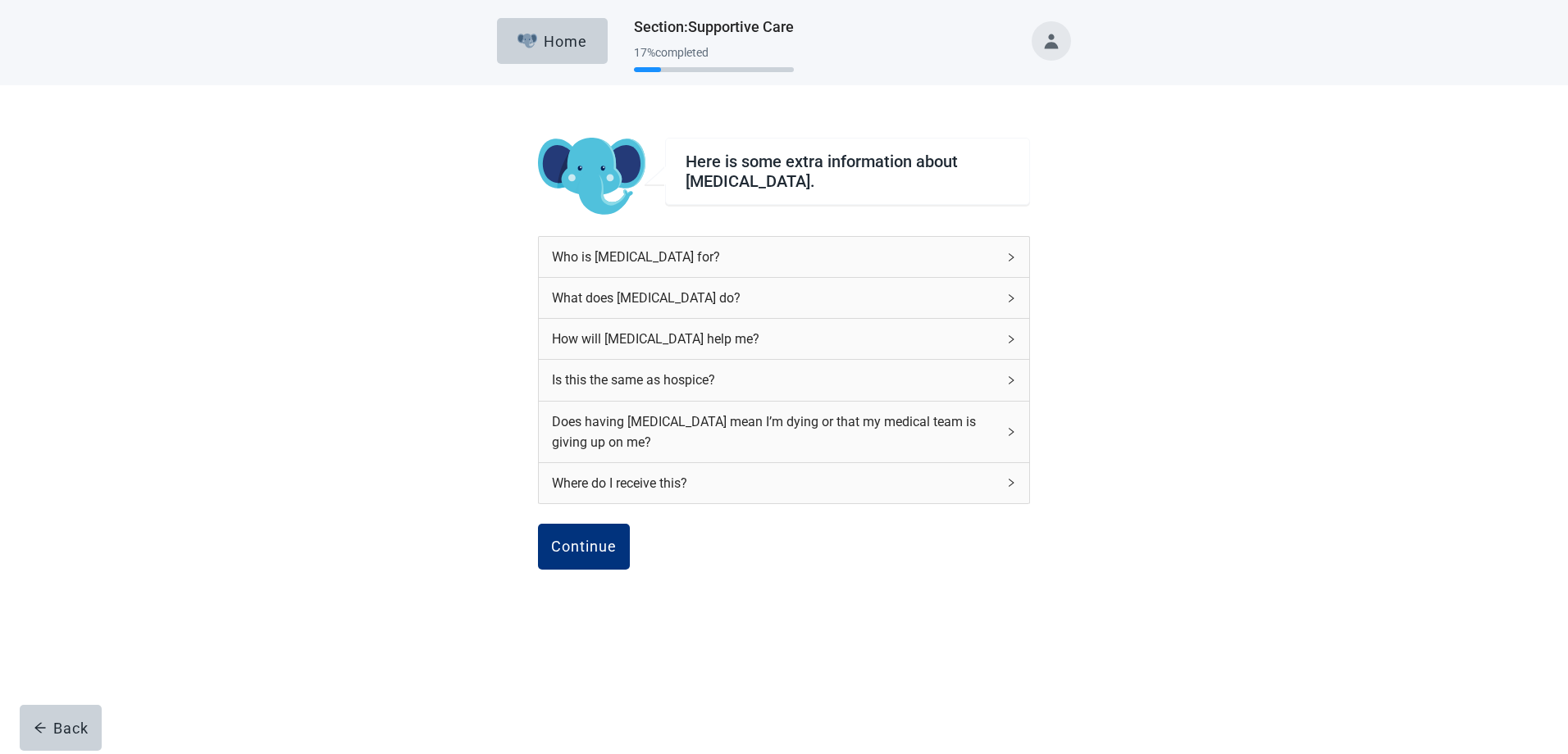
click at [1012, 336] on icon "right" at bounding box center [1011, 339] width 10 height 10
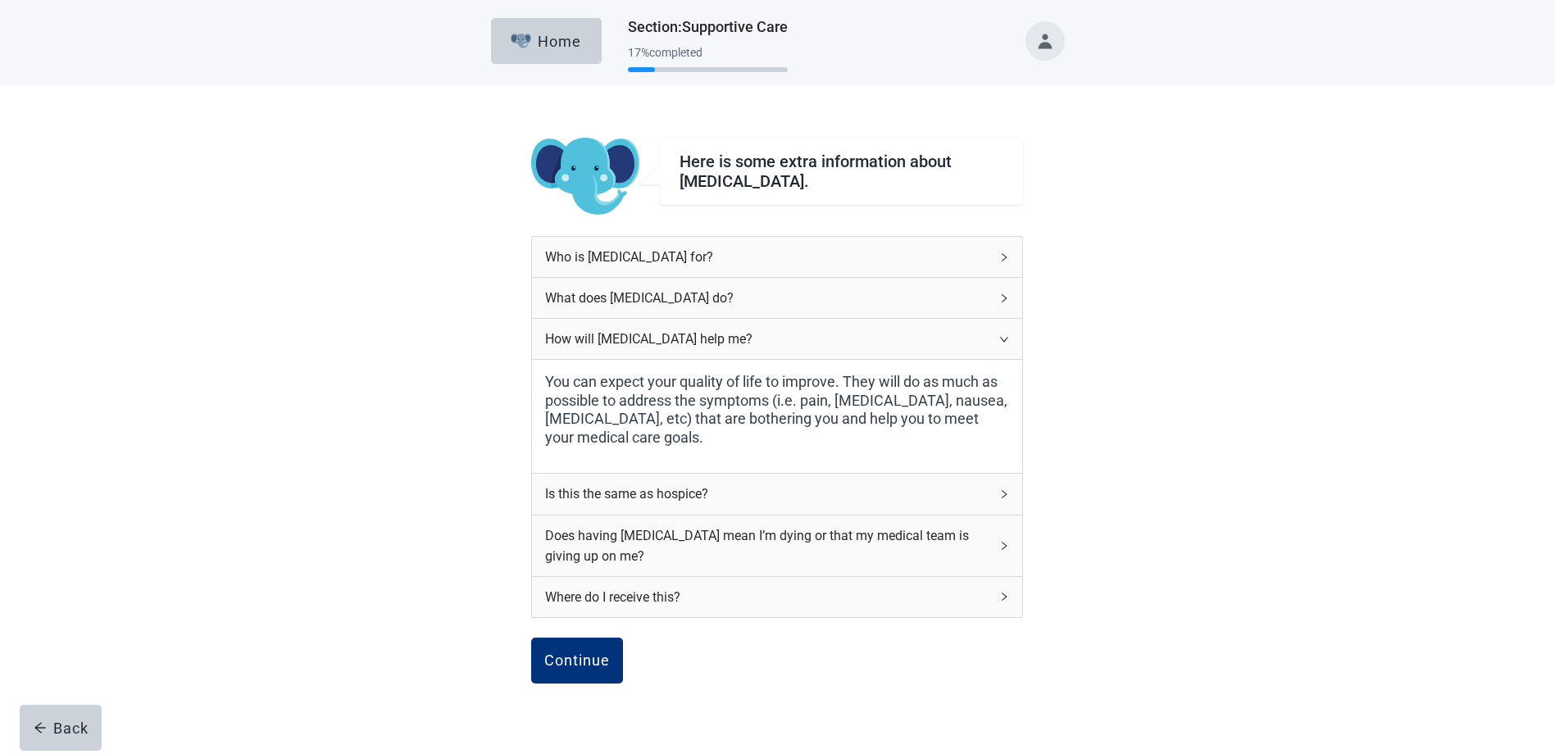
click at [1002, 494] on icon "right" at bounding box center [1004, 494] width 10 height 10
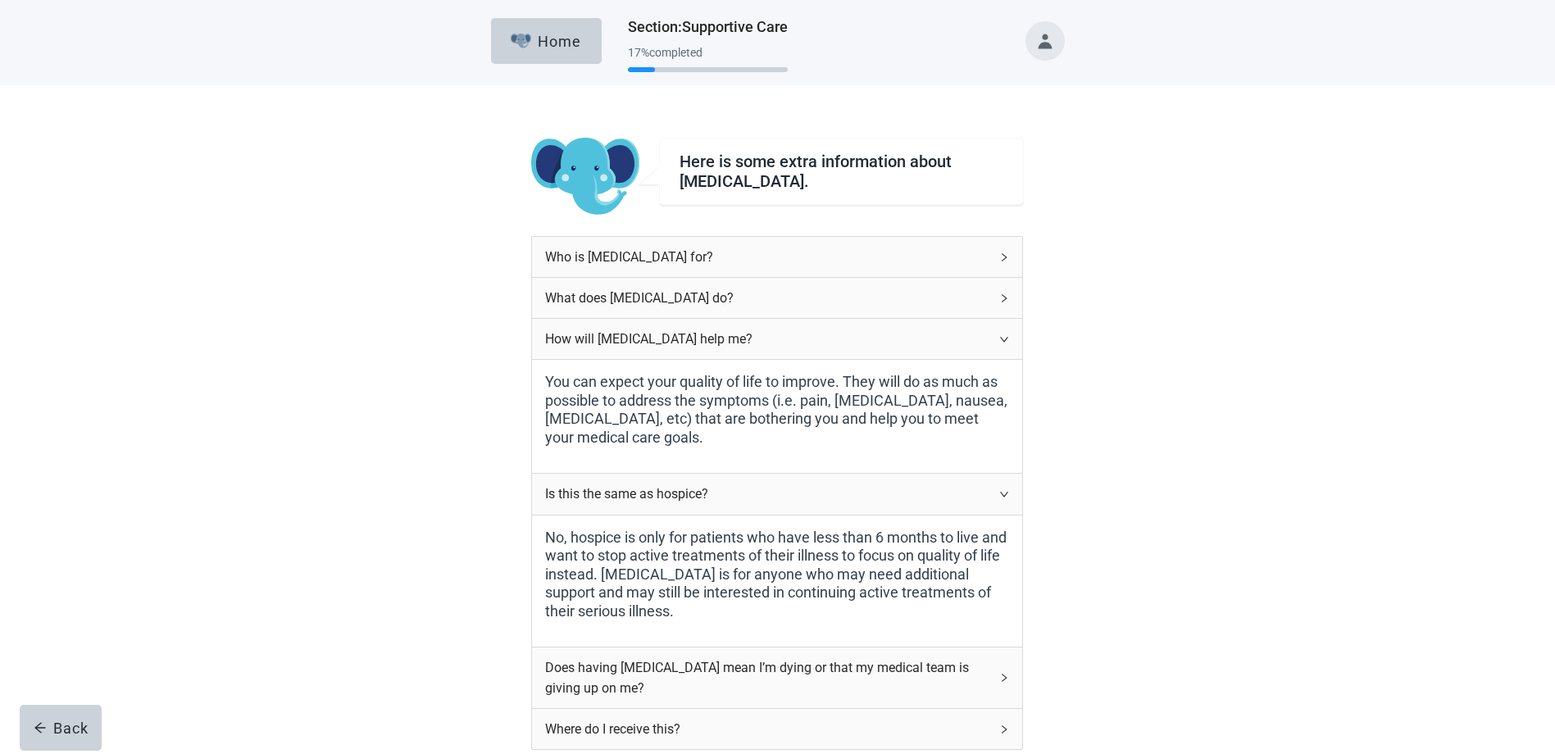
scroll to position [82, 0]
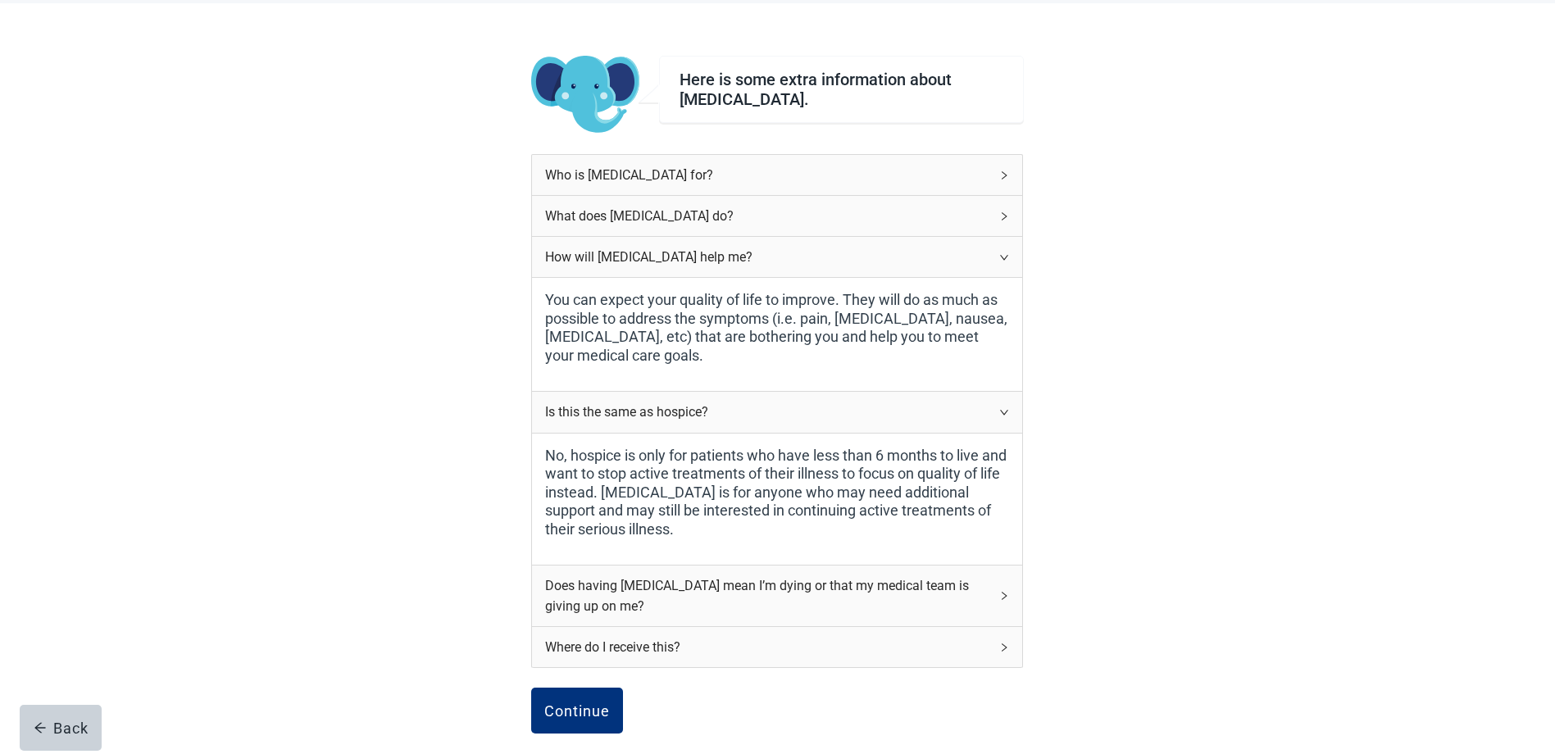
click at [1002, 599] on icon "right" at bounding box center [1004, 596] width 10 height 10
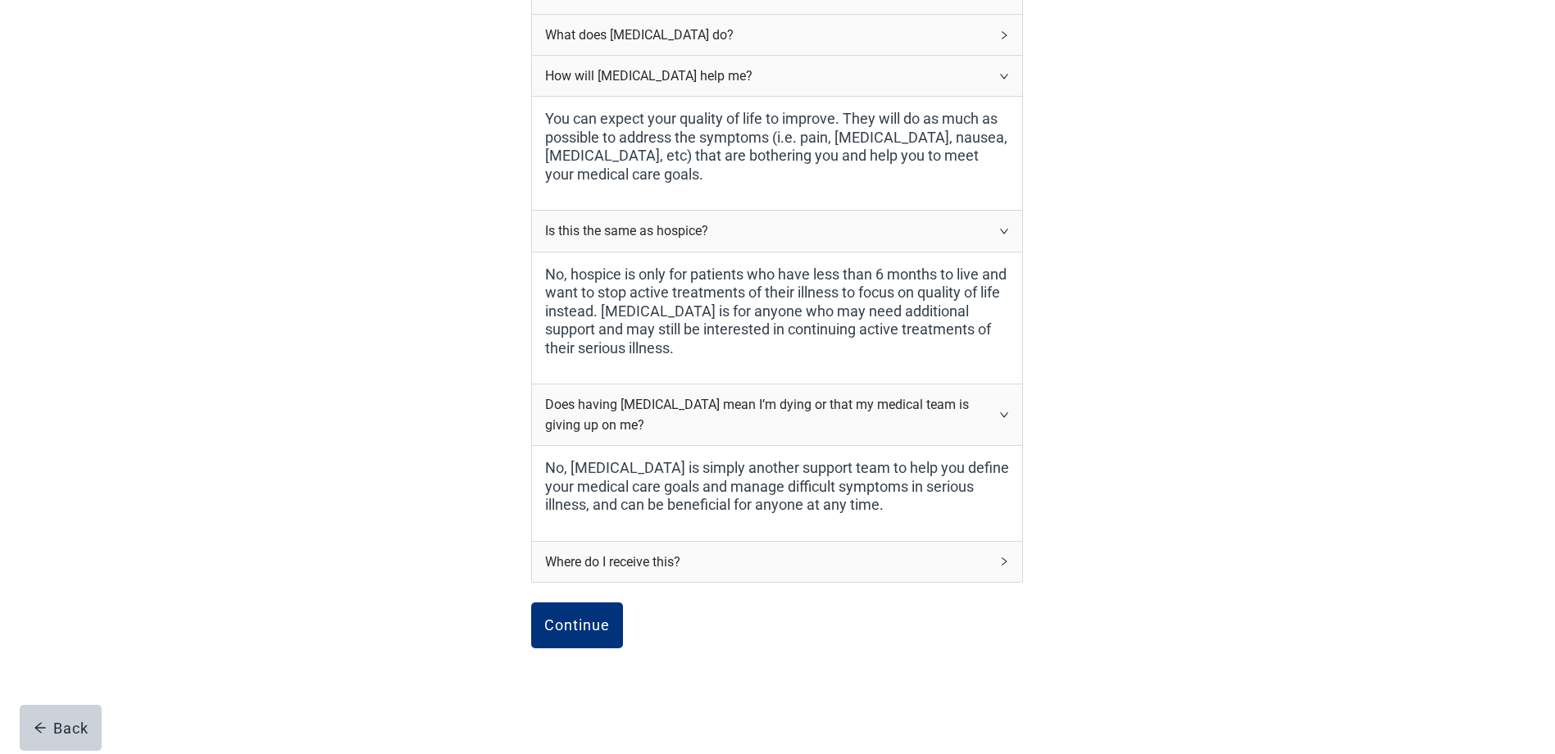
scroll to position [308, 0]
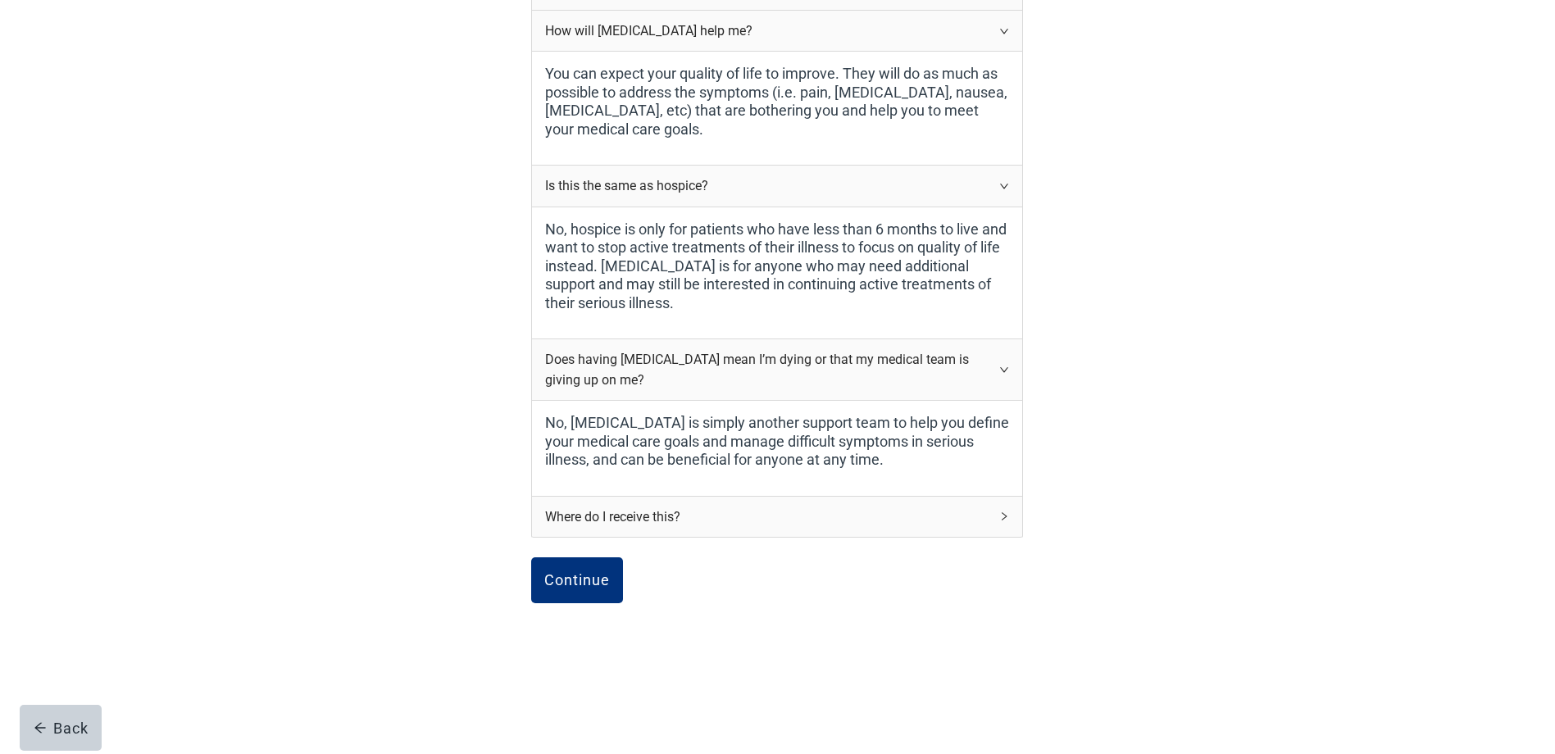
click at [1003, 517] on icon "right" at bounding box center [1004, 517] width 10 height 10
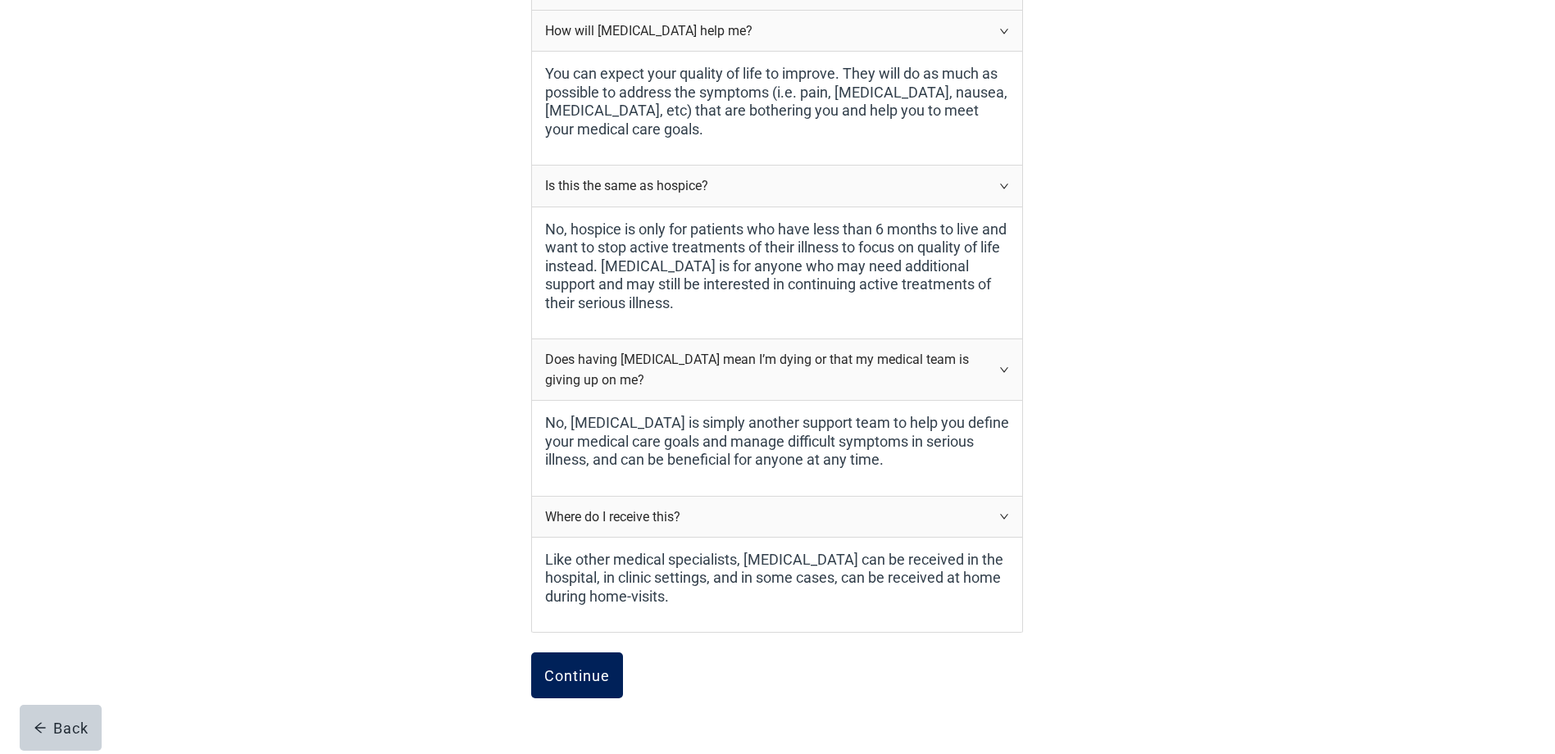
click at [580, 674] on div "Continue" at bounding box center [577, 675] width 66 height 16
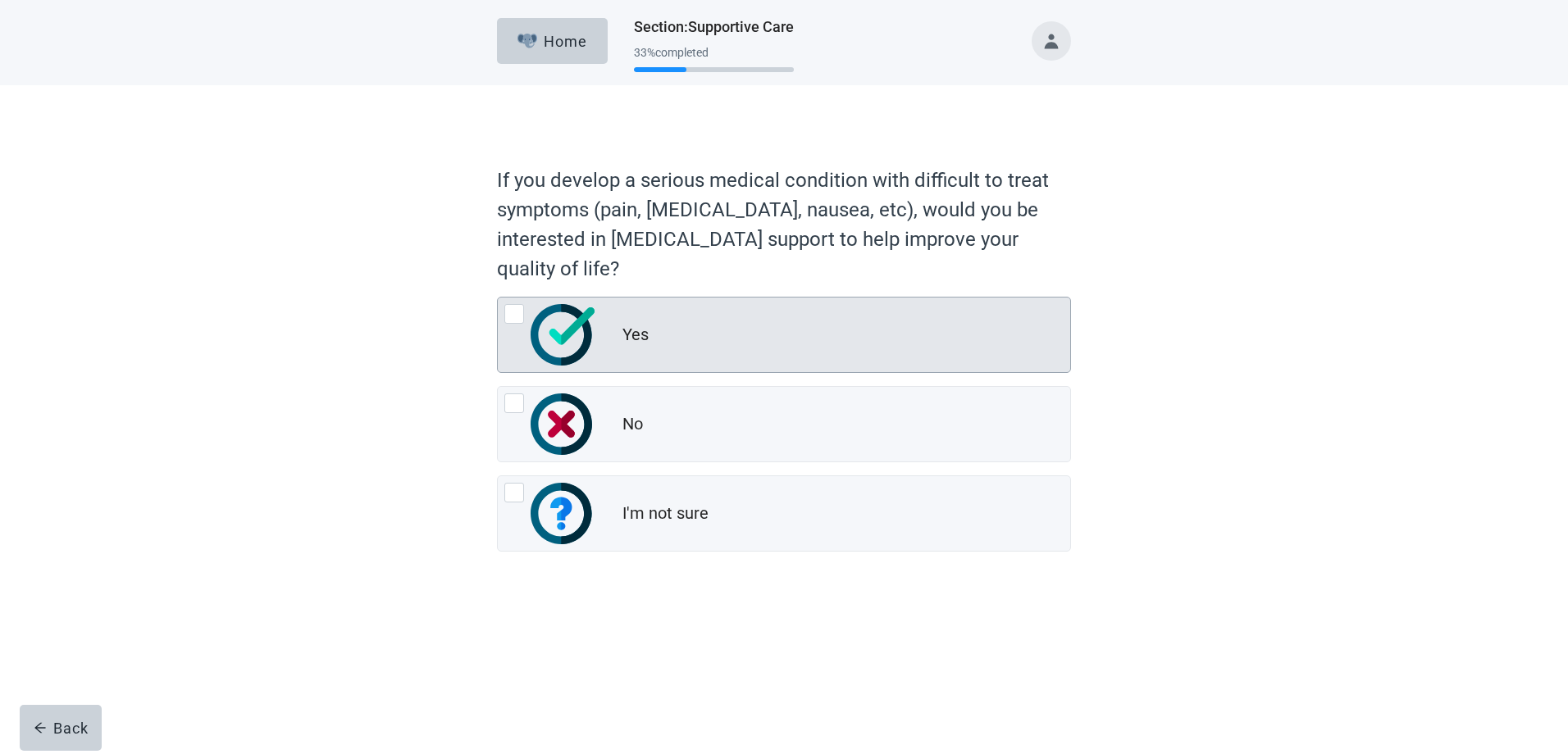
click at [520, 318] on div at bounding box center [514, 314] width 20 height 20
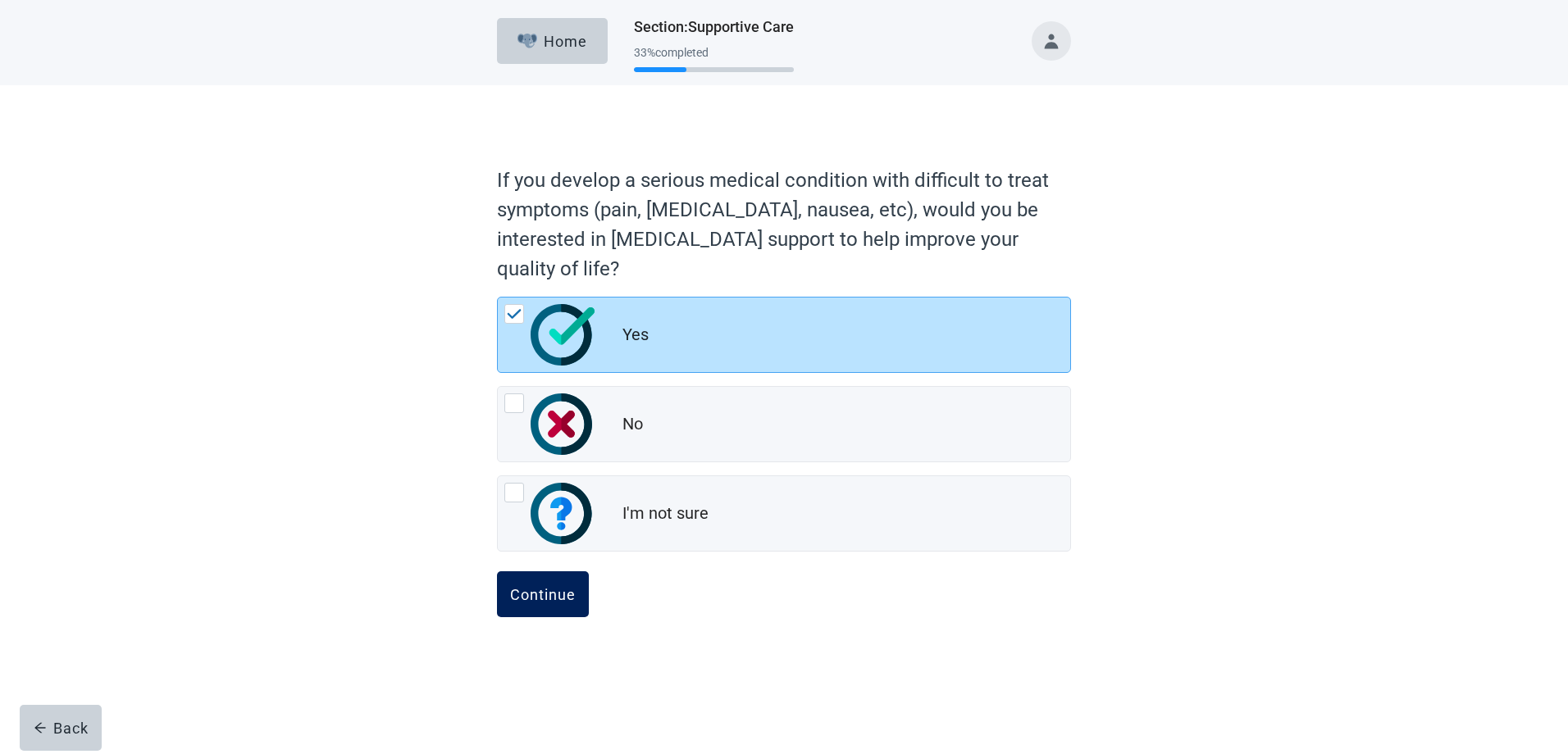
click at [548, 603] on div "Continue" at bounding box center [543, 594] width 66 height 16
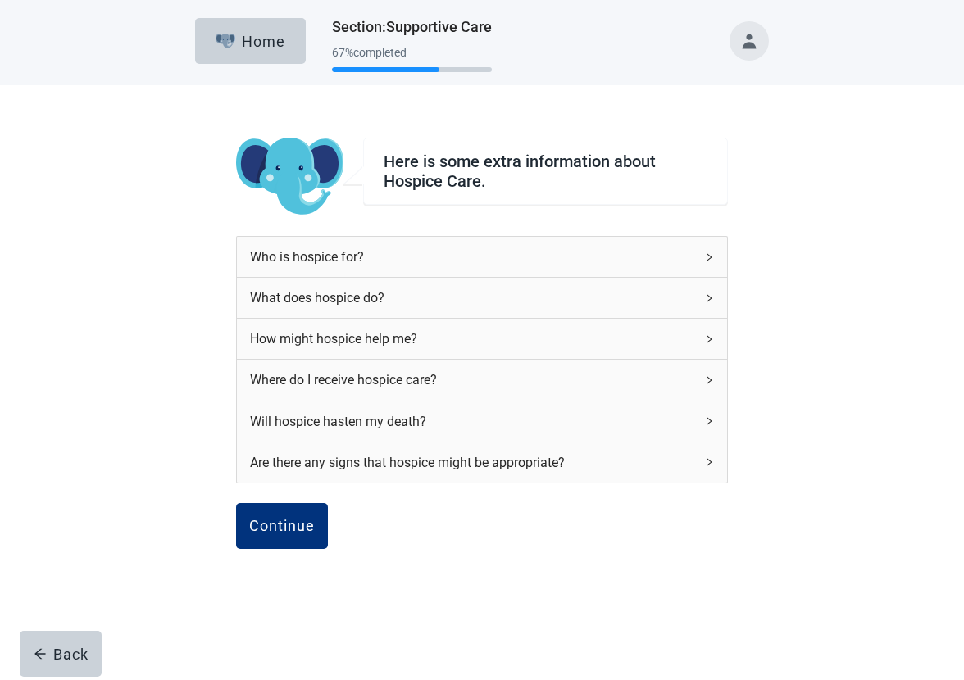
click at [130, 317] on div "Here is some extra information about Hospice Care. Who is hospice for? What doe…" at bounding box center [481, 392] width 867 height 615
click at [269, 529] on div "Continue" at bounding box center [282, 526] width 66 height 16
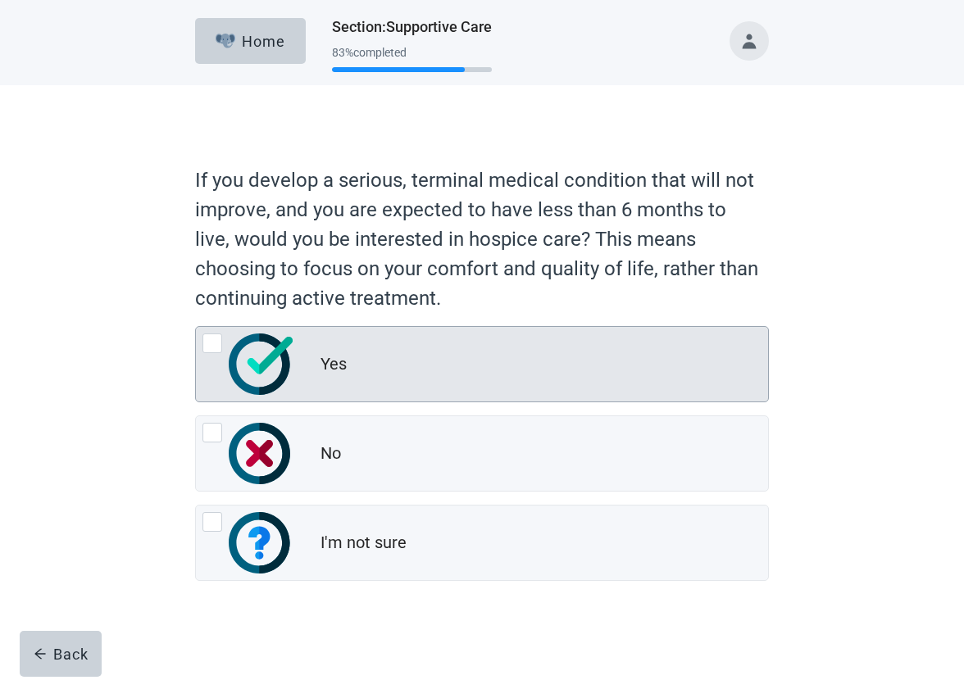
click at [221, 330] on div "Yes" at bounding box center [482, 364] width 572 height 75
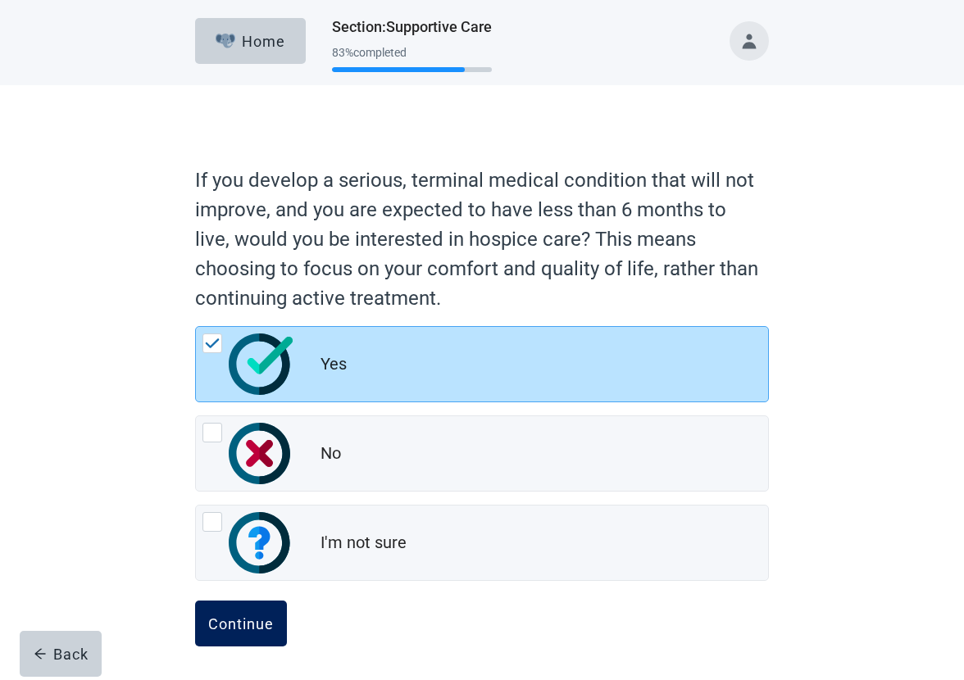
click at [248, 621] on div "Continue" at bounding box center [241, 624] width 66 height 16
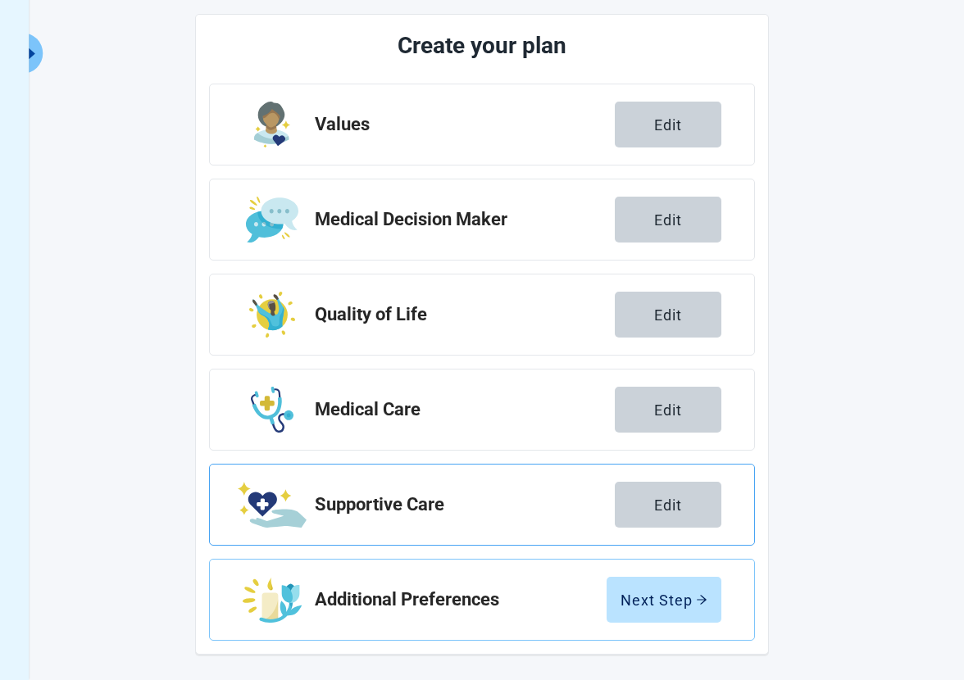
scroll to position [191, 0]
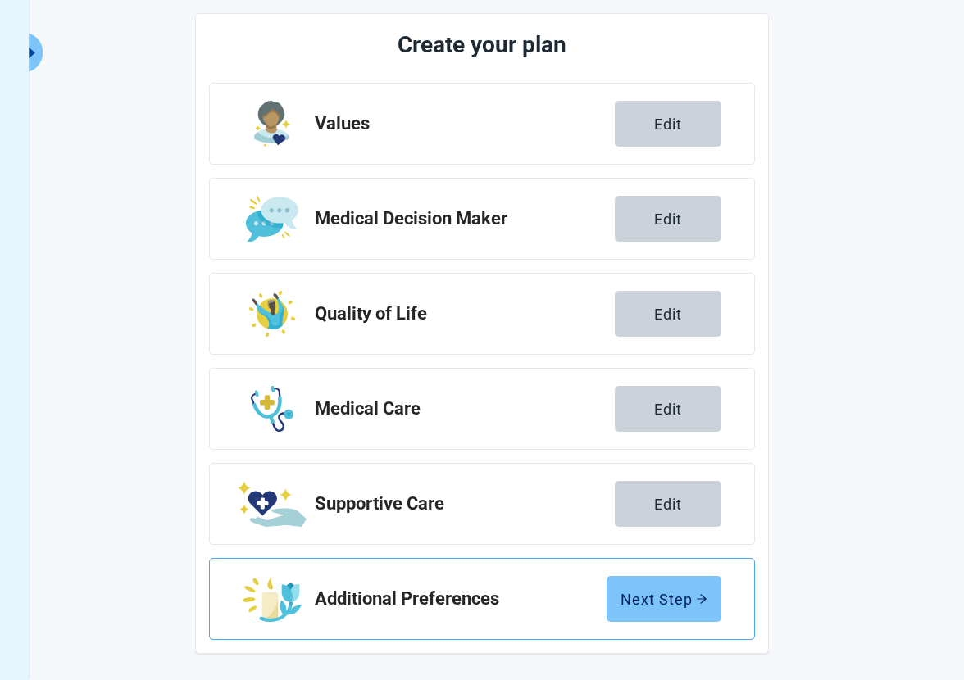
click at [639, 597] on div "Next Step" at bounding box center [664, 599] width 87 height 16
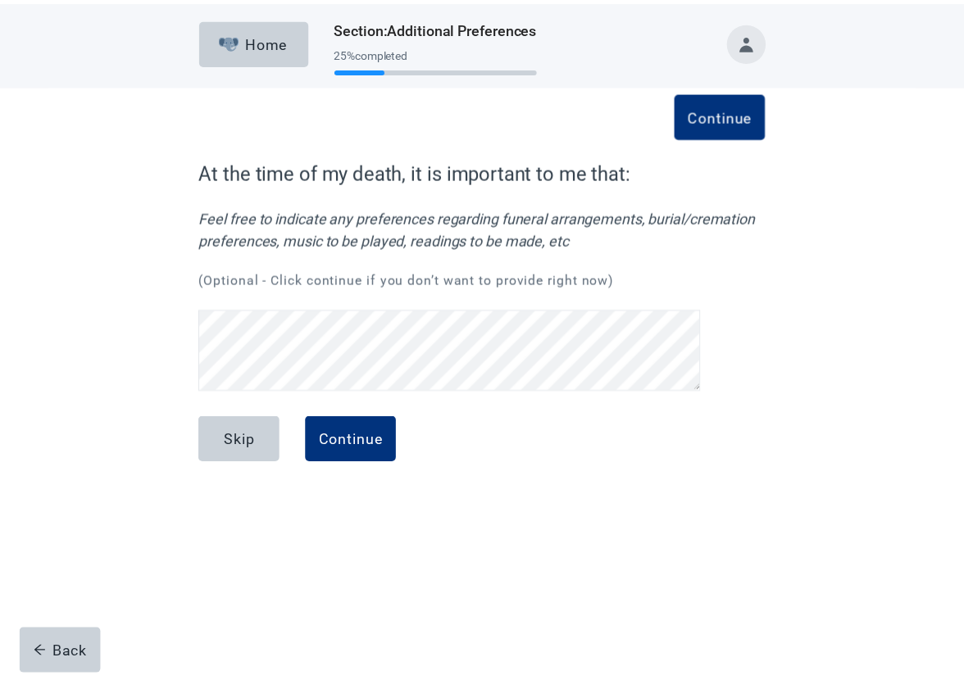
scroll to position [111, 0]
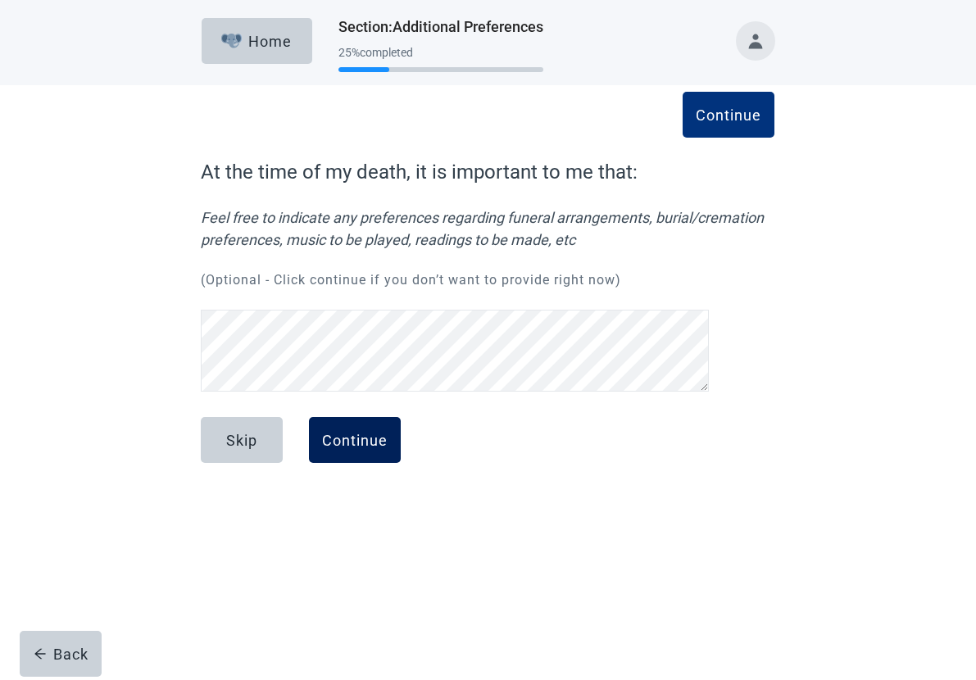
click at [321, 444] on button "Continue" at bounding box center [355, 440] width 92 height 46
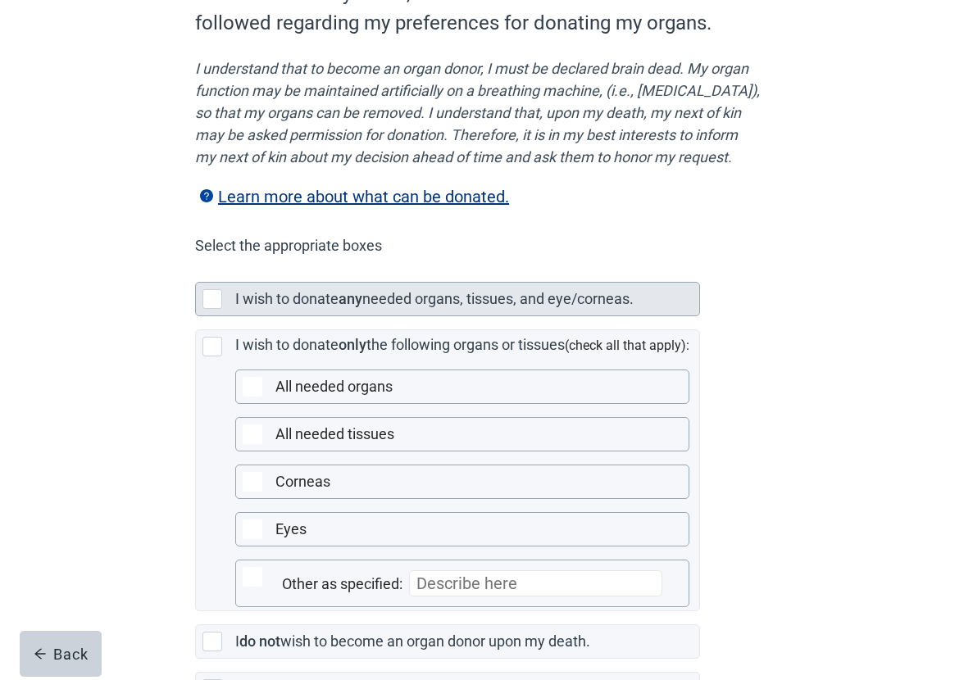
scroll to position [246, 0]
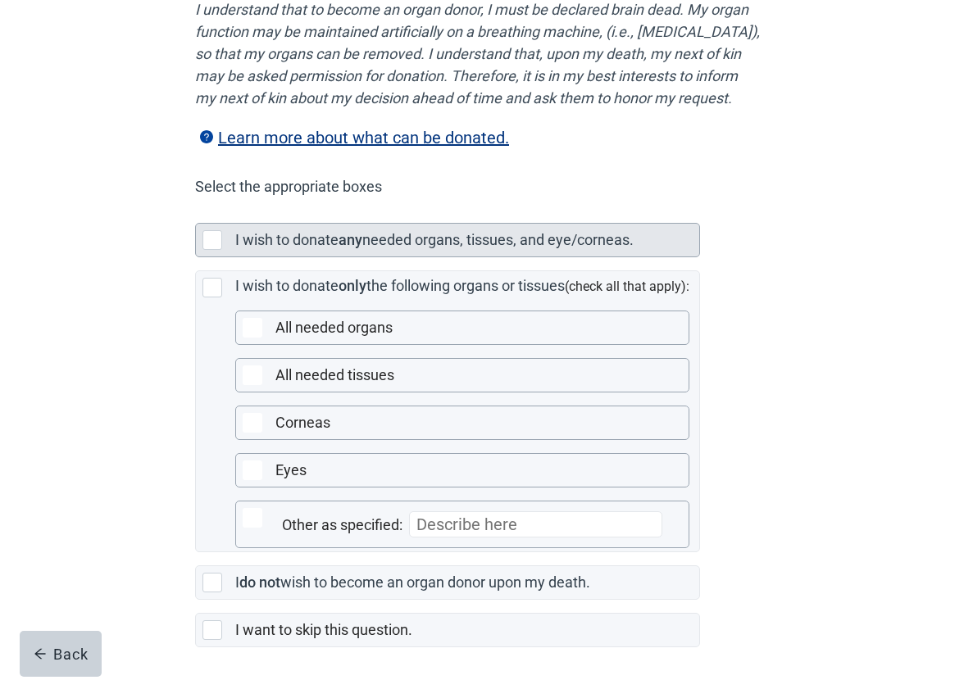
click at [211, 250] on div at bounding box center [212, 240] width 20 height 20
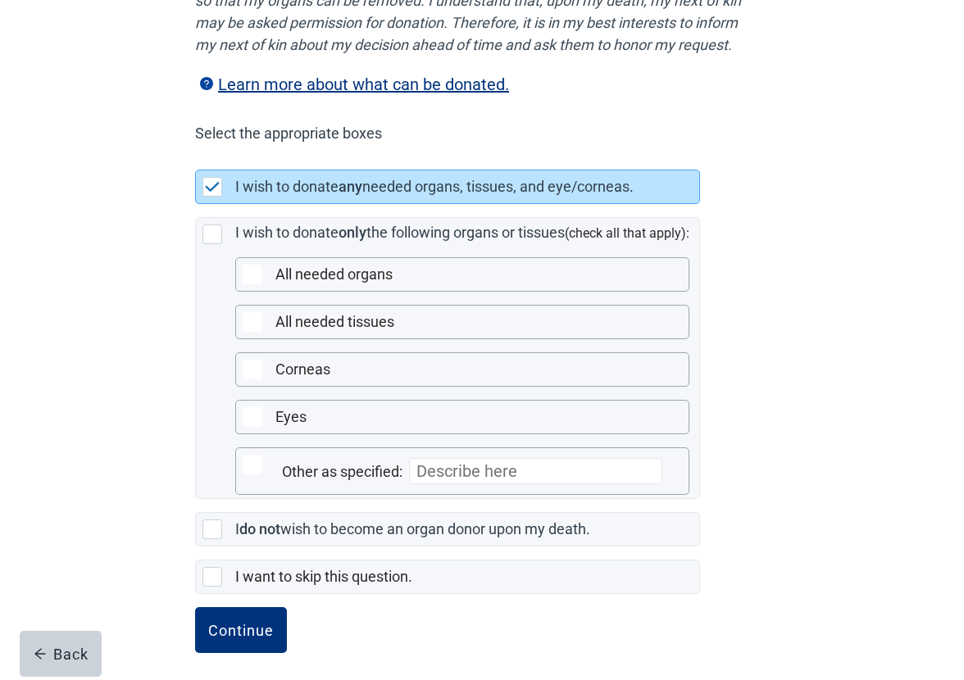
scroll to position [330, 0]
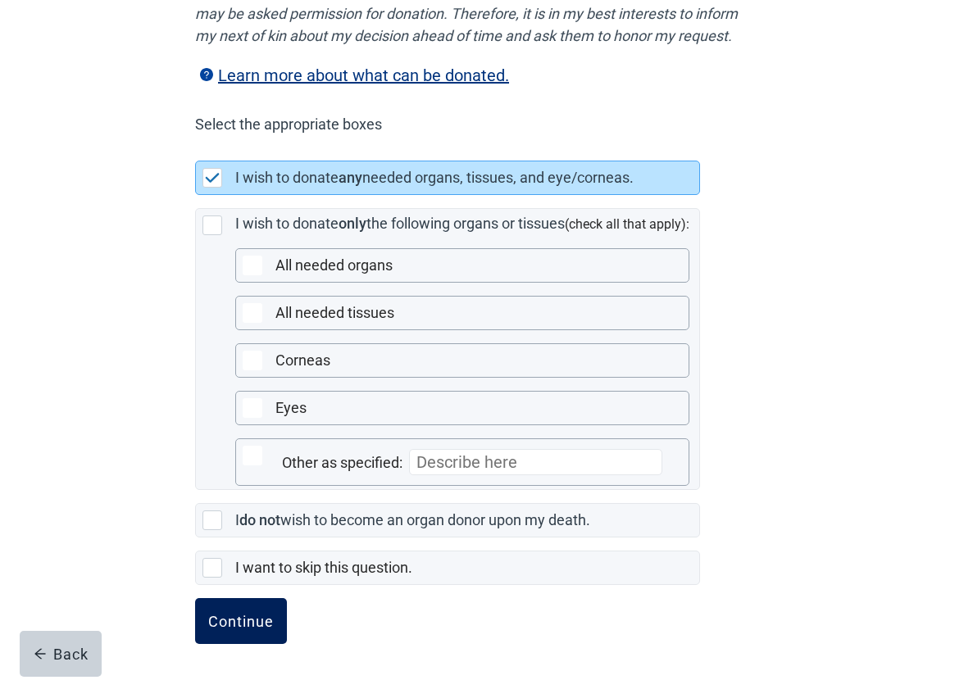
click at [263, 617] on div "Continue" at bounding box center [241, 621] width 66 height 16
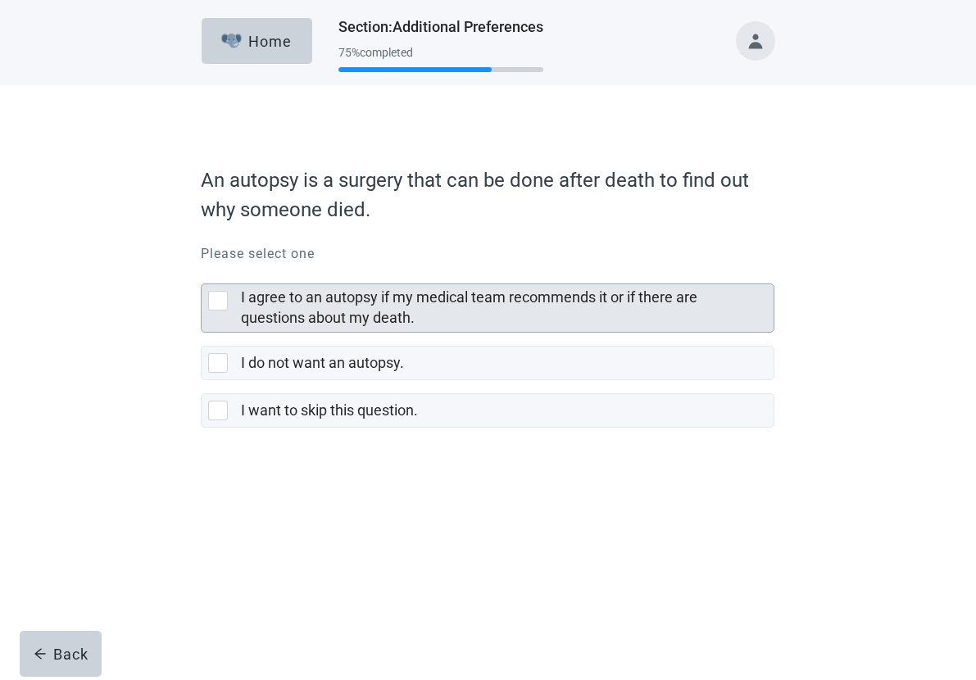
click at [216, 300] on div at bounding box center [218, 301] width 20 height 20
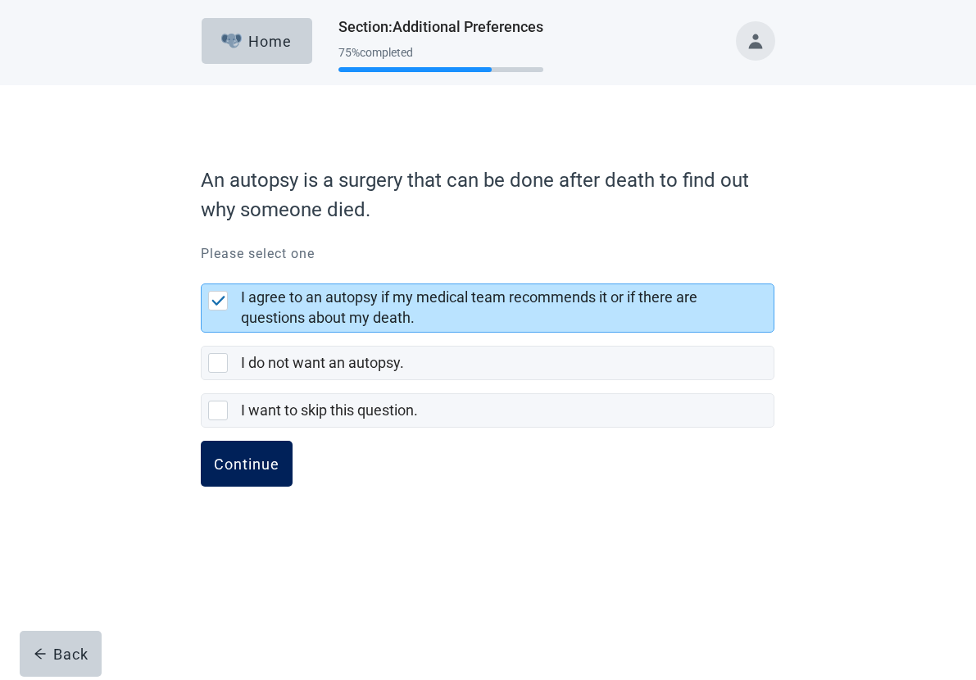
click at [234, 466] on div "Continue" at bounding box center [247, 464] width 66 height 16
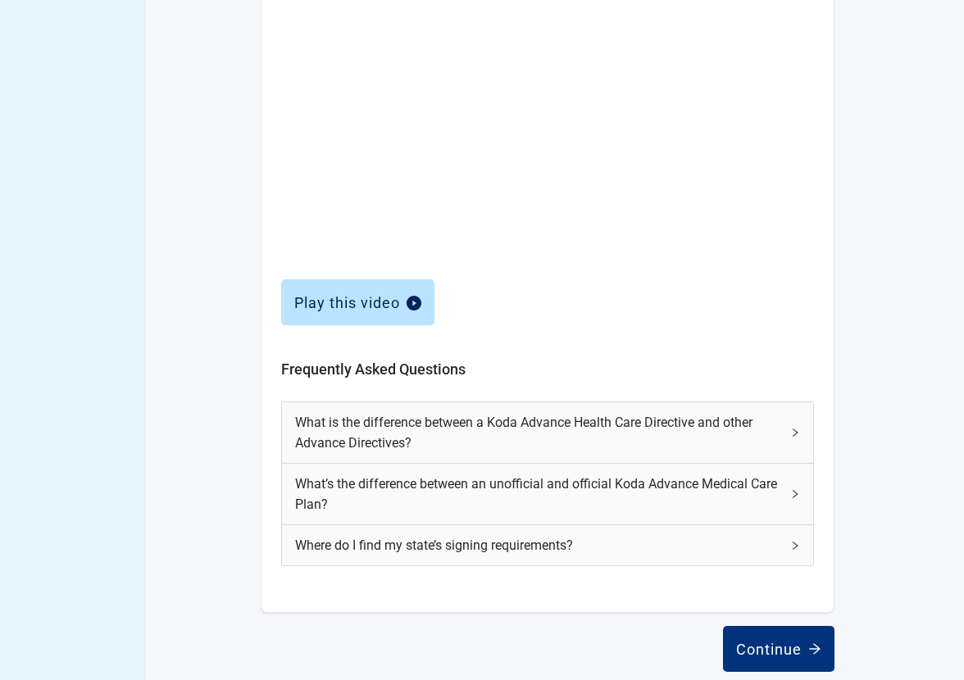
scroll to position [592, 0]
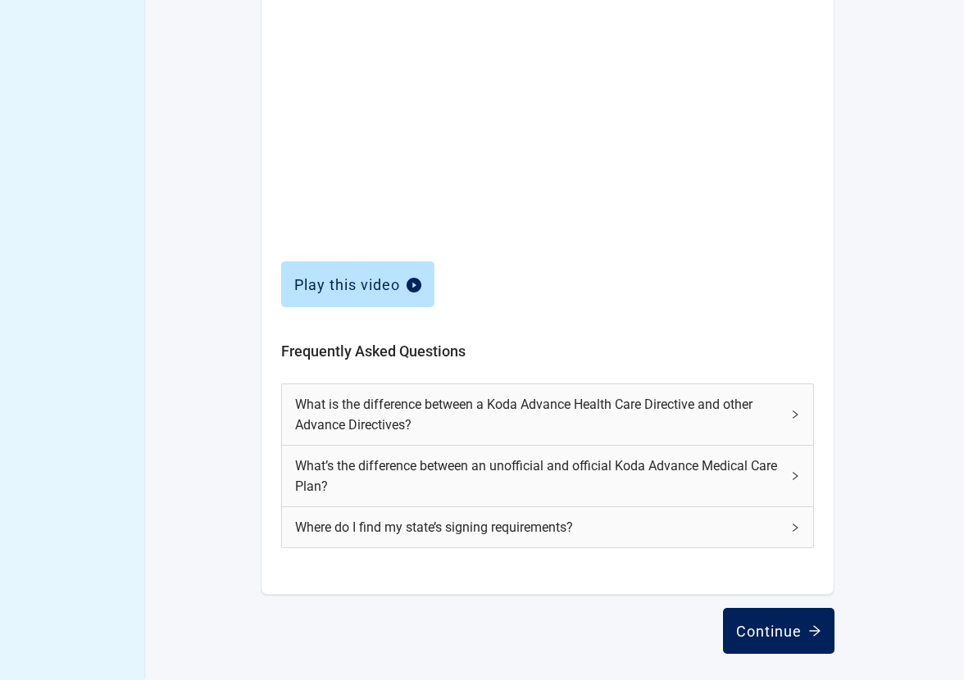
click at [773, 641] on button "Continue" at bounding box center [778, 631] width 111 height 46
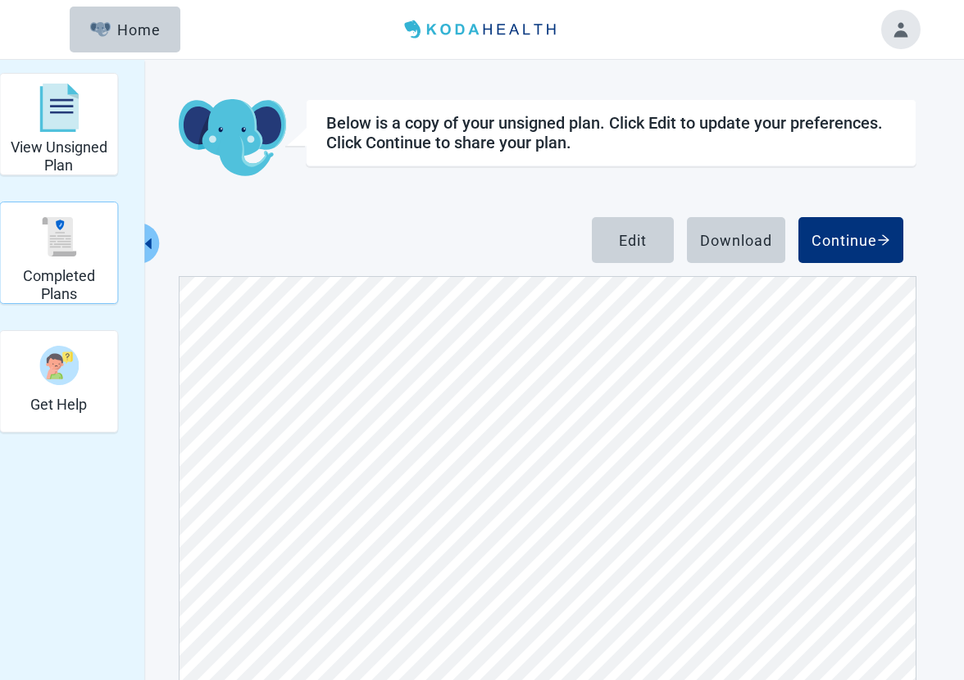
click at [80, 249] on div "Completed Plans" at bounding box center [59, 236] width 104 height 61
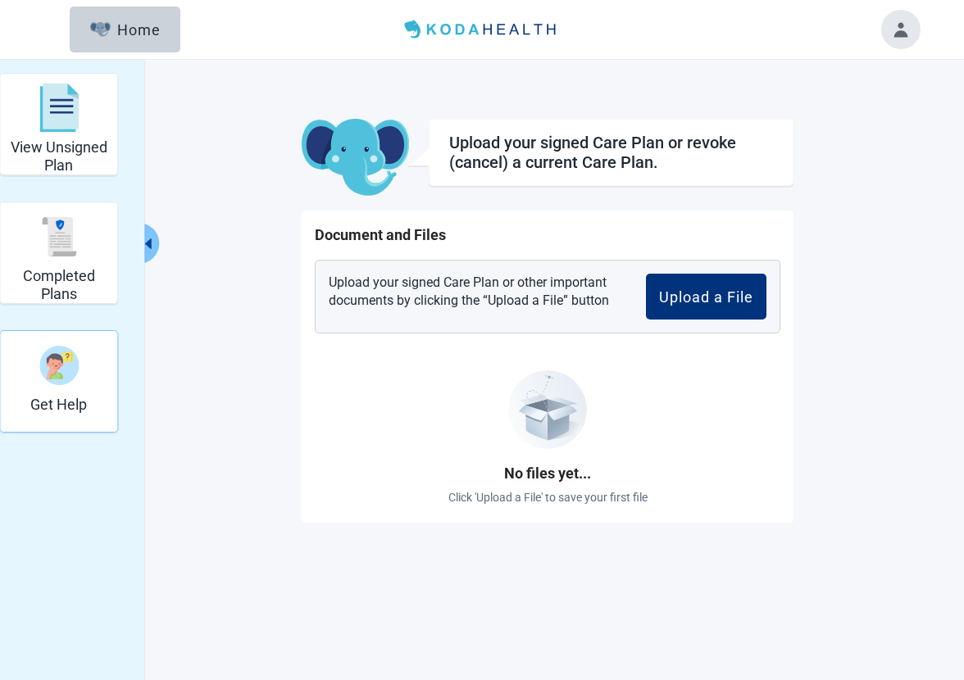
click at [69, 373] on img "Get Help" at bounding box center [58, 365] width 39 height 39
